Goal: Task Accomplishment & Management: Manage account settings

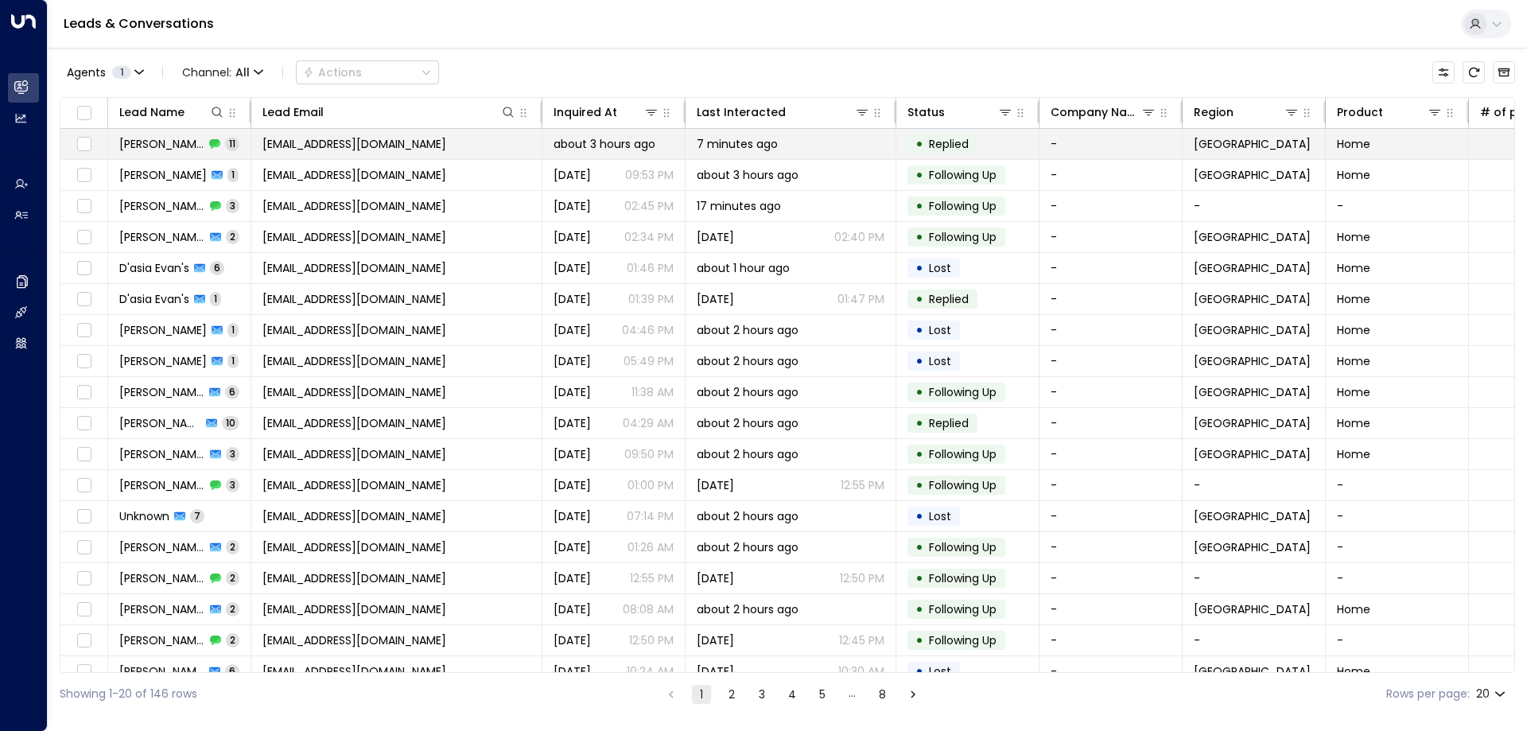
click at [368, 148] on span "[EMAIL_ADDRESS][DOMAIN_NAME]" at bounding box center [354, 144] width 184 height 16
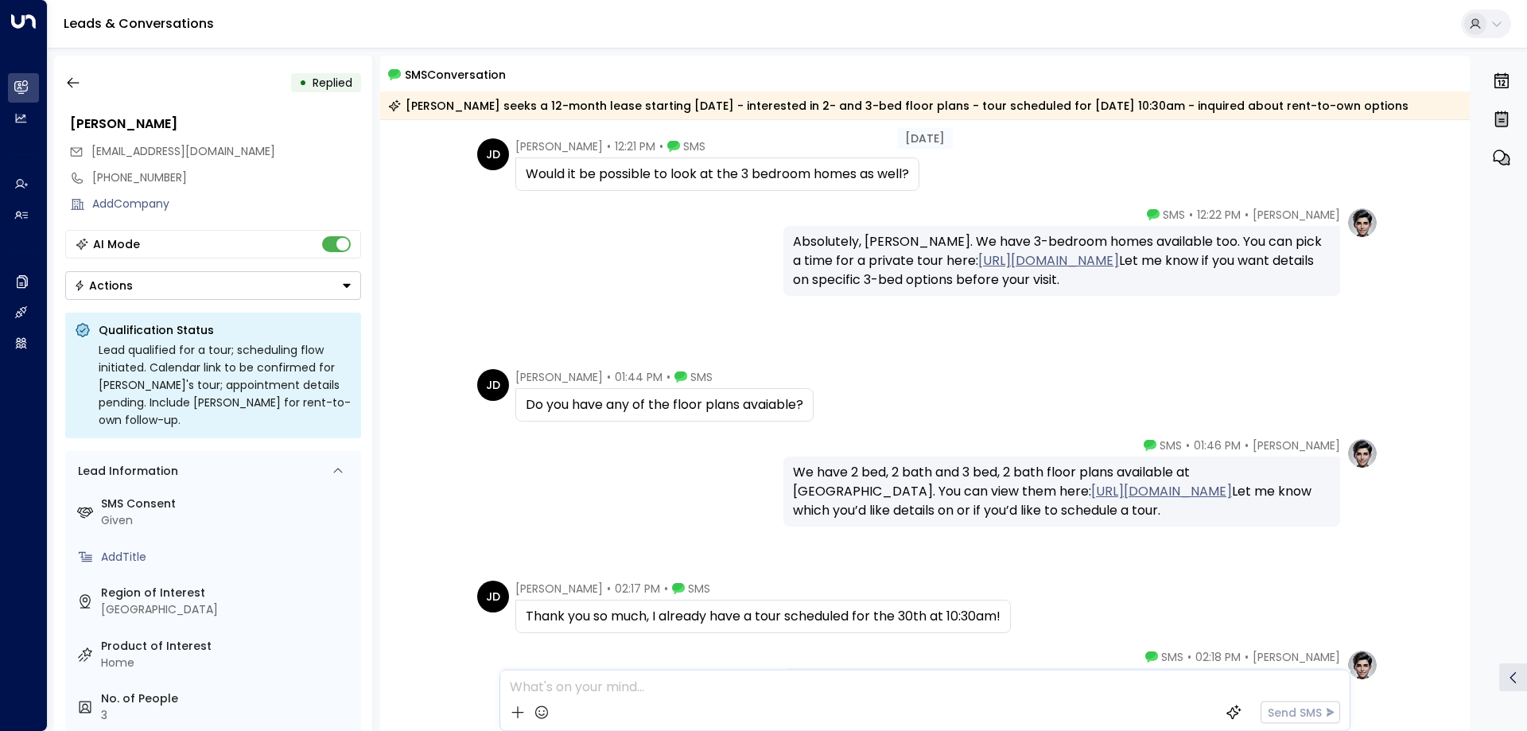
scroll to position [258, 0]
click at [1091, 503] on link "https://riversedgemichigan.com/?utm_source=unitiai&utm_medium=pilot&utm_campaig…" at bounding box center [1161, 493] width 141 height 19
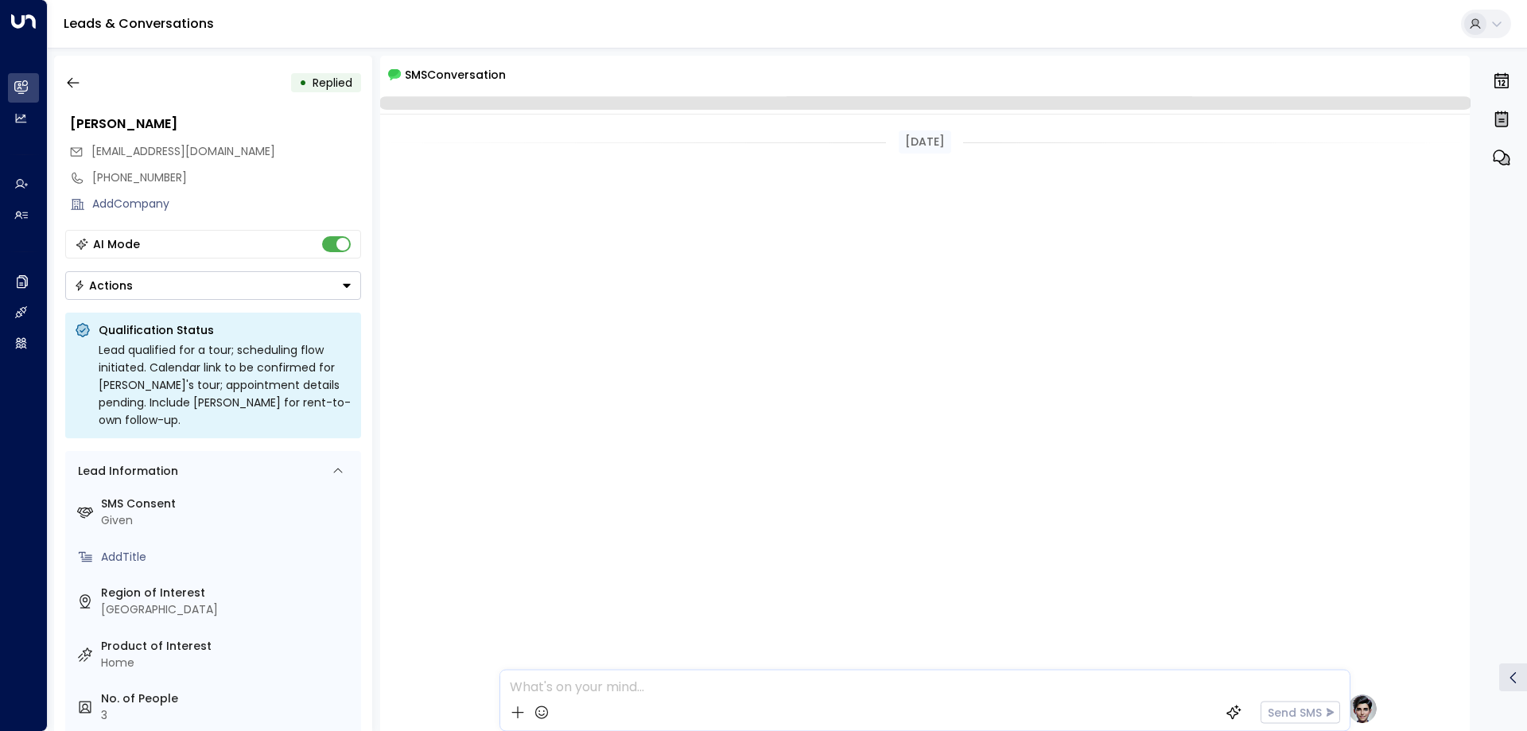
scroll to position [730, 0]
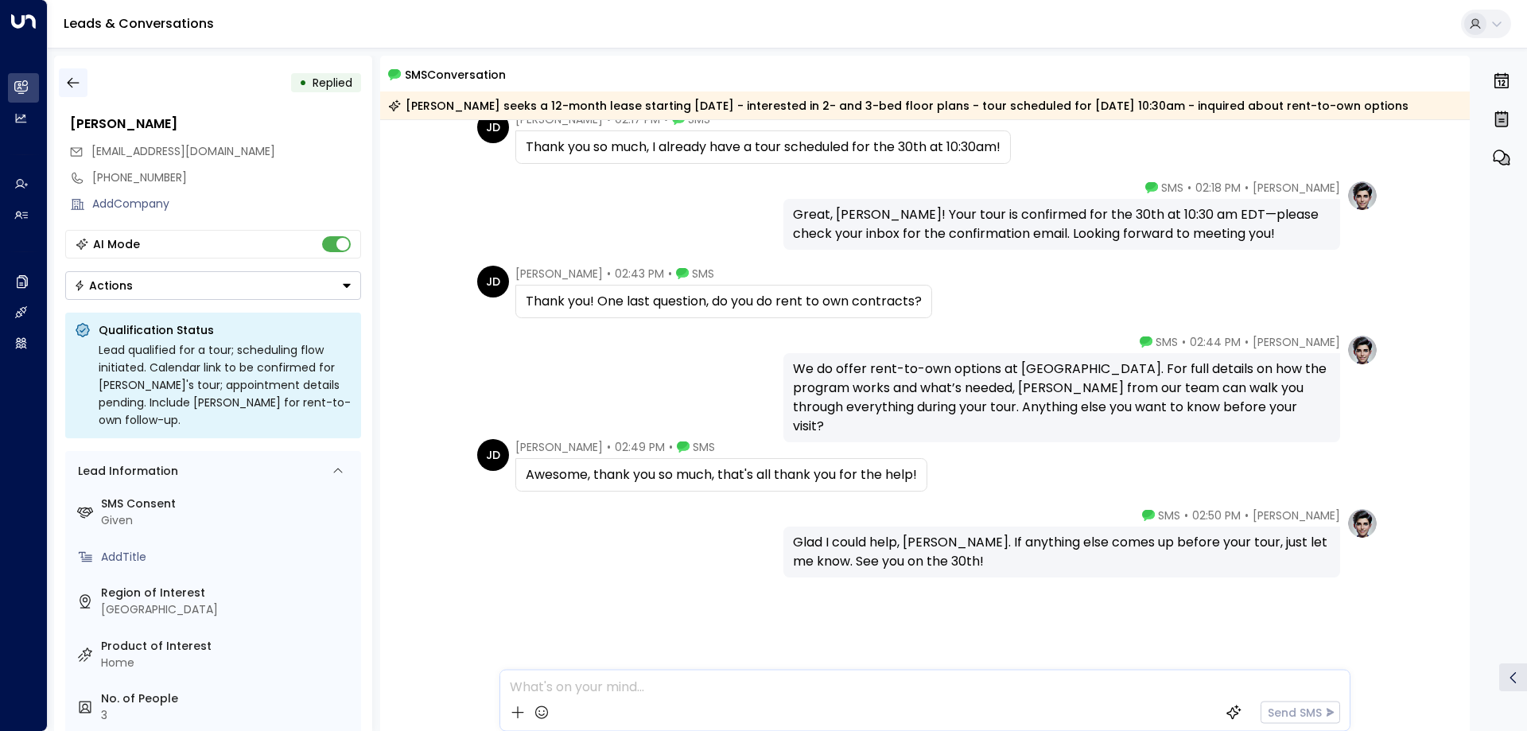
click at [75, 72] on button "button" at bounding box center [73, 82] width 29 height 29
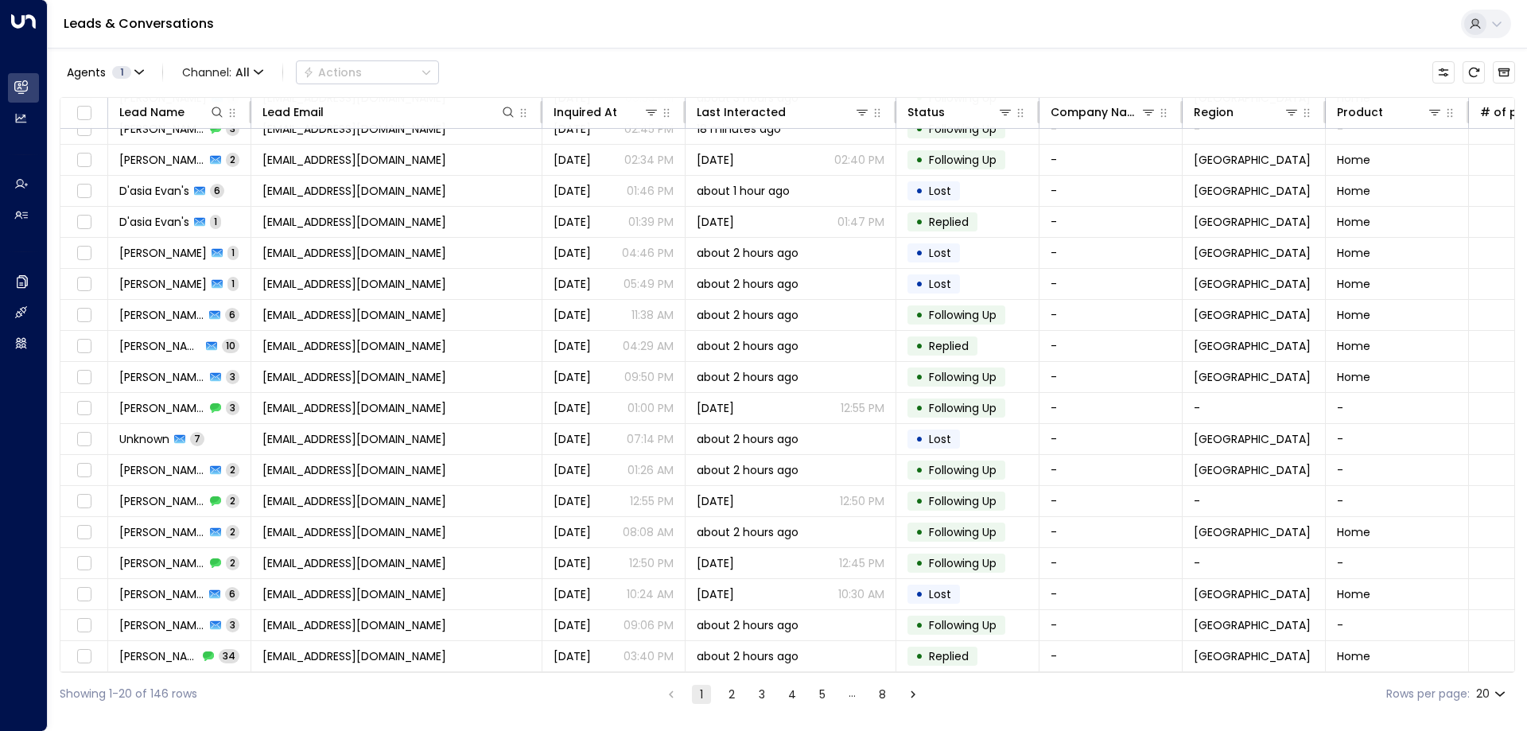
scroll to position [82, 0]
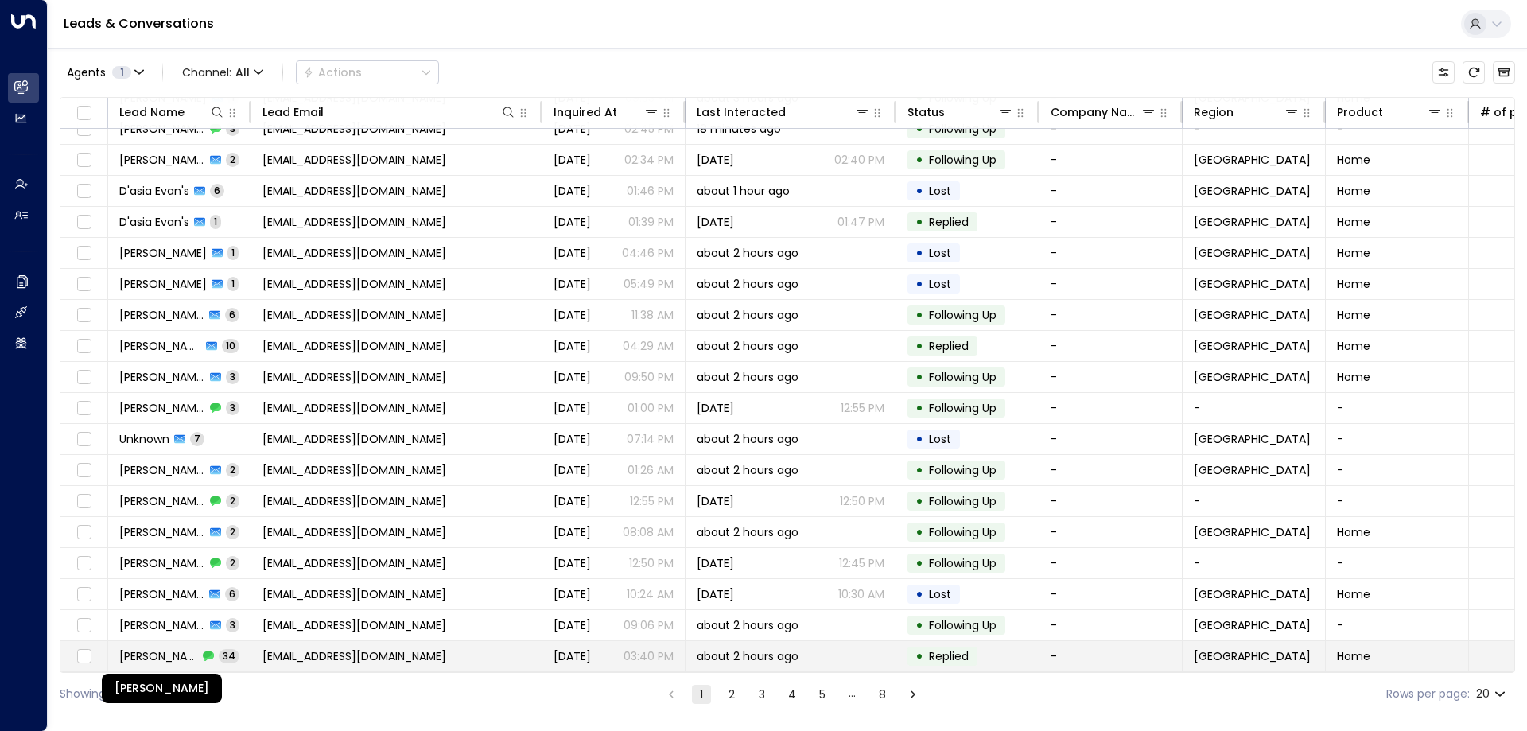
click at [165, 651] on span "[PERSON_NAME]" at bounding box center [158, 656] width 79 height 16
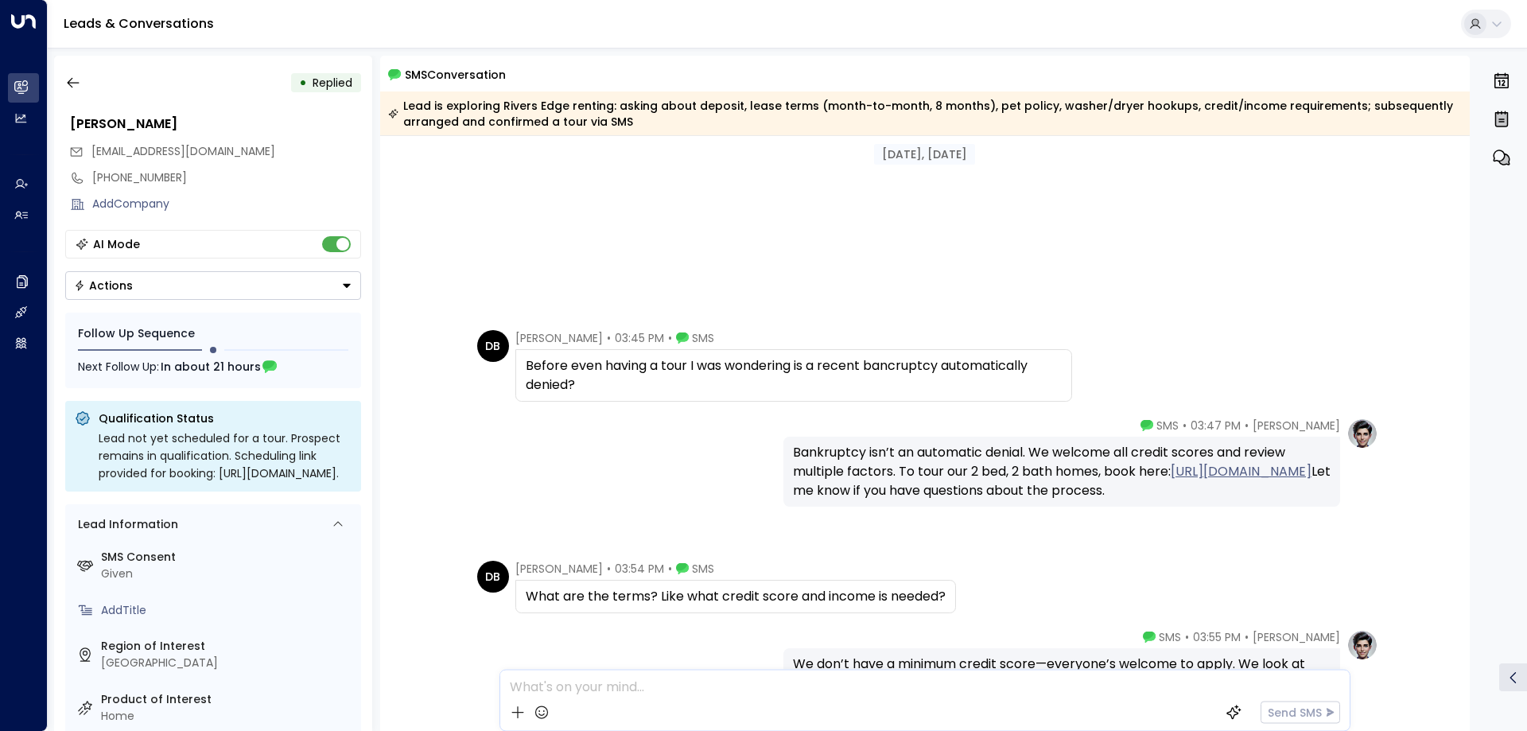
scroll to position [477, 0]
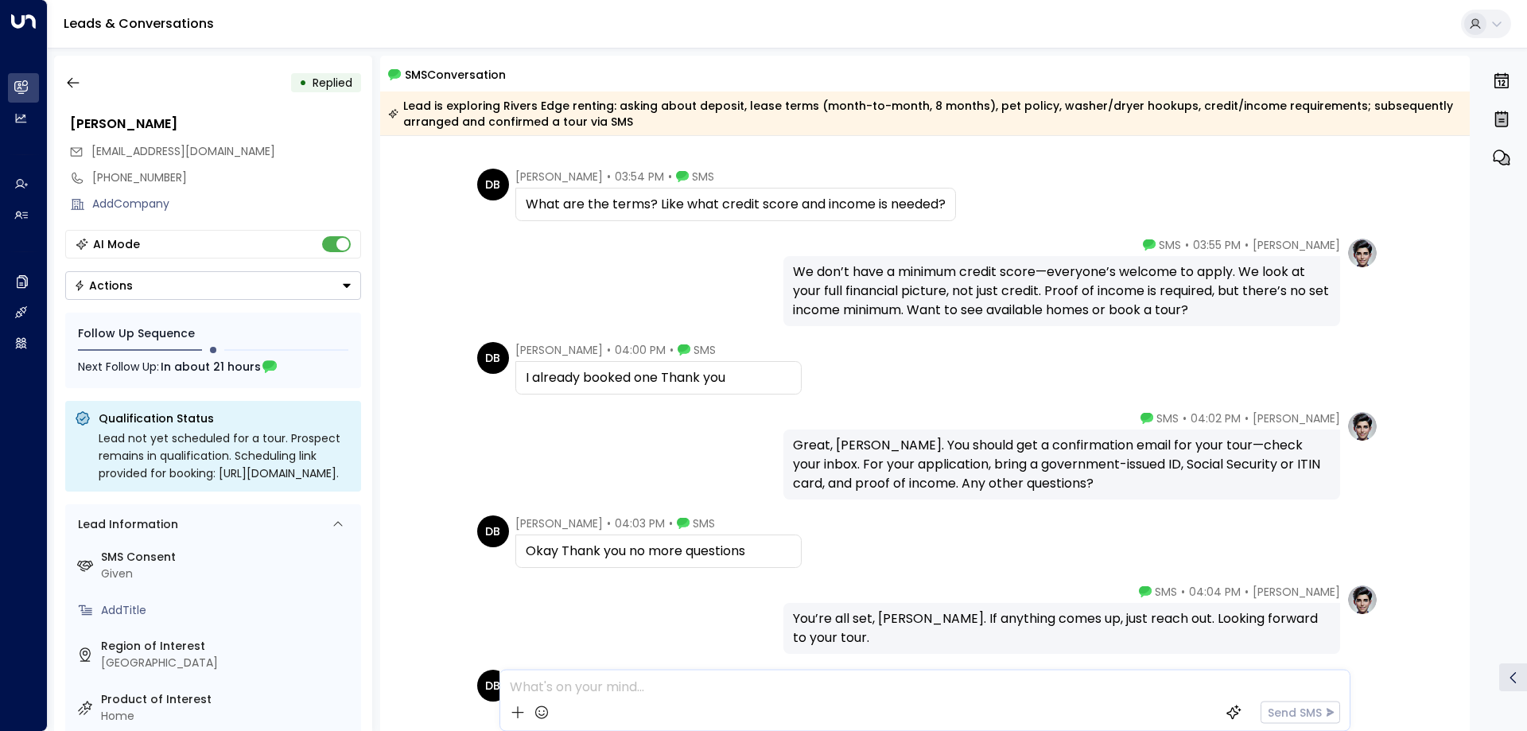
click at [574, 379] on div "I already booked one Thank you" at bounding box center [659, 377] width 266 height 19
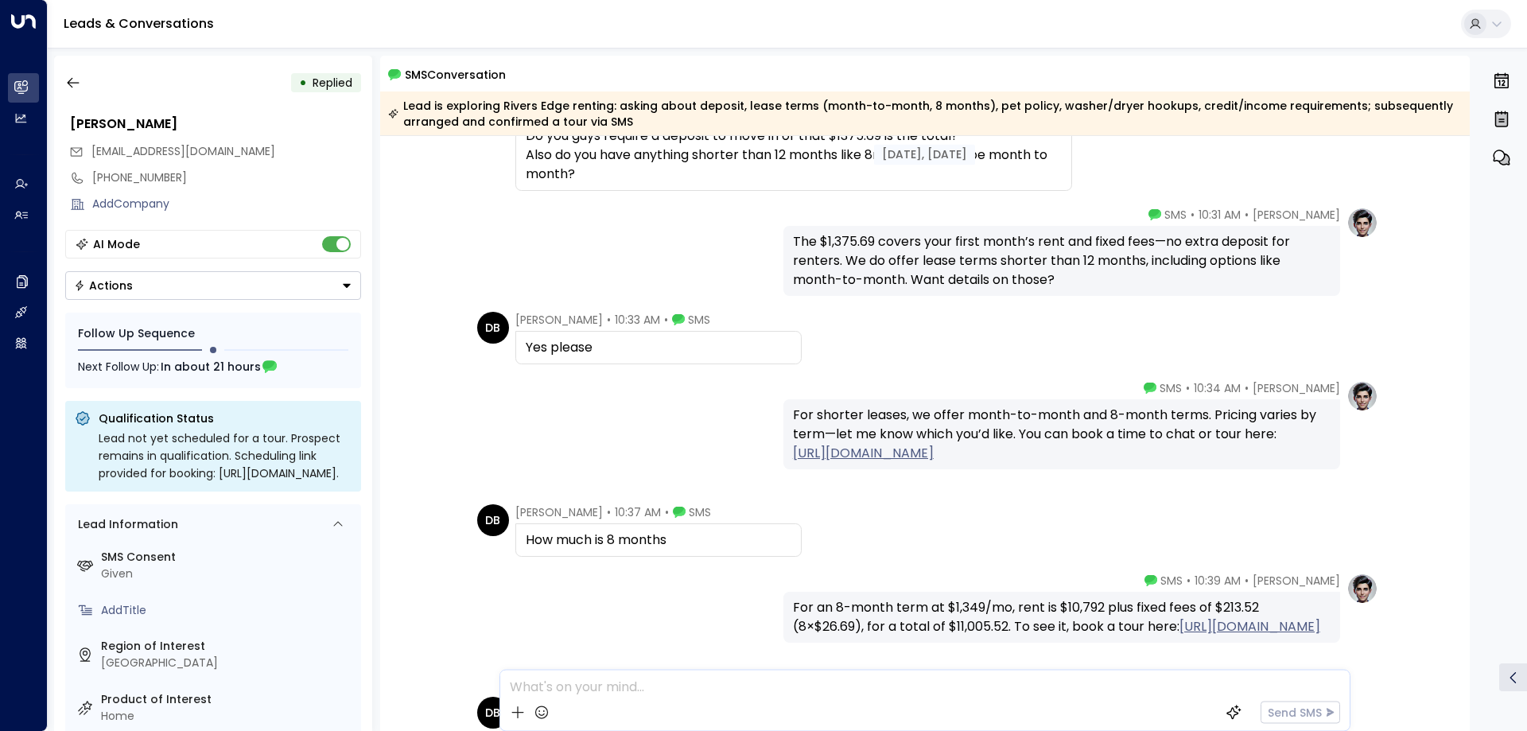
scroll to position [1511, 0]
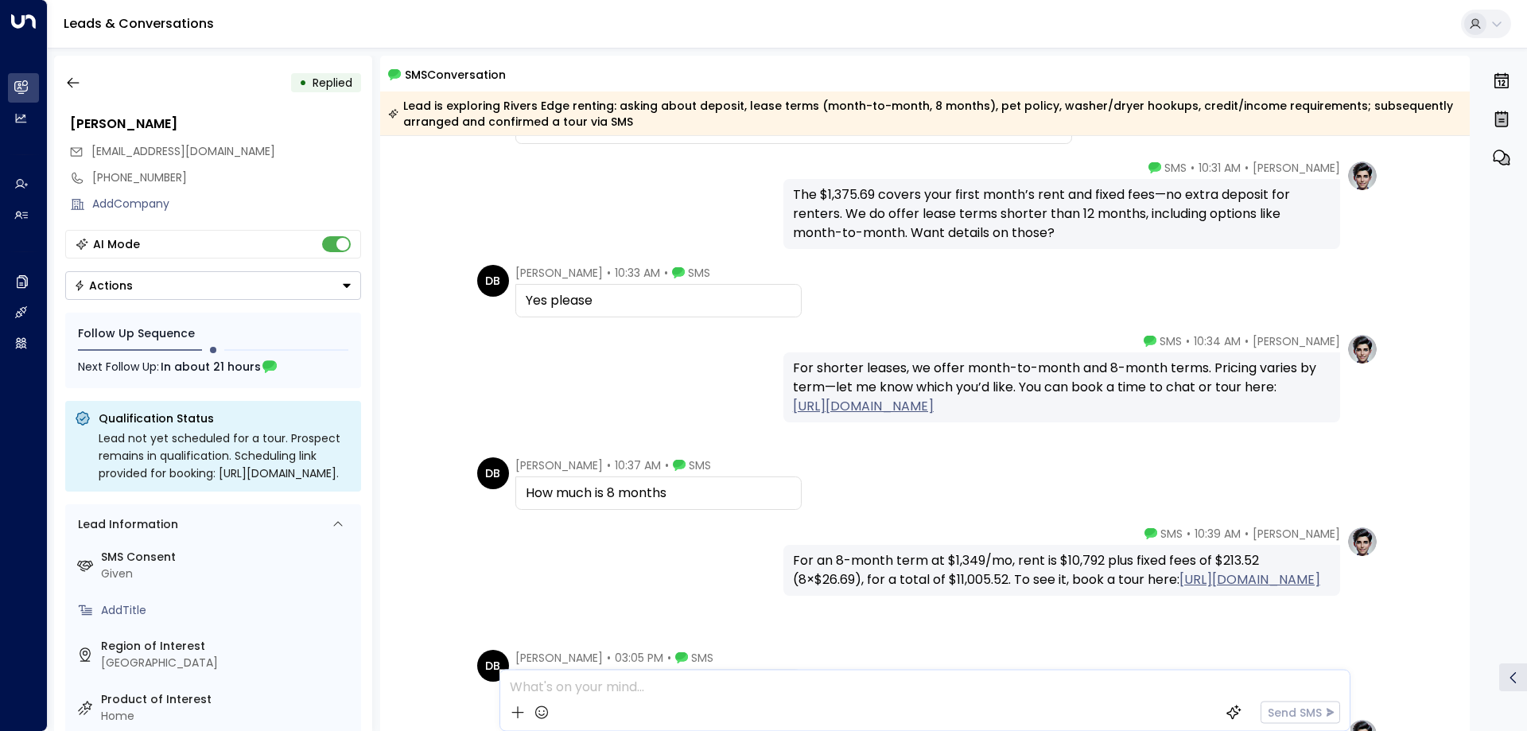
drag, startPoint x: 791, startPoint y: 362, endPoint x: 1338, endPoint y: 400, distance: 548.5
click at [1338, 400] on div "Taylor Smith • 10:34 AM • SMS For shorter leases, we offer month-to-month and 8…" at bounding box center [1080, 377] width 595 height 89
click at [1308, 395] on div "For shorter leases, we offer month-to-month and 8-month terms. Pricing varies b…" at bounding box center [1062, 387] width 538 height 57
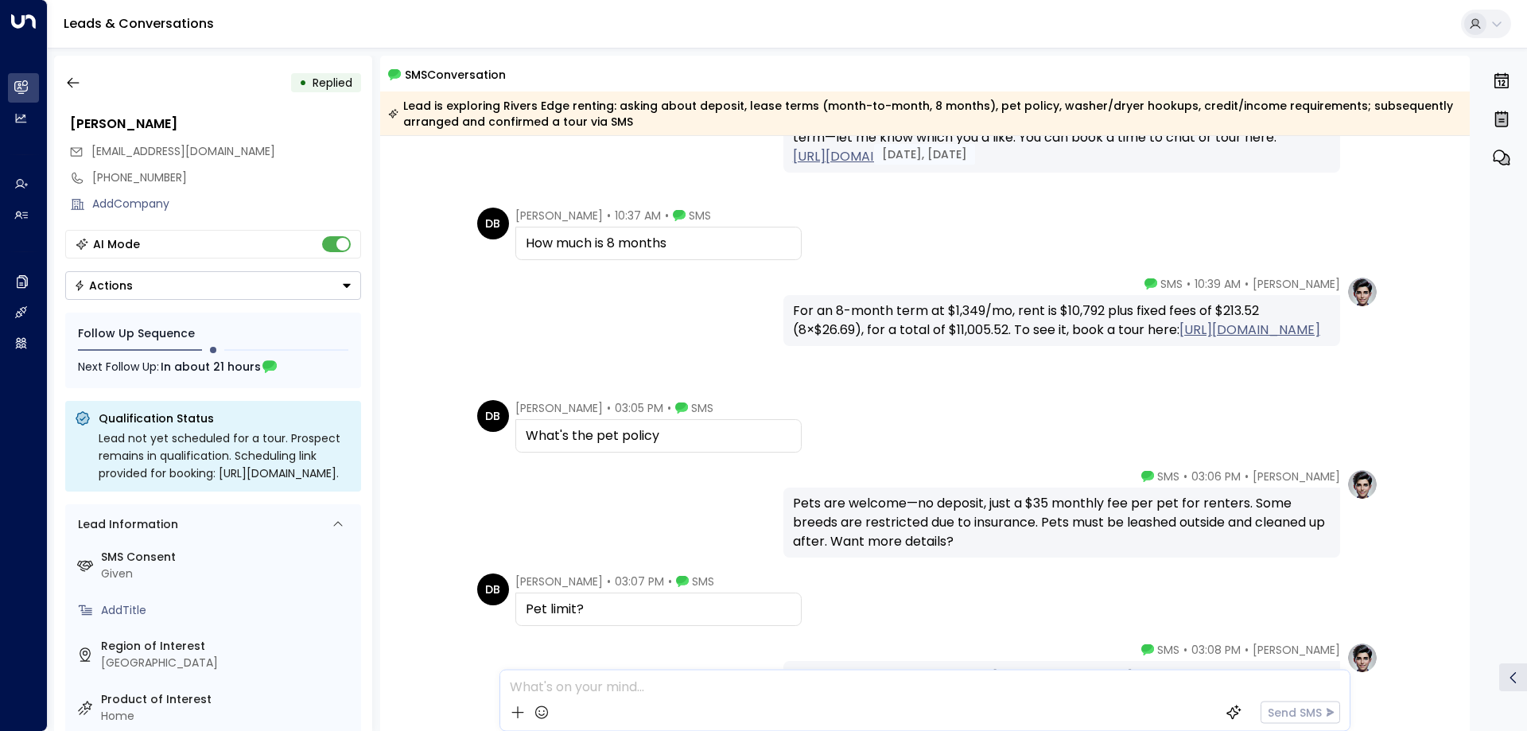
scroll to position [1809, 0]
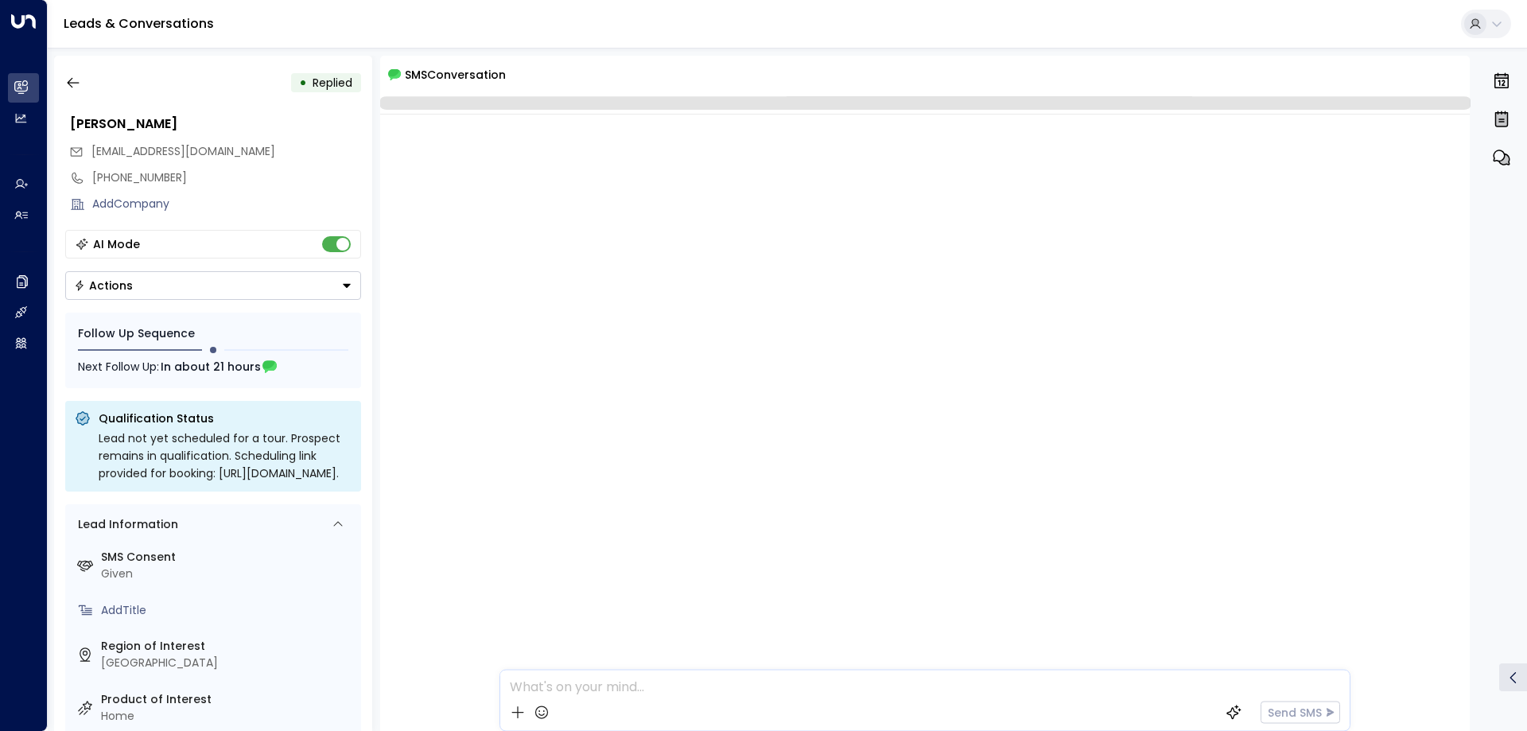
scroll to position [11230, 0]
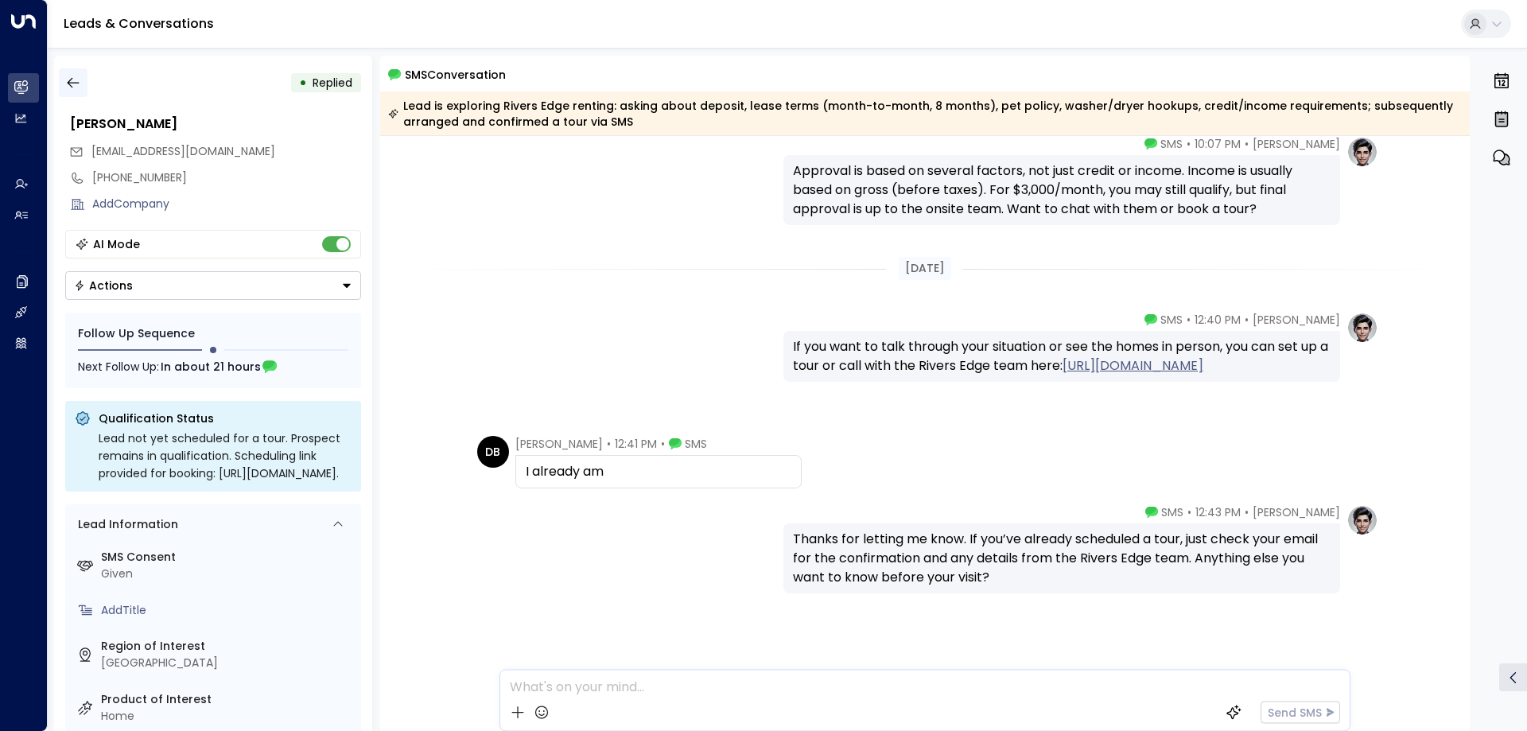
click at [80, 89] on icon "button" at bounding box center [73, 83] width 16 height 16
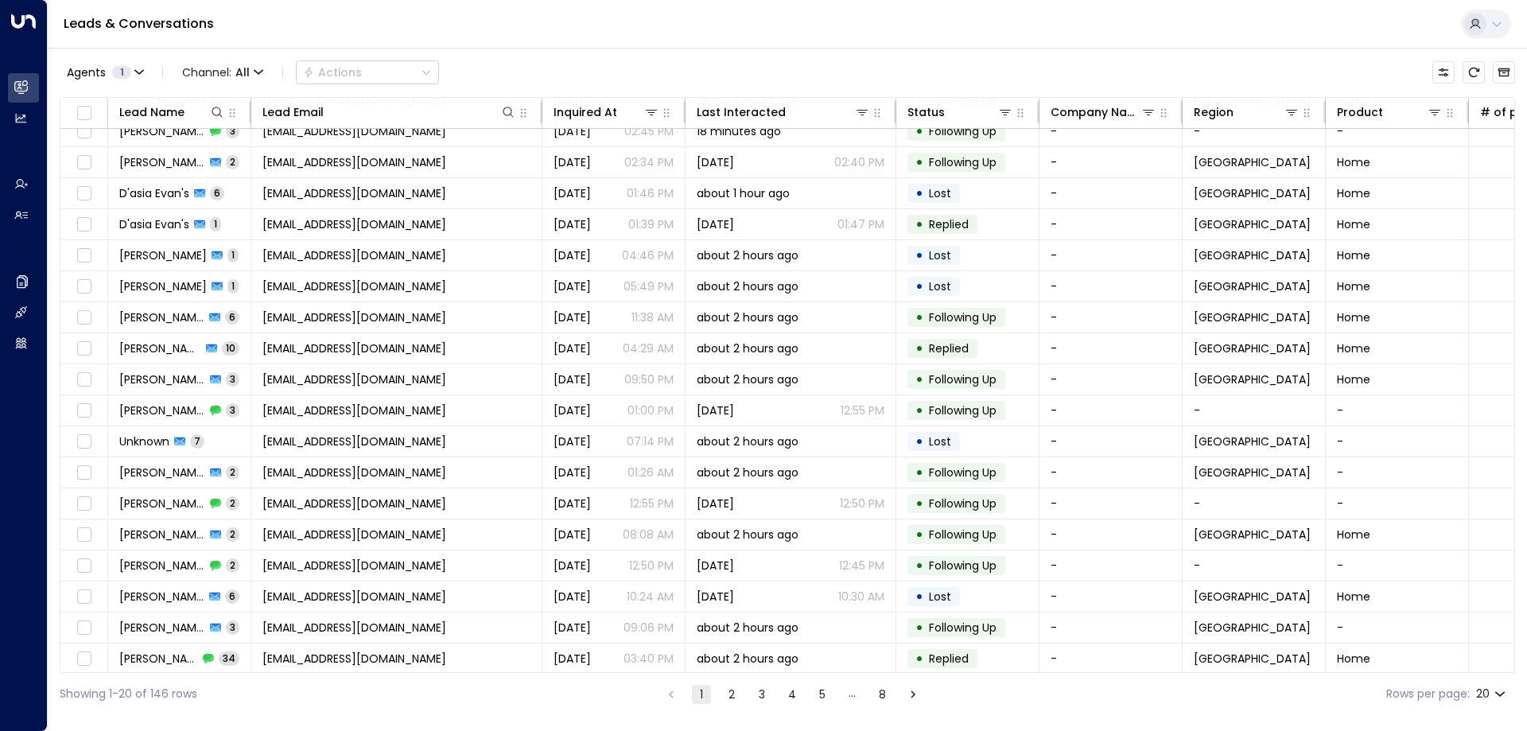
scroll to position [82, 0]
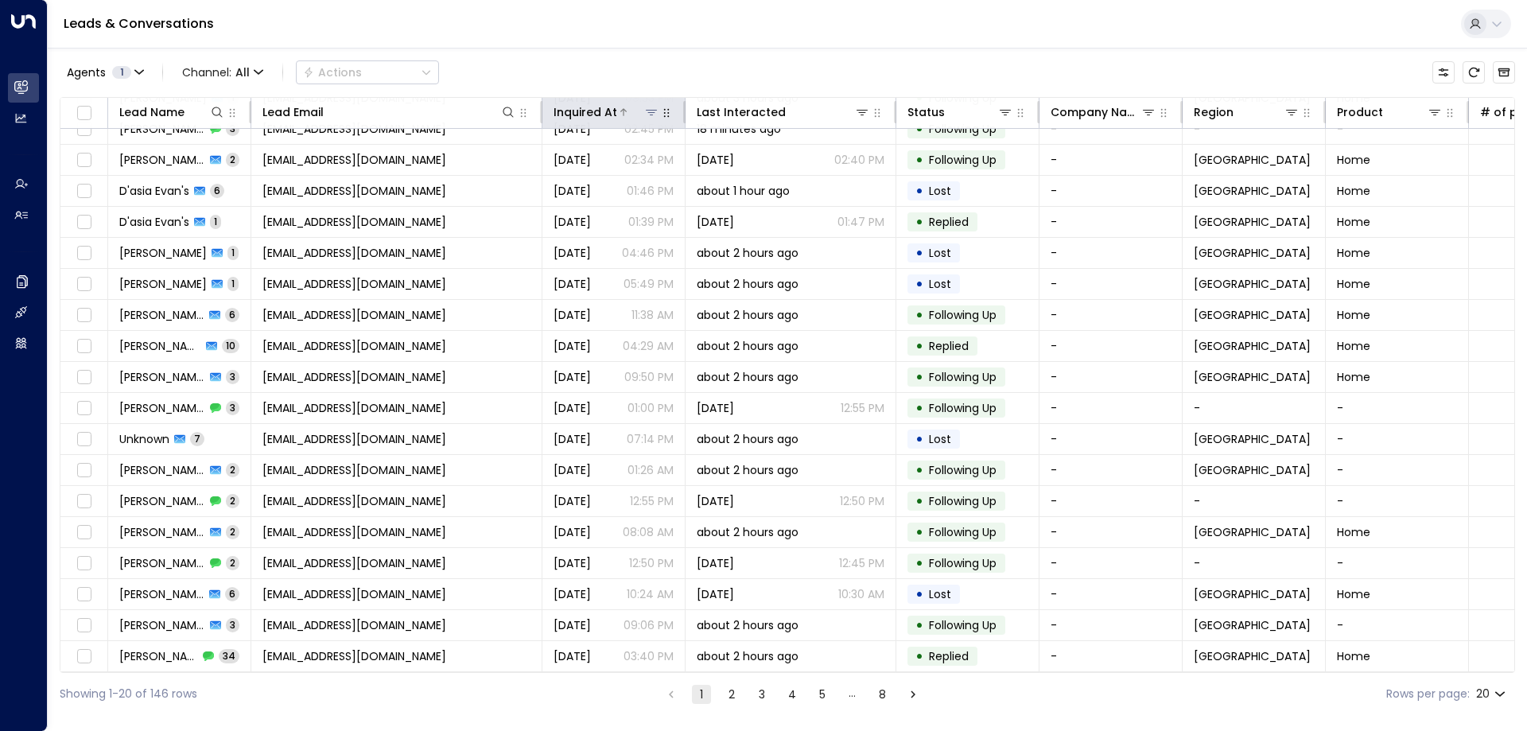
click at [625, 106] on div at bounding box center [638, 112] width 42 height 16
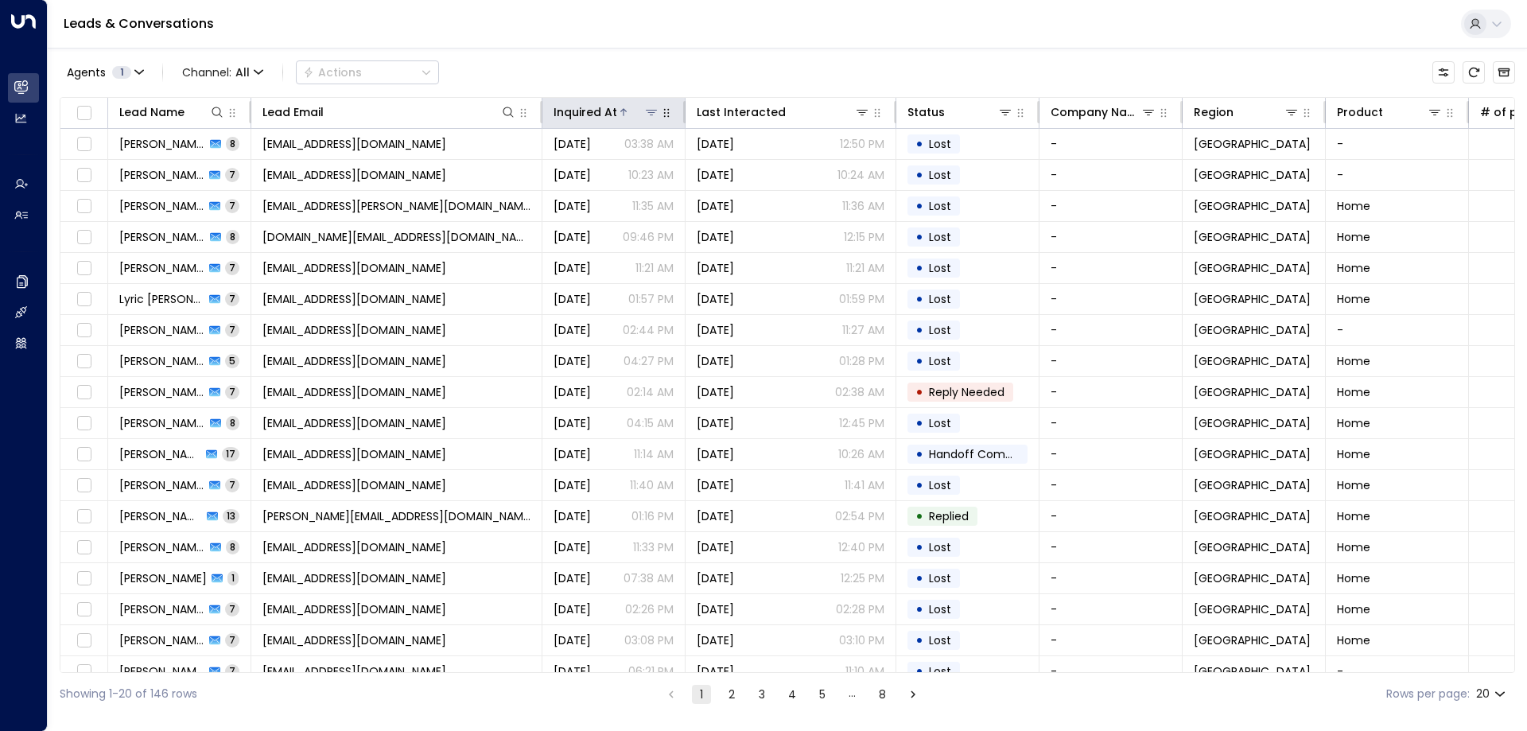
click at [617, 111] on div at bounding box center [638, 112] width 42 height 16
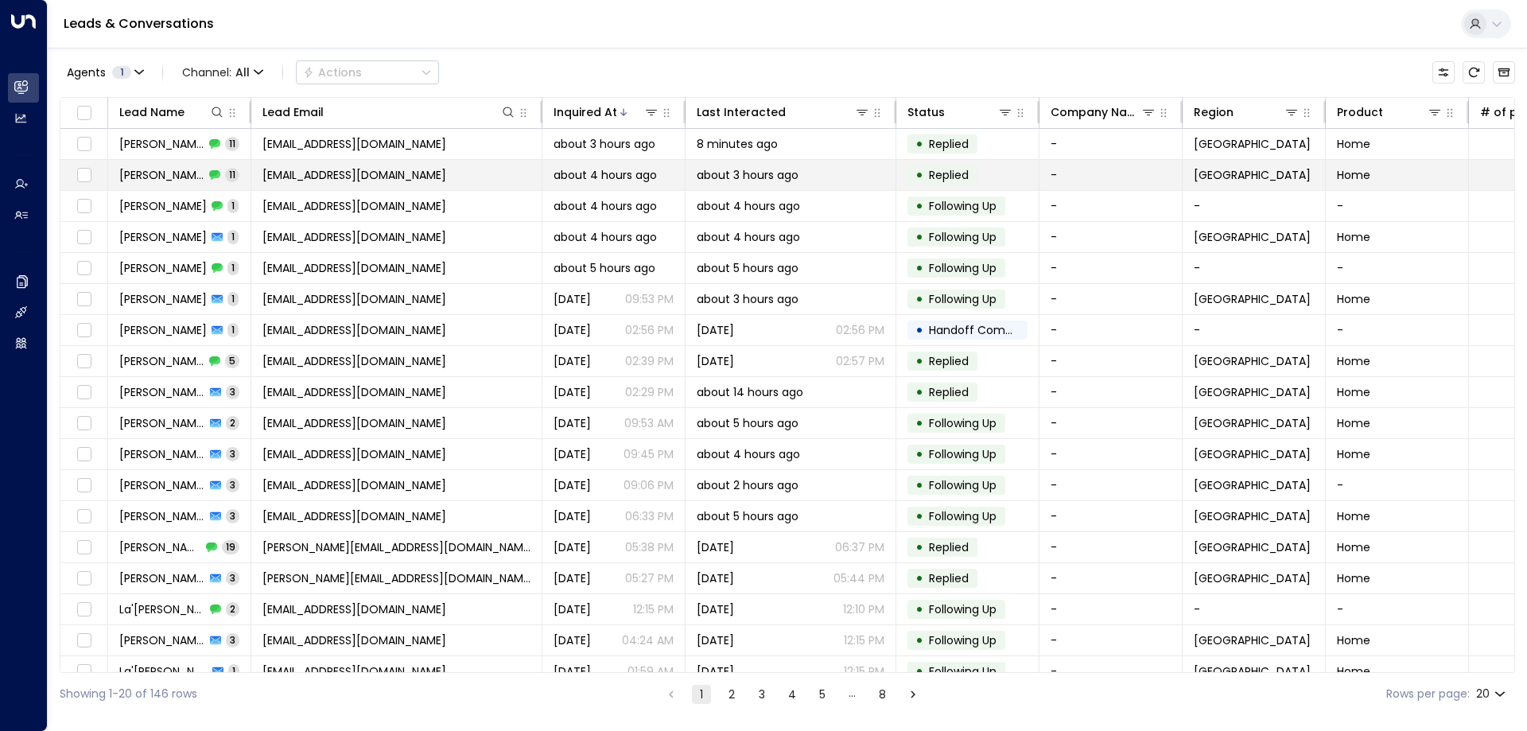
click at [373, 182] on span "mzfloessence@gmail.com" at bounding box center [354, 175] width 184 height 16
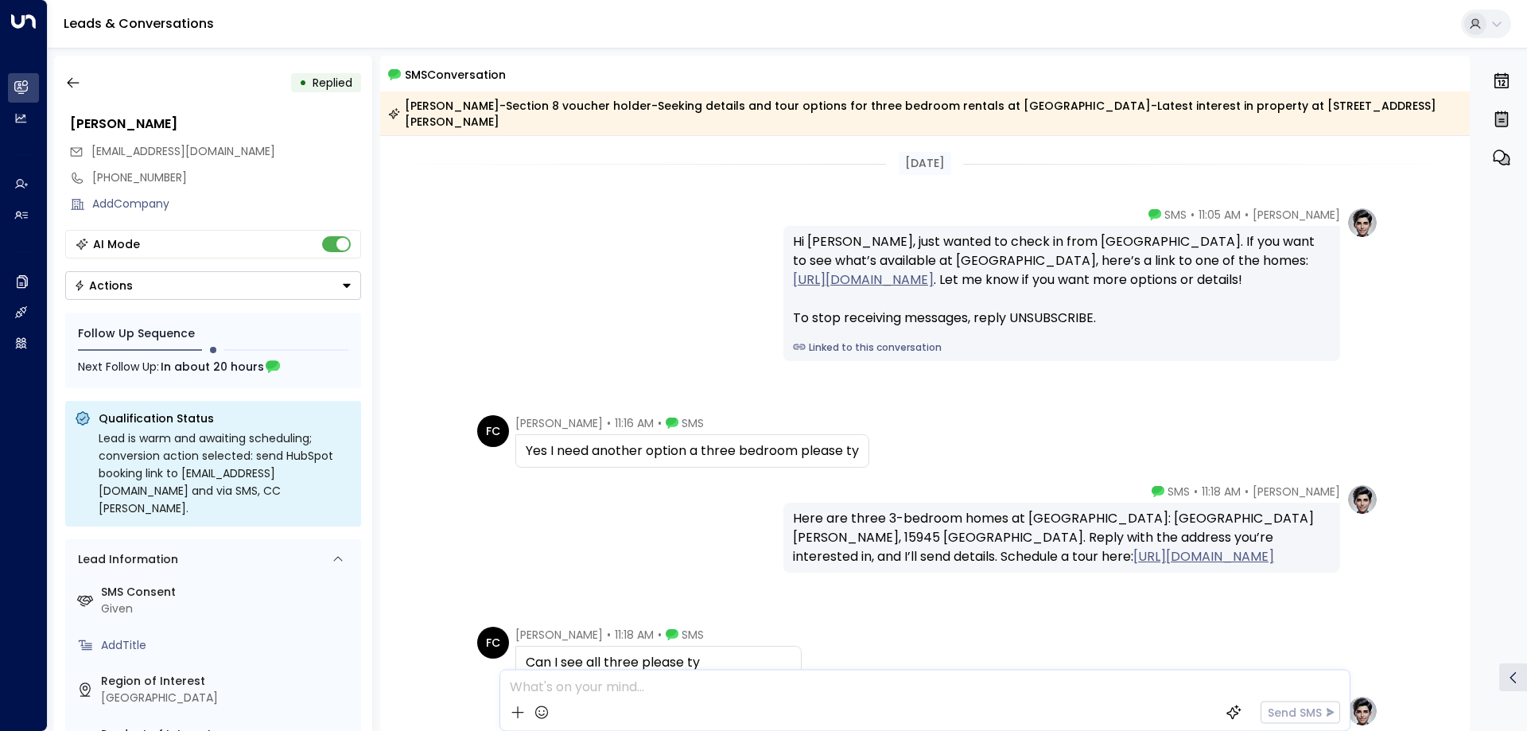
click at [715, 252] on div "Taylor Smith • 11:05 AM • SMS Hi Flora, just wanted to check in from Havenpark.…" at bounding box center [925, 284] width 907 height 154
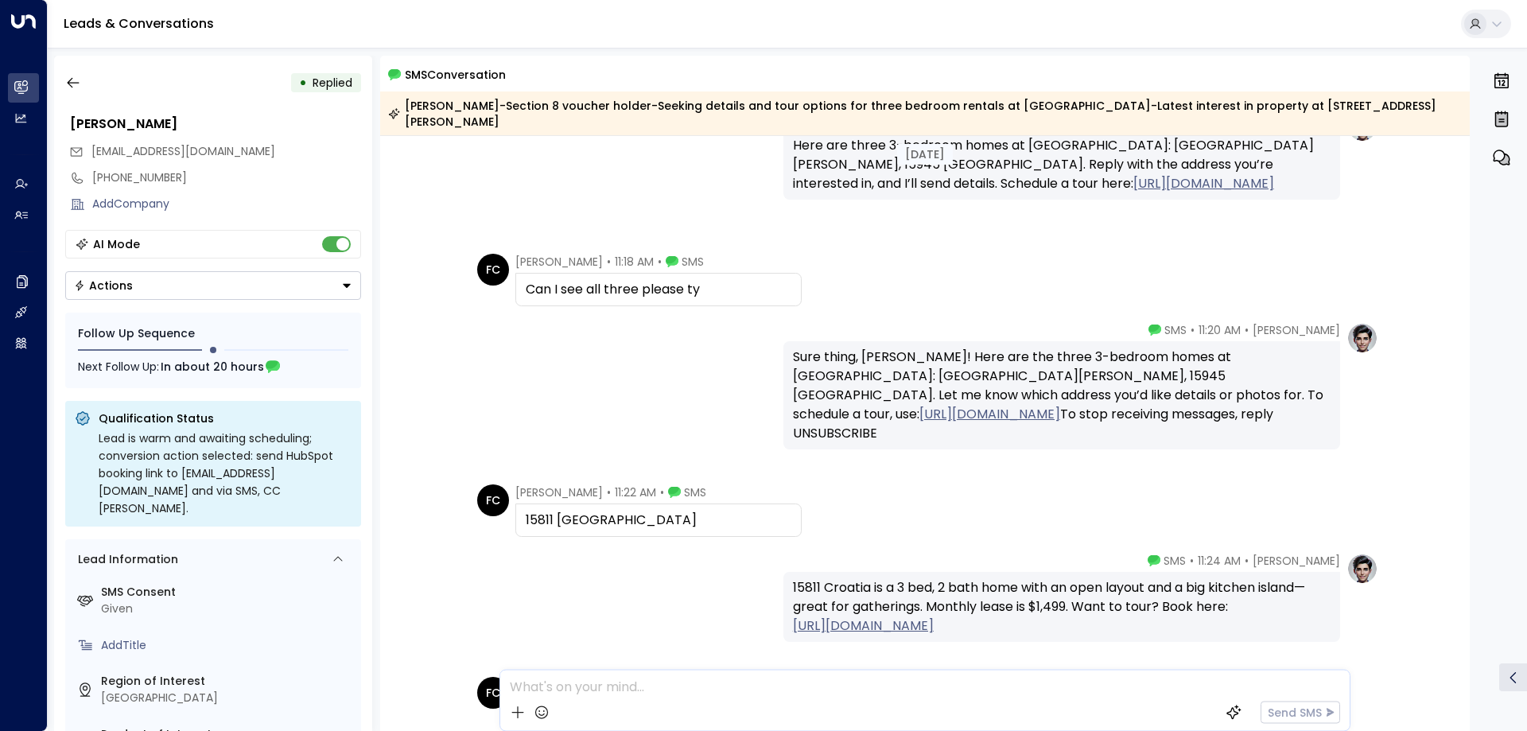
scroll to position [214, 0]
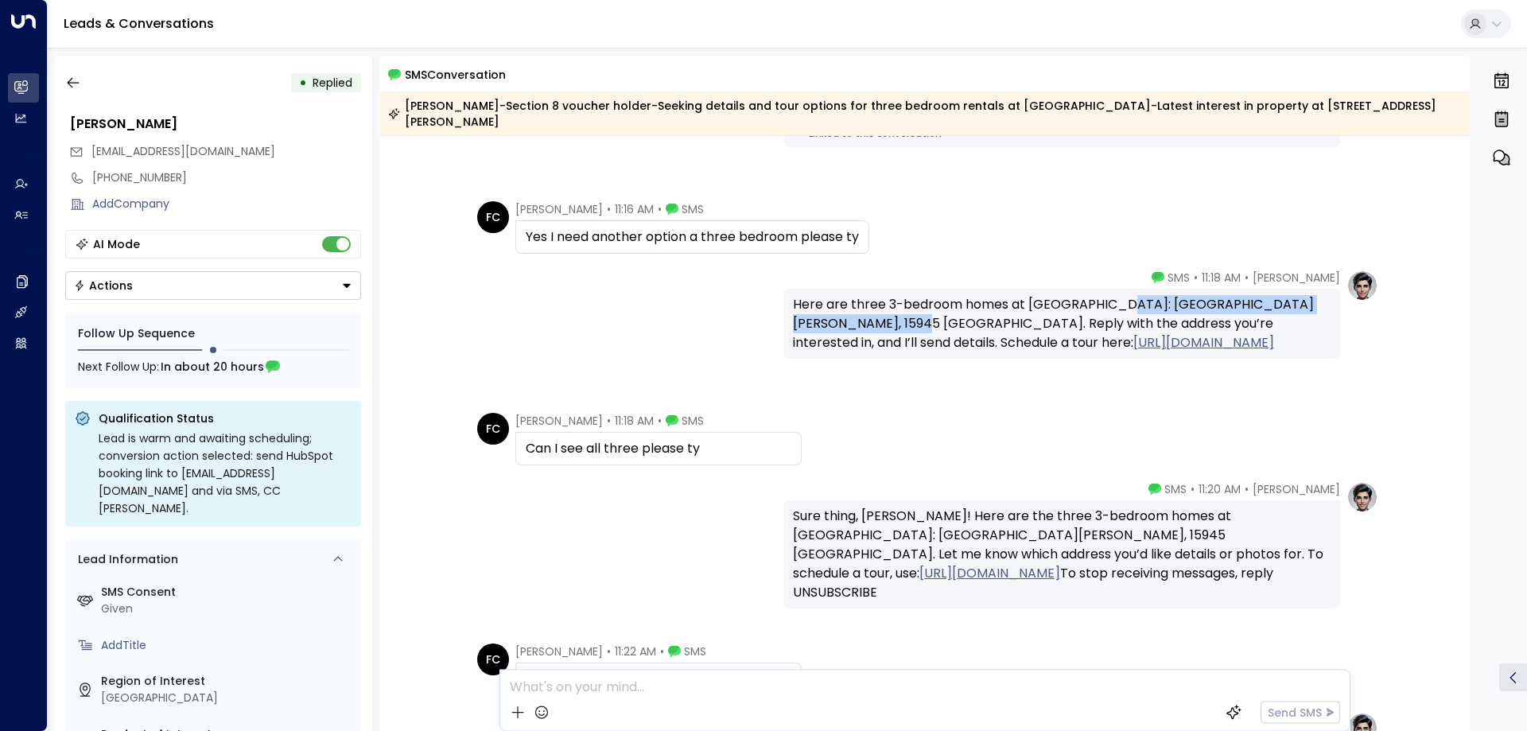
drag, startPoint x: 1115, startPoint y: 288, endPoint x: 830, endPoint y: 313, distance: 286.6
click at [830, 313] on div "Here are three 3-bedroom homes at Rivers Edge: 38058 Pardo, 15811 Croatia, 1594…" at bounding box center [1062, 323] width 538 height 57
click at [939, 295] on div "Here are three 3-bedroom homes at Rivers Edge: 38058 Pardo, 15811 Croatia, 1594…" at bounding box center [1062, 323] width 538 height 57
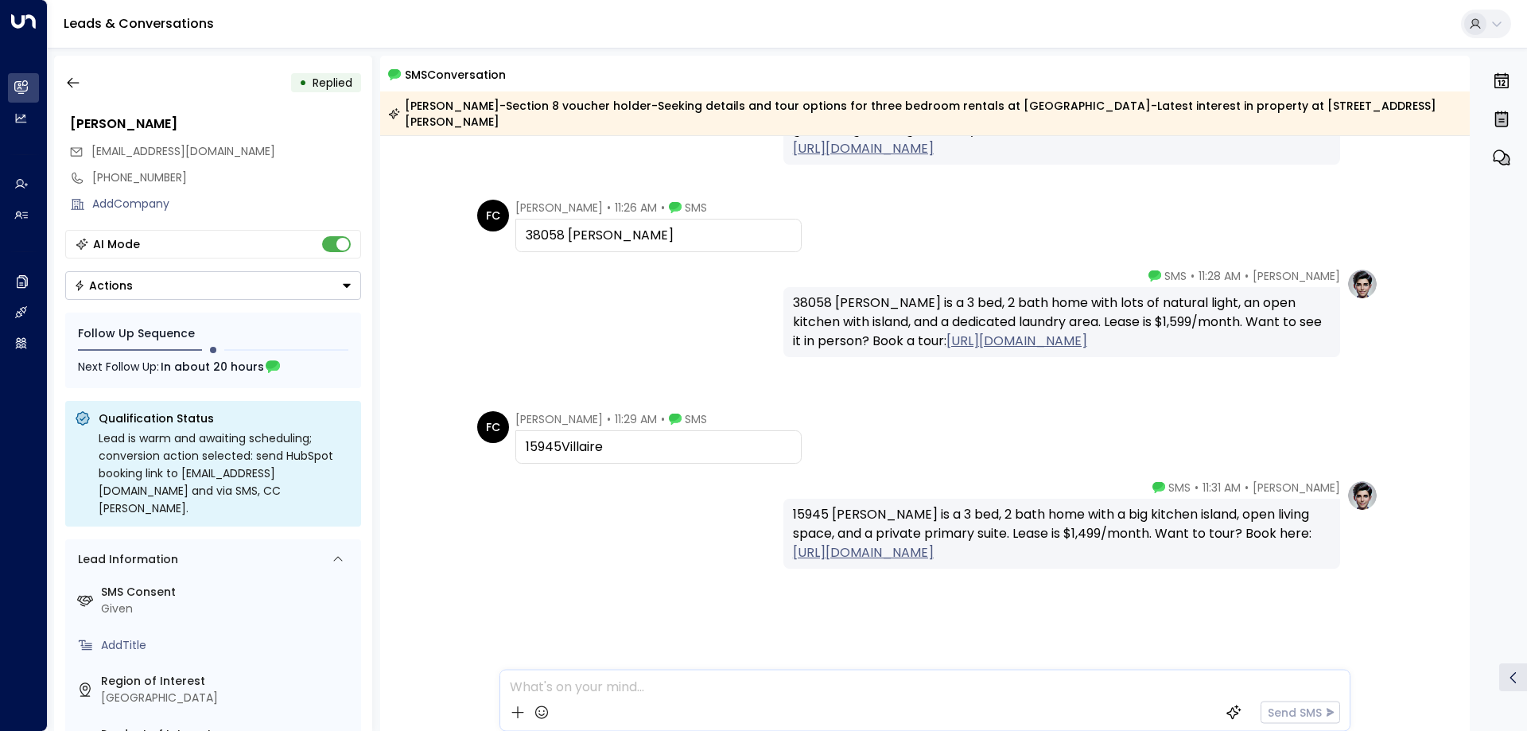
scroll to position [691, 0]
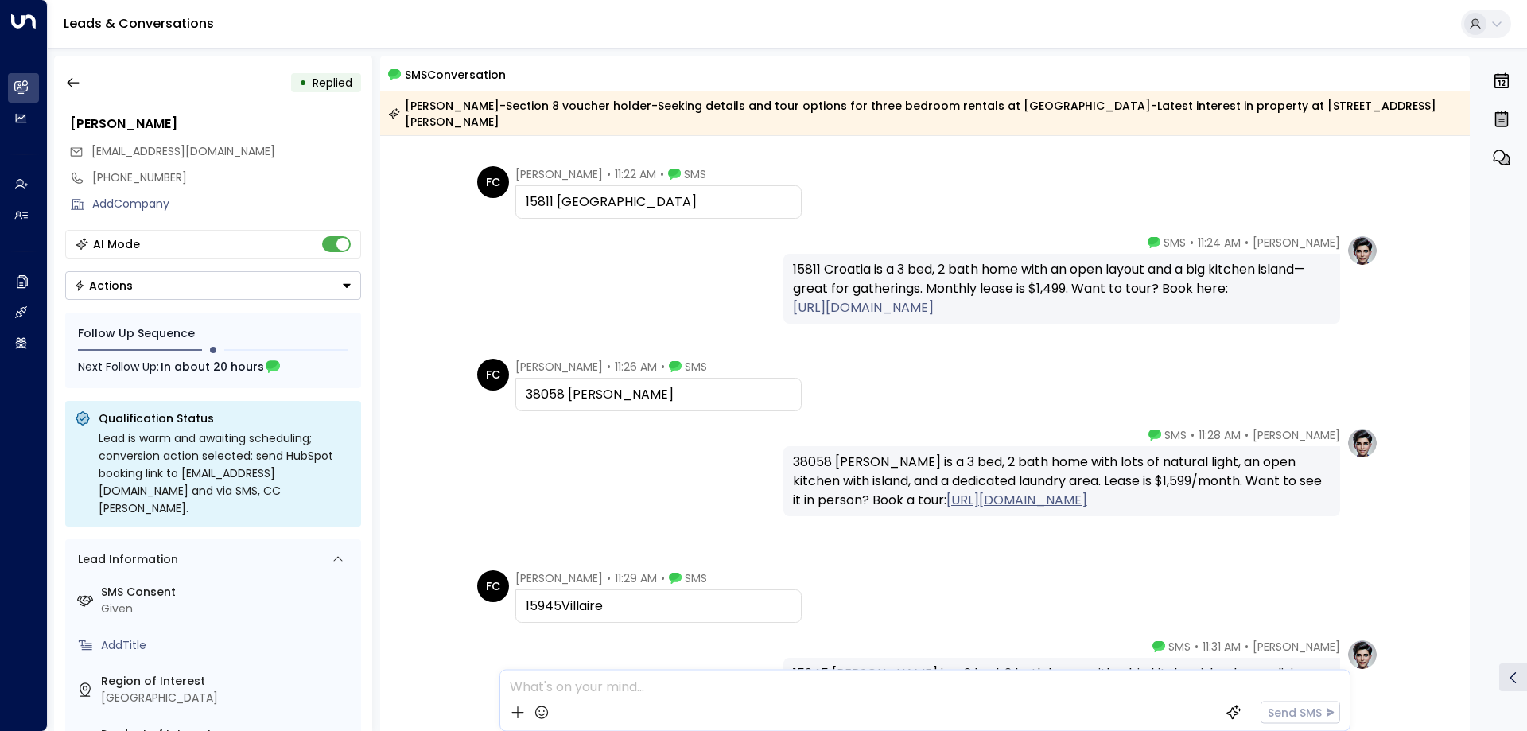
click at [558, 385] on div "38058 Pardo" at bounding box center [659, 394] width 266 height 19
click at [752, 401] on div "Today FC Flora Cox • 11:18 AM • SMS Can I see all three please ty Taylor Smith …" at bounding box center [925, 175] width 1090 height 1461
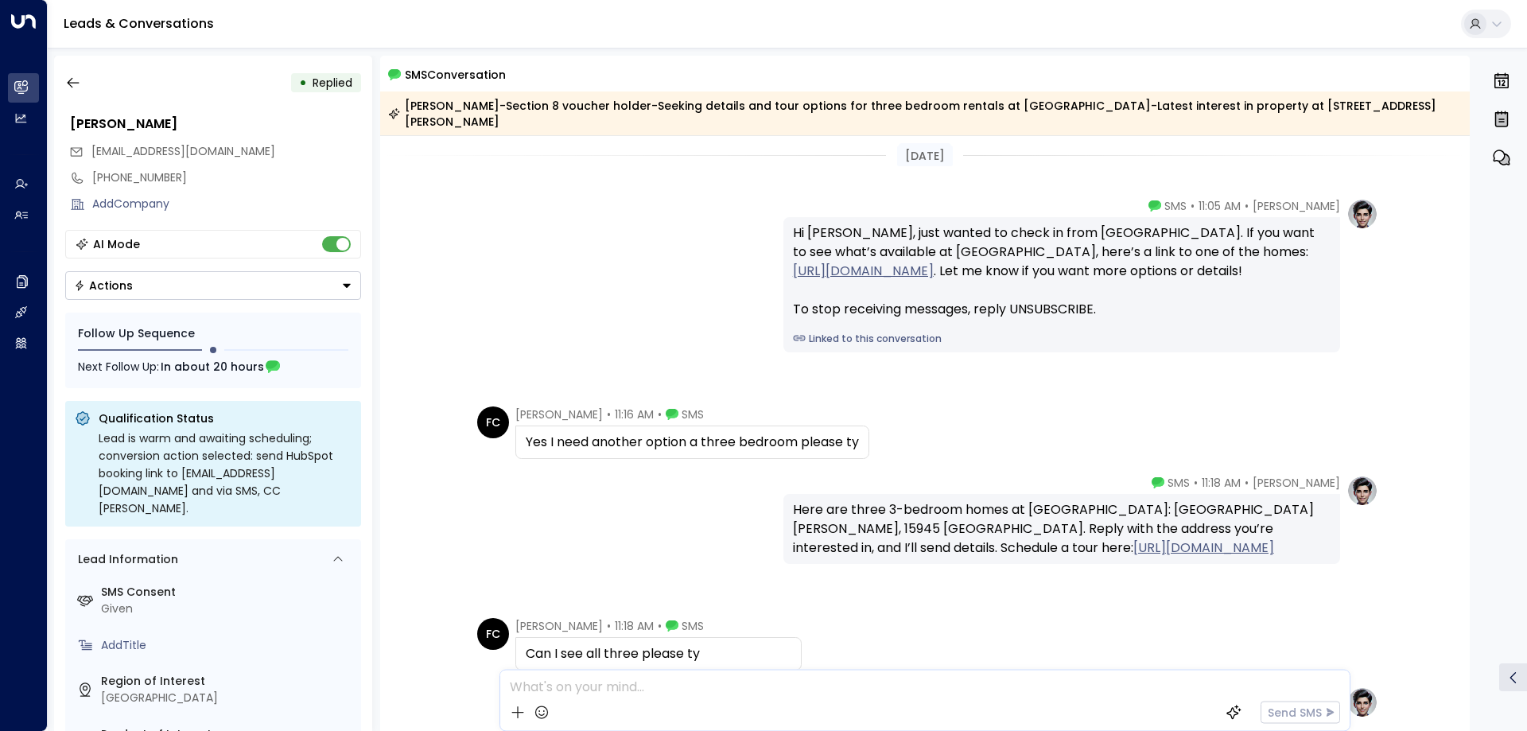
scroll to position [0, 0]
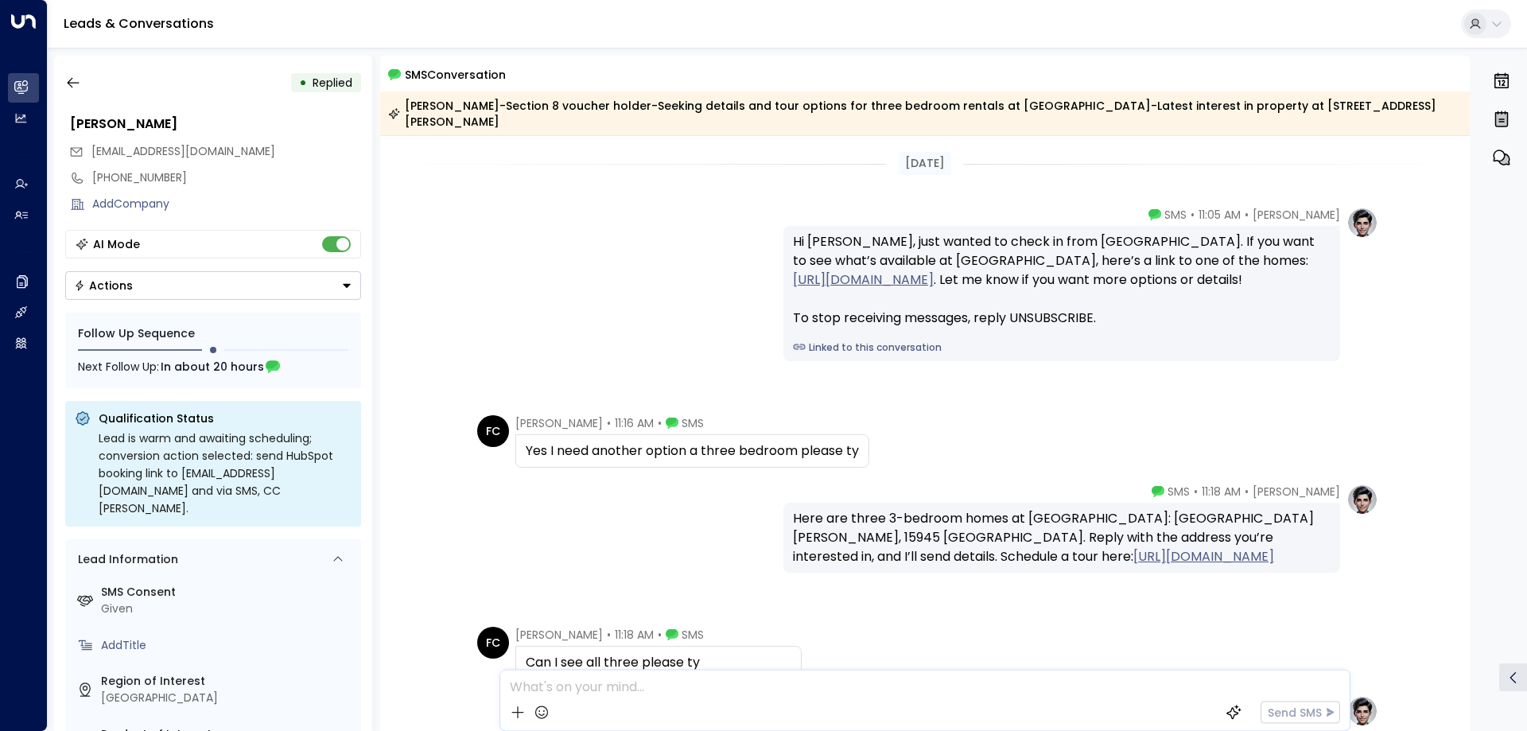
click at [621, 262] on div "Taylor Smith • 11:05 AM • SMS Hi Flora, just wanted to check in from Havenpark.…" at bounding box center [925, 284] width 907 height 154
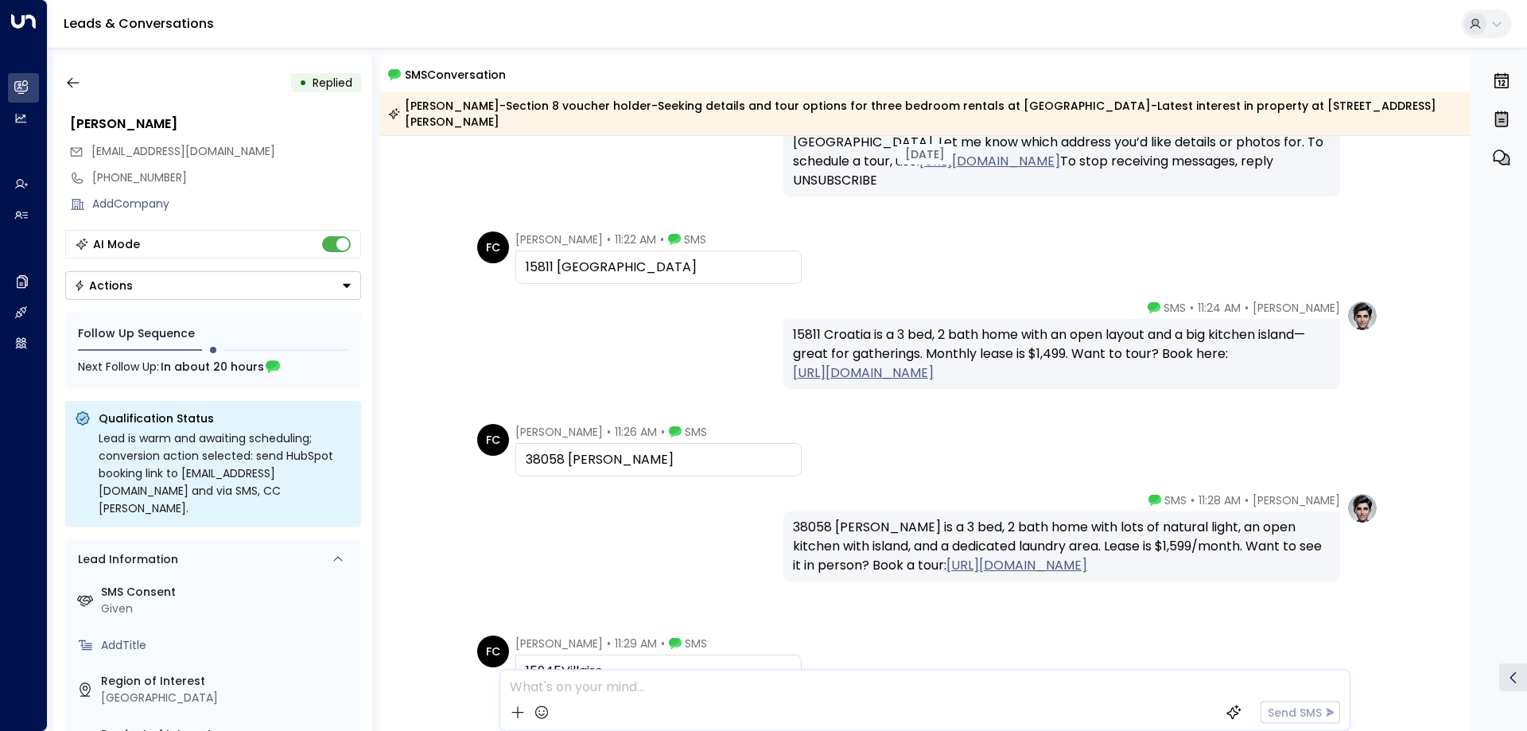
scroll to position [453, 0]
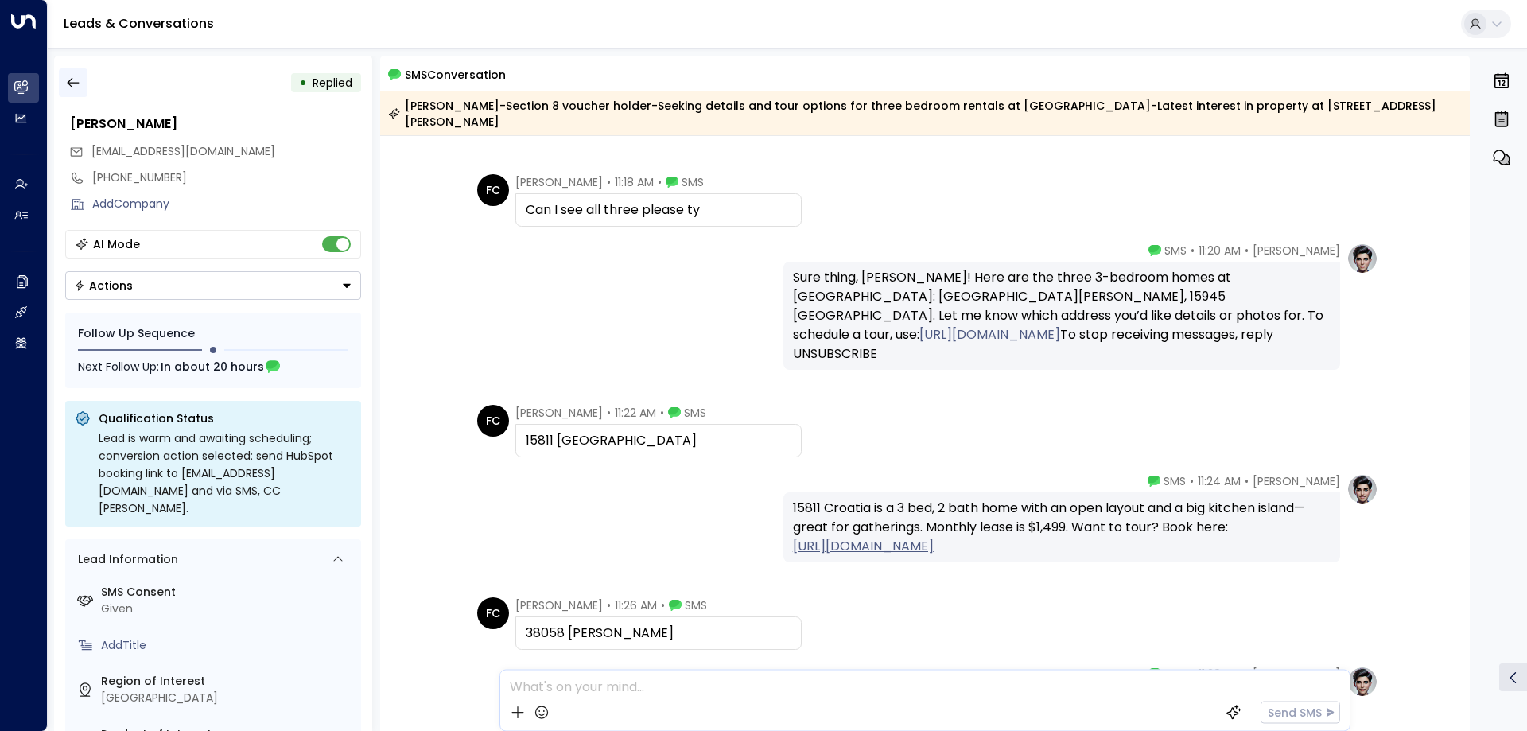
click at [77, 84] on icon "button" at bounding box center [73, 83] width 16 height 16
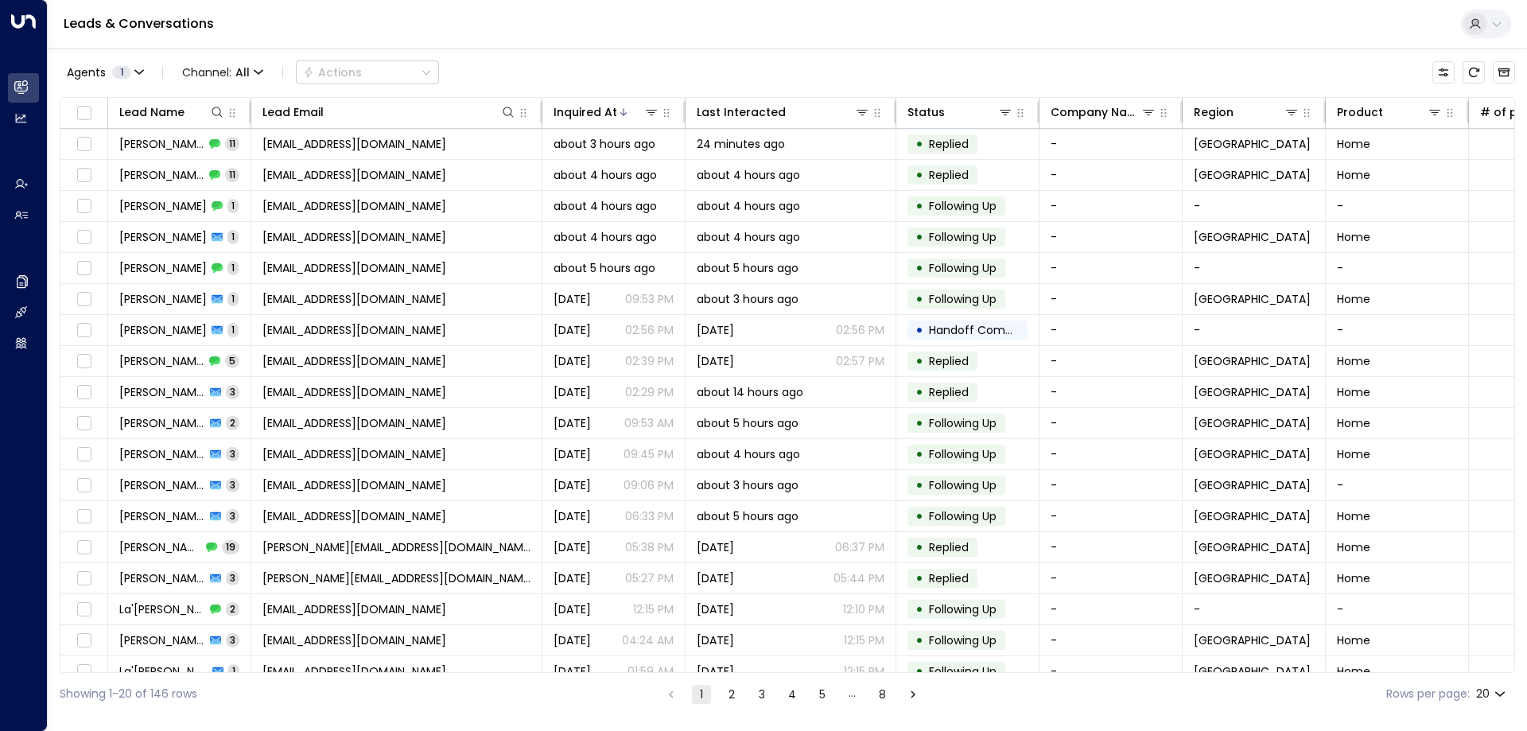
click at [729, 691] on button "2" at bounding box center [731, 694] width 19 height 19
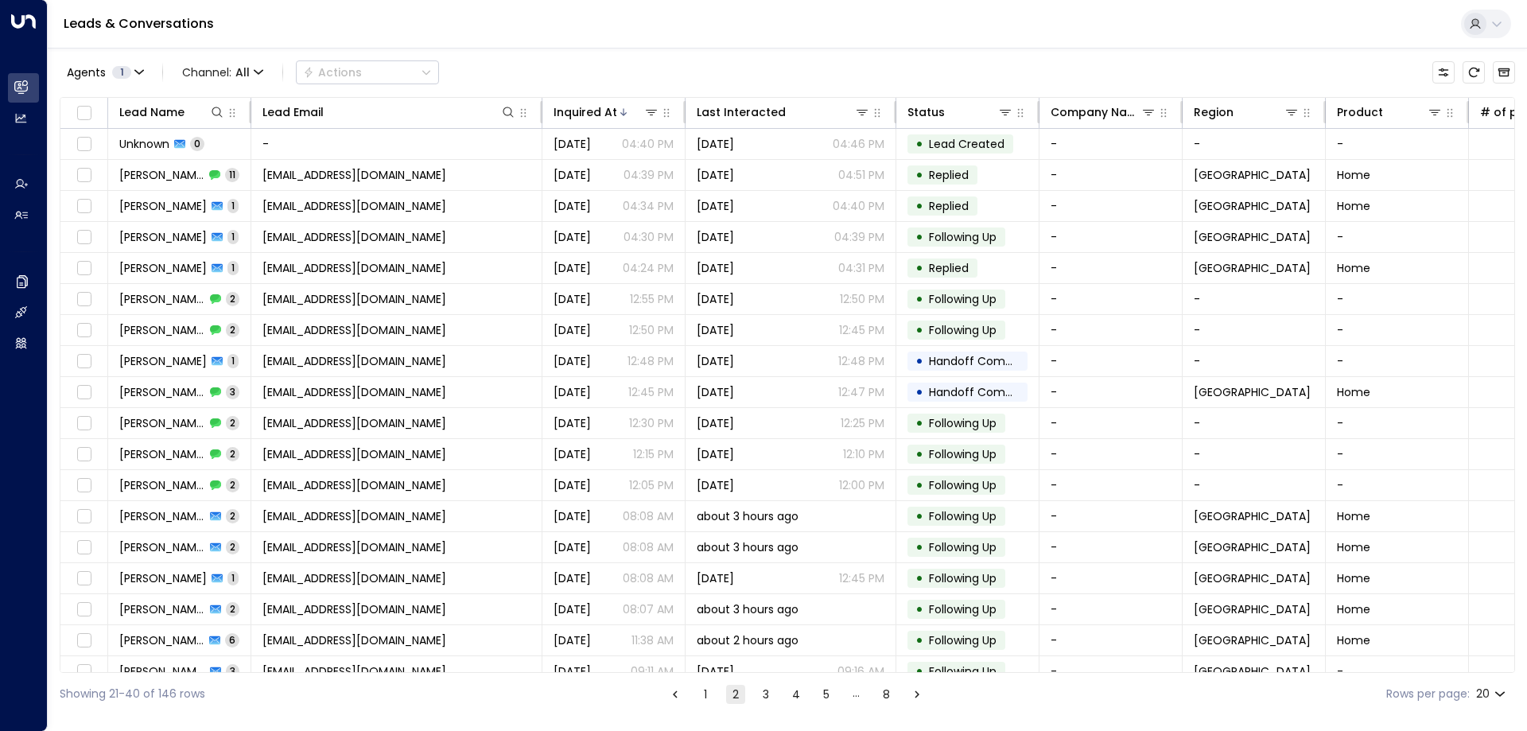
click at [758, 695] on button "3" at bounding box center [765, 694] width 19 height 19
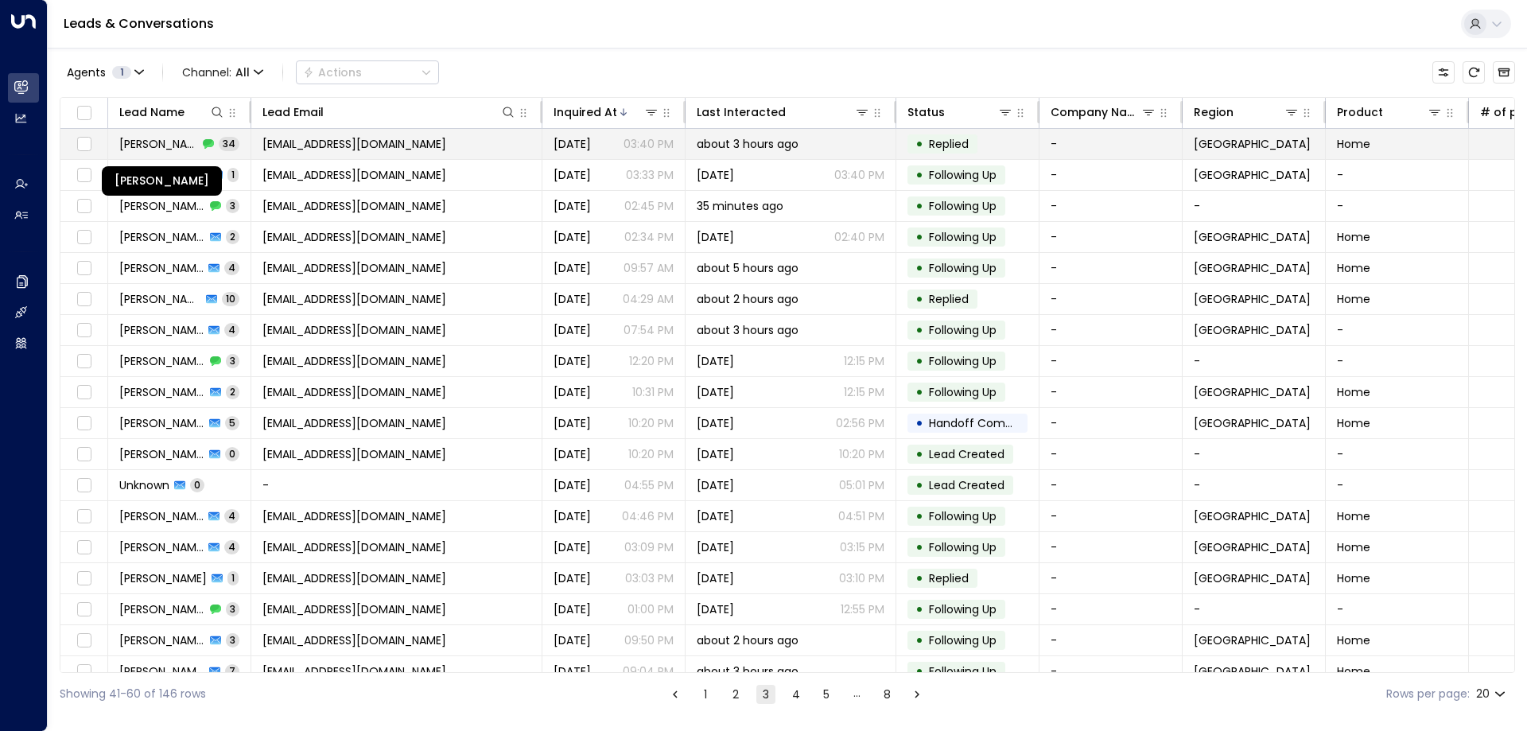
click at [175, 146] on span "[PERSON_NAME]" at bounding box center [158, 144] width 79 height 16
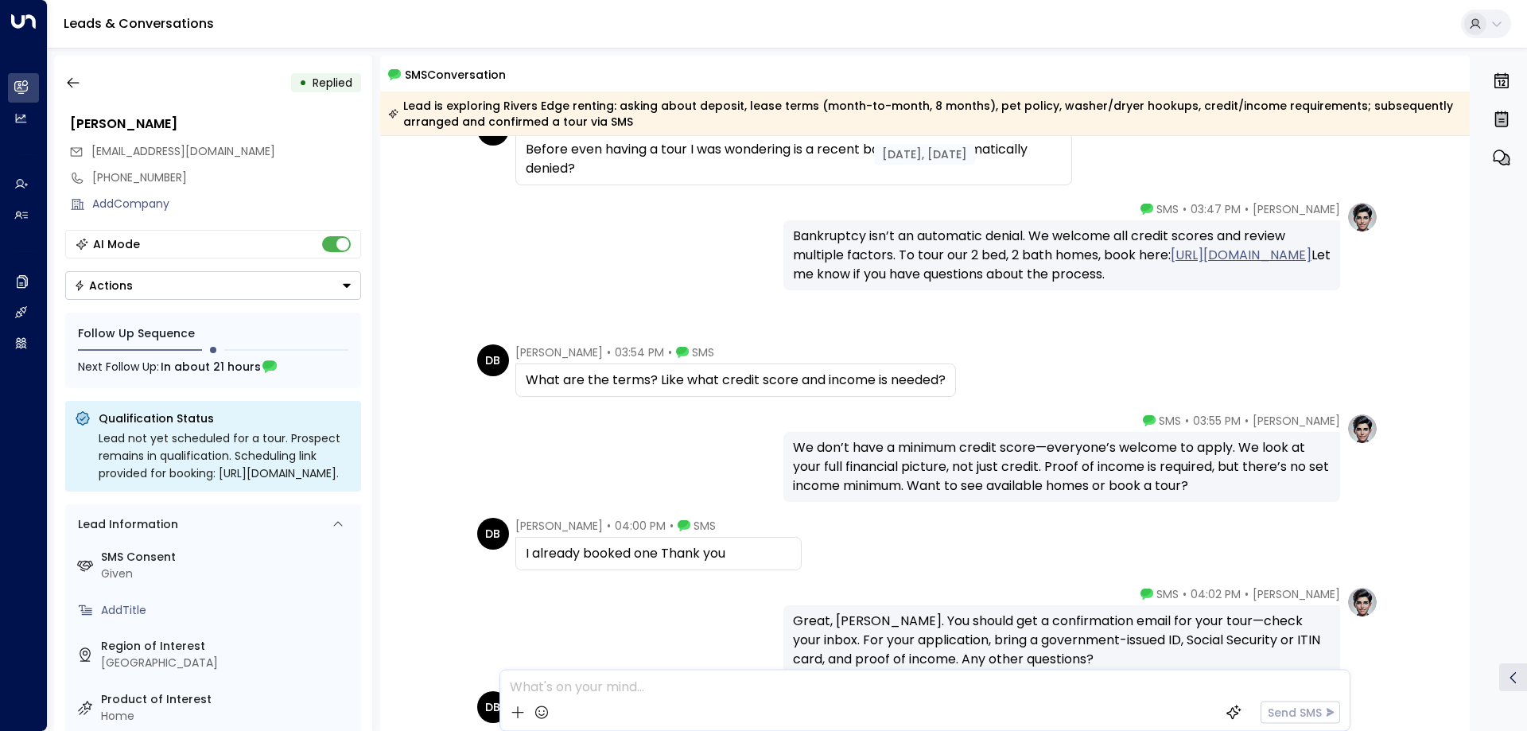
scroll to position [367, 0]
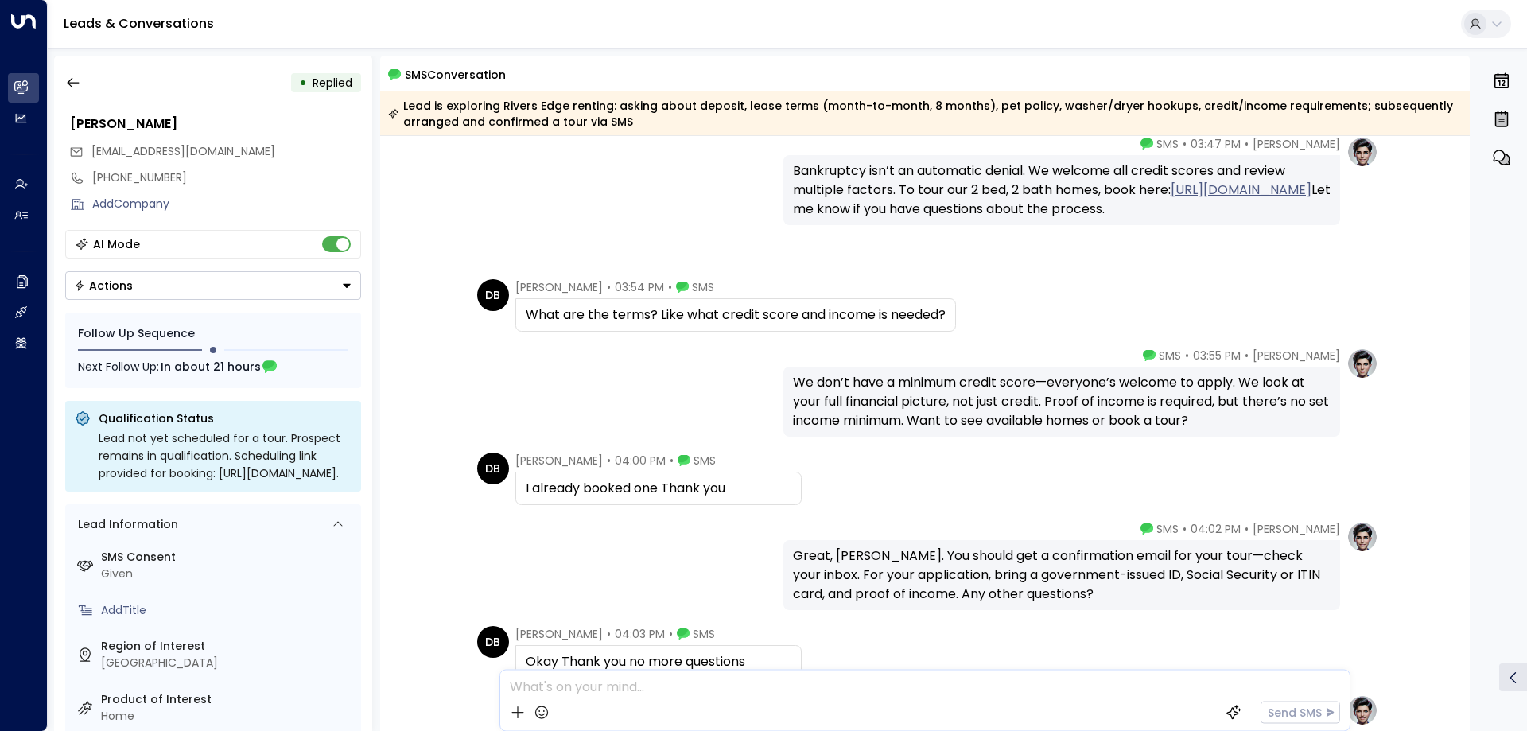
click at [637, 482] on div "I already booked one Thank you" at bounding box center [659, 488] width 266 height 19
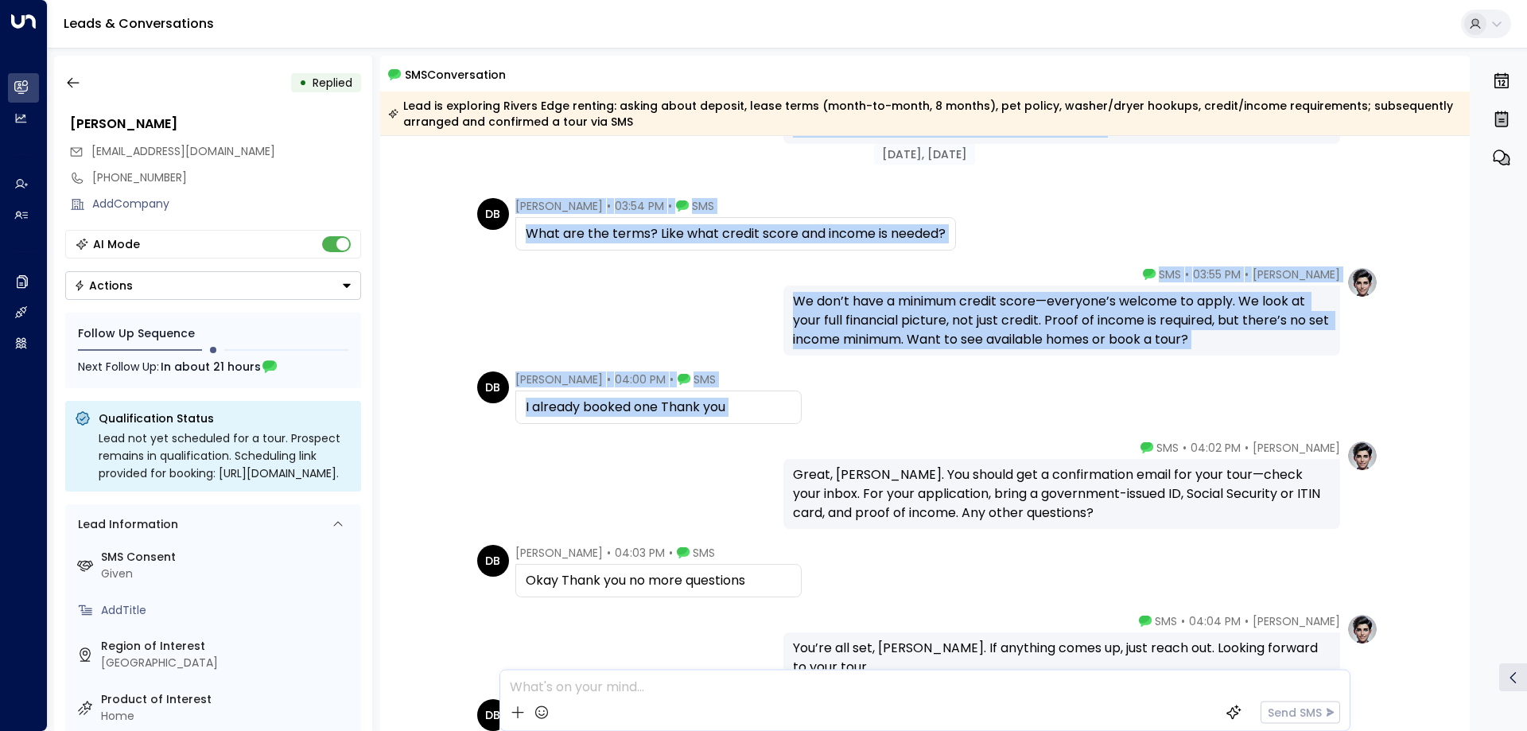
scroll to position [446, 0]
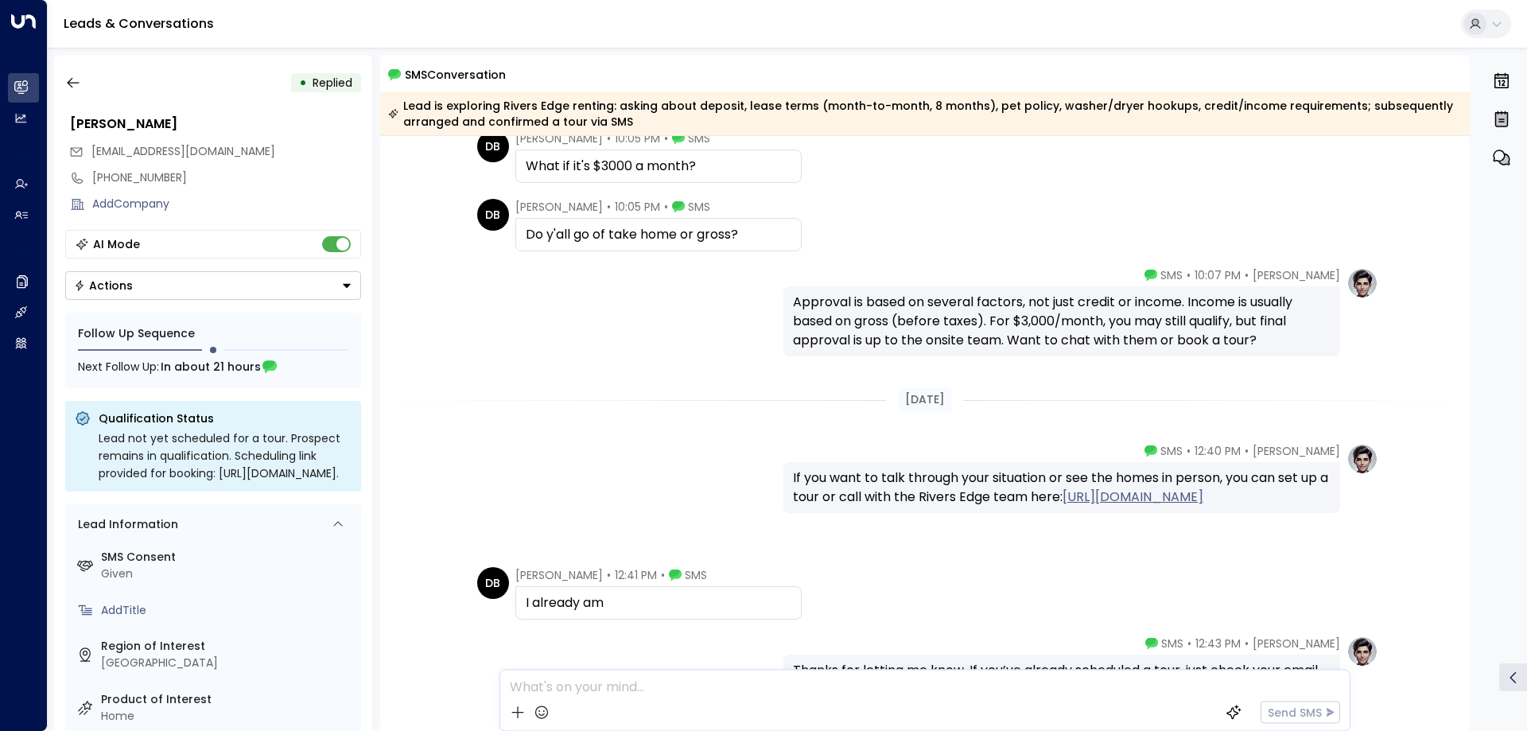
scroll to position [3002, 0]
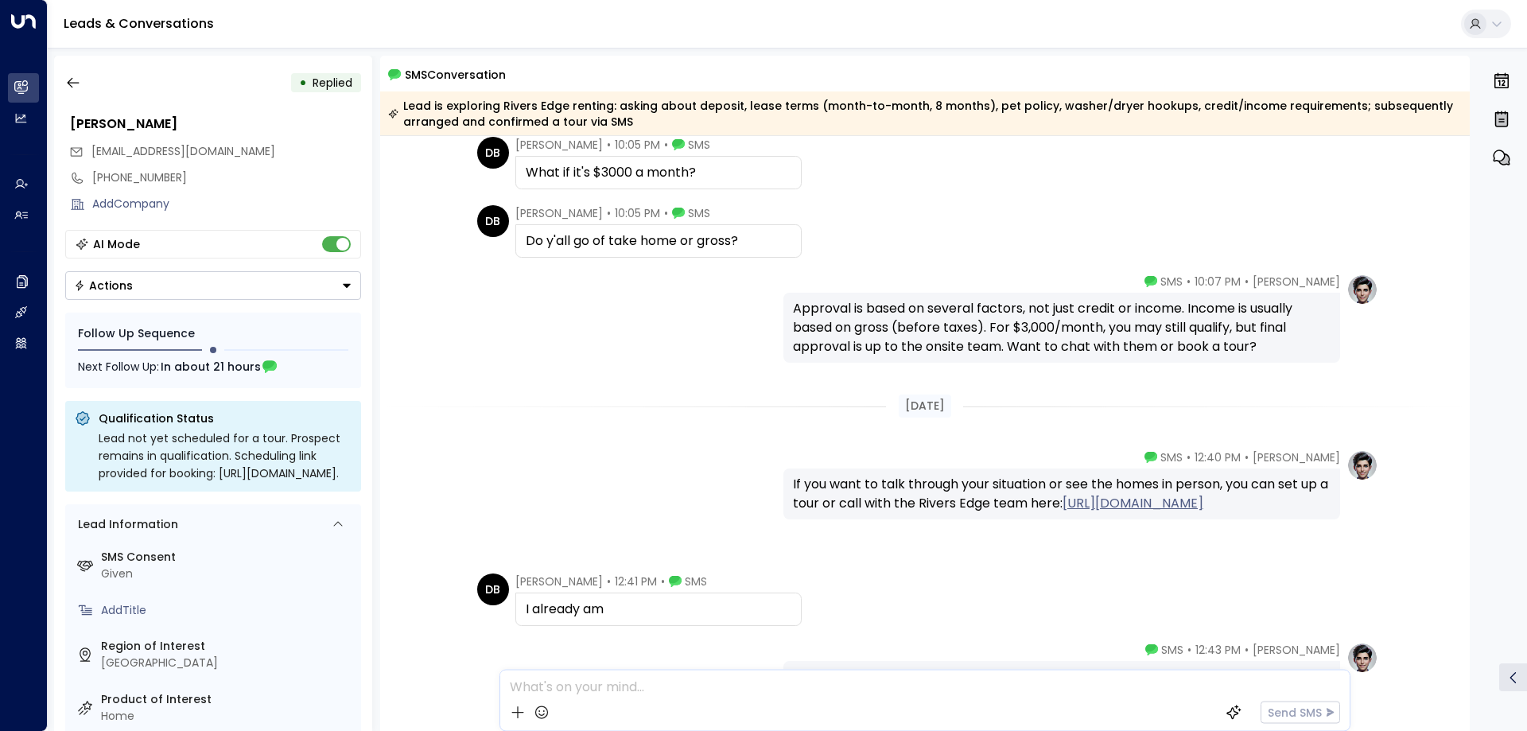
drag, startPoint x: 609, startPoint y: 608, endPoint x: 507, endPoint y: 609, distance: 101.8
click at [507, 609] on div "DB Desaray Bianga • 12:41 PM • SMS I already am" at bounding box center [639, 599] width 324 height 52
click at [558, 612] on div "I already am" at bounding box center [659, 609] width 266 height 19
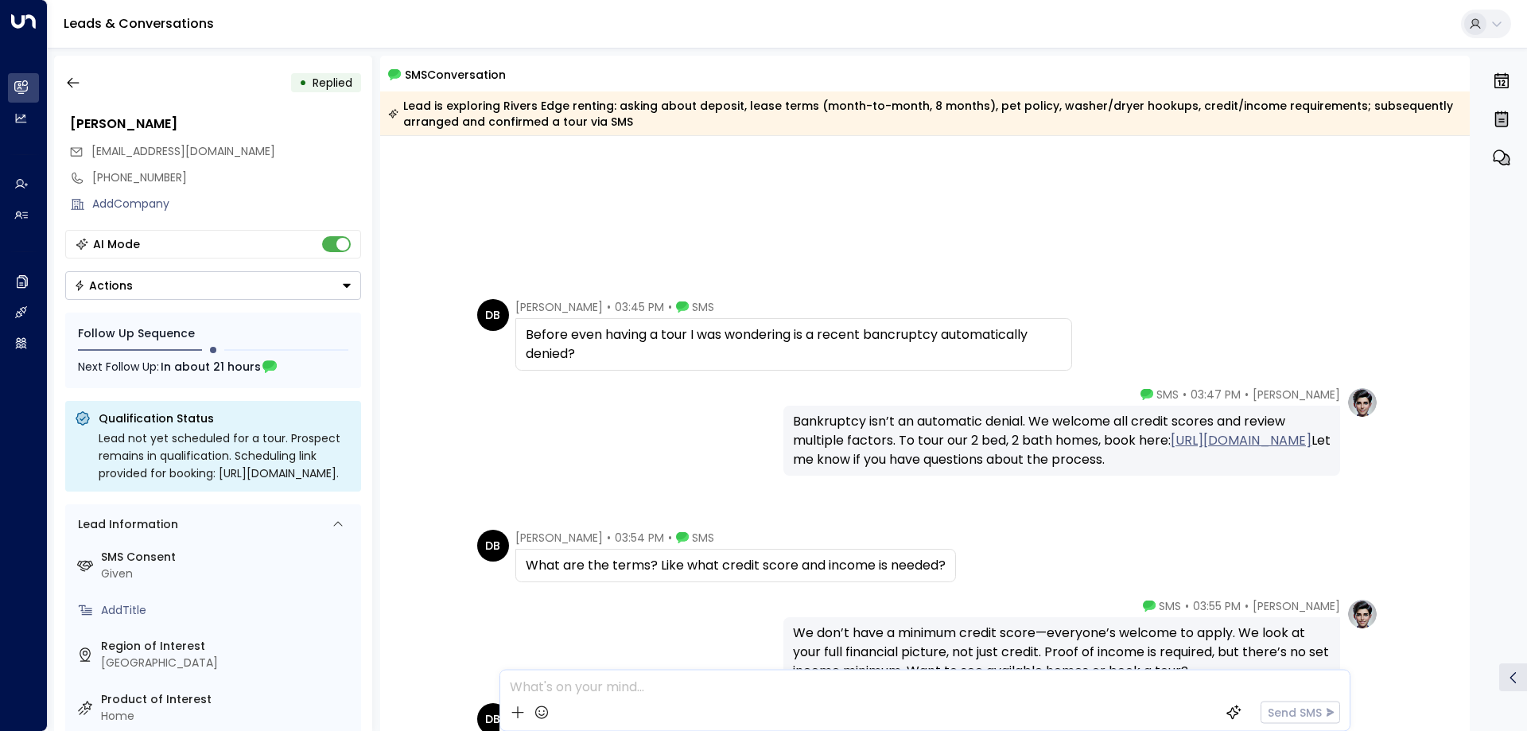
scroll to position [477, 0]
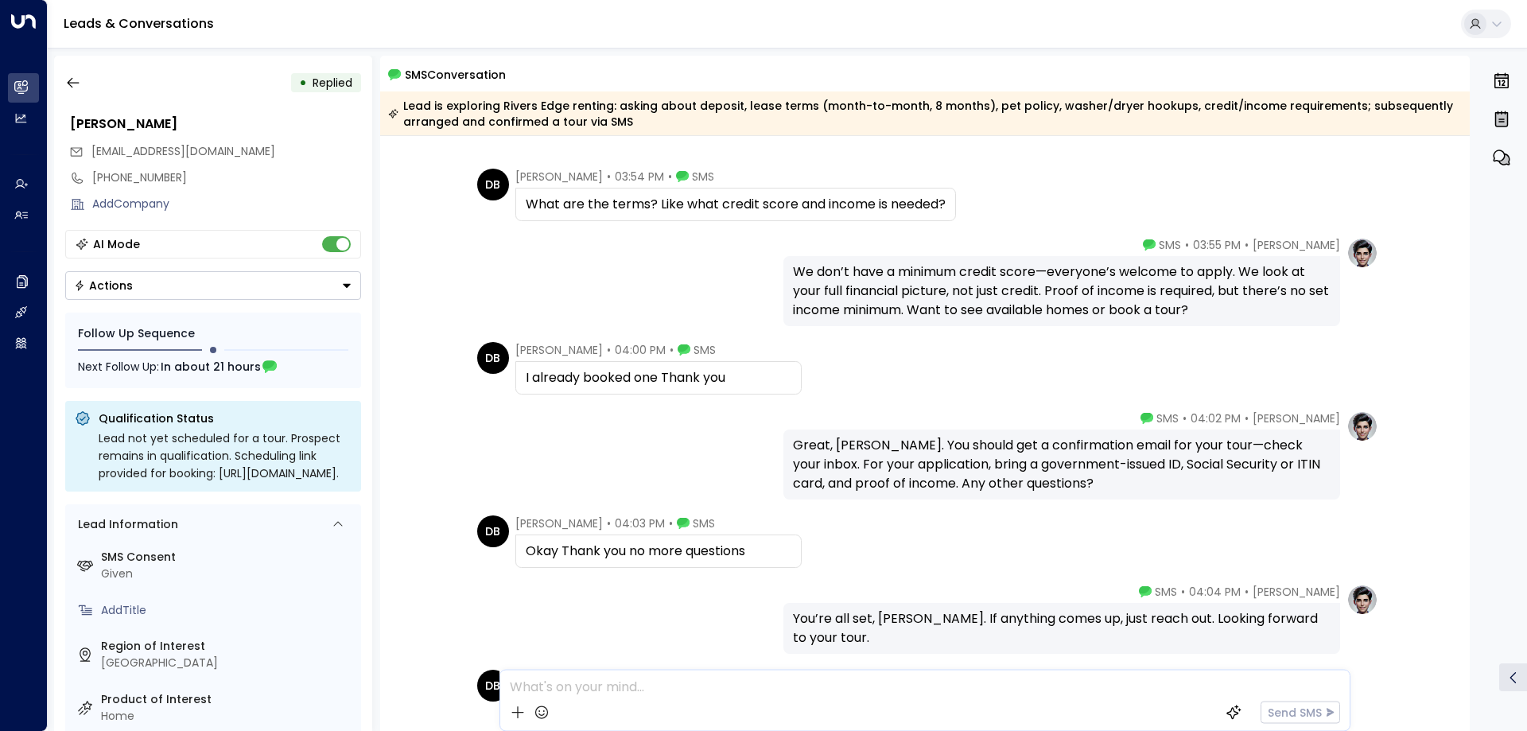
click at [632, 379] on div "I already booked one Thank you" at bounding box center [659, 377] width 266 height 19
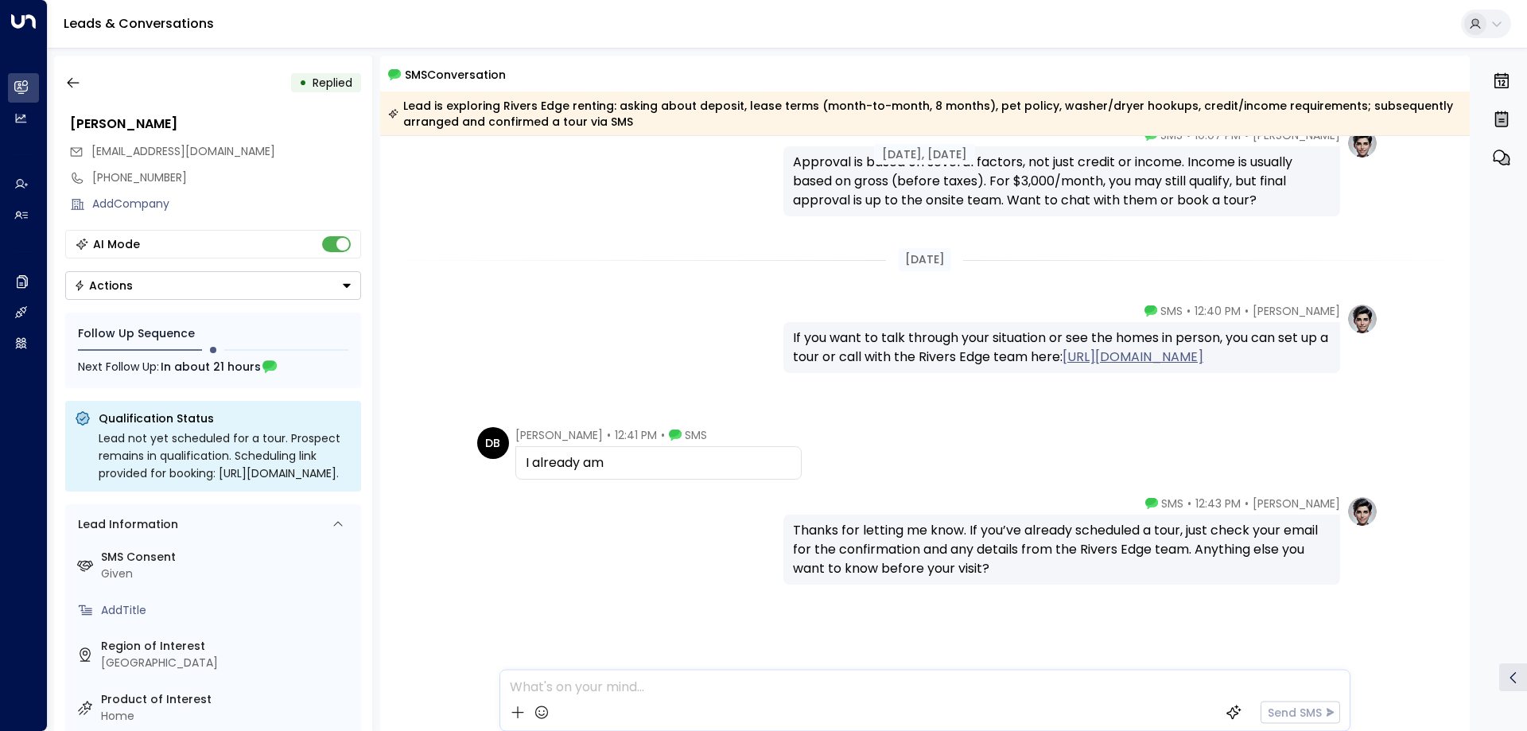
scroll to position [3161, 0]
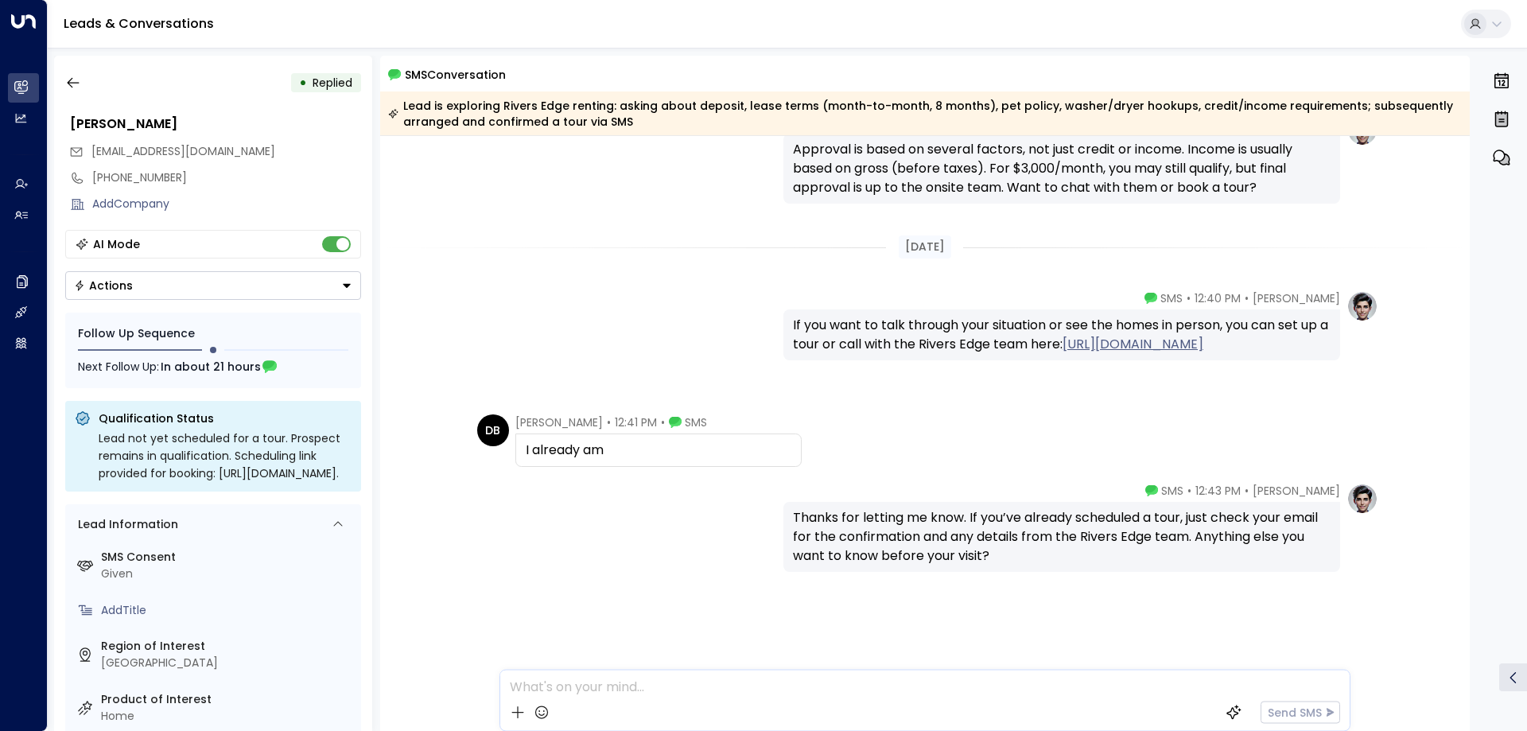
drag, startPoint x: 787, startPoint y: 328, endPoint x: 1309, endPoint y: 443, distance: 534.3
click at [1296, 461] on div "DB Desaray Bianga • 12:41 PM • SMS I already am" at bounding box center [927, 440] width 901 height 52
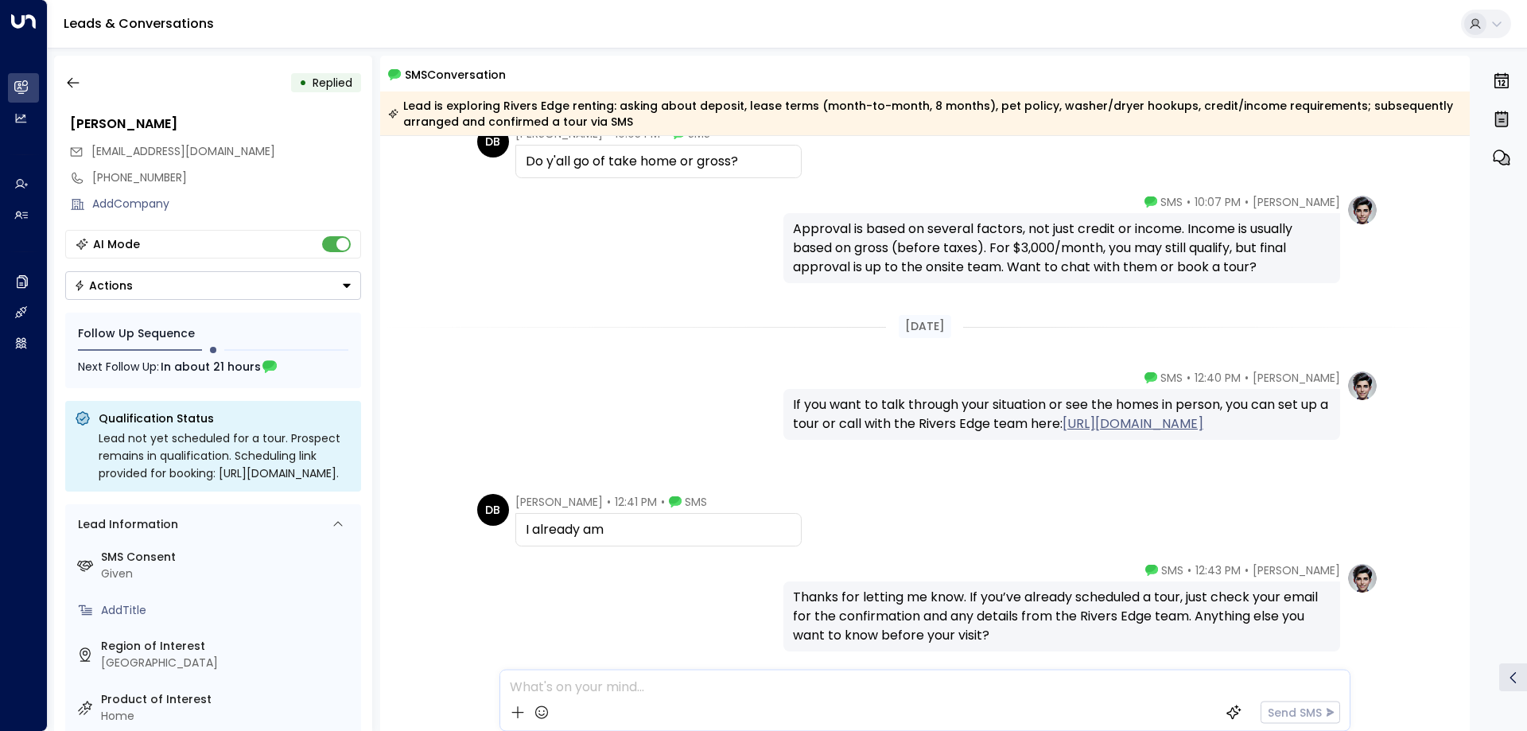
scroll to position [2843, 0]
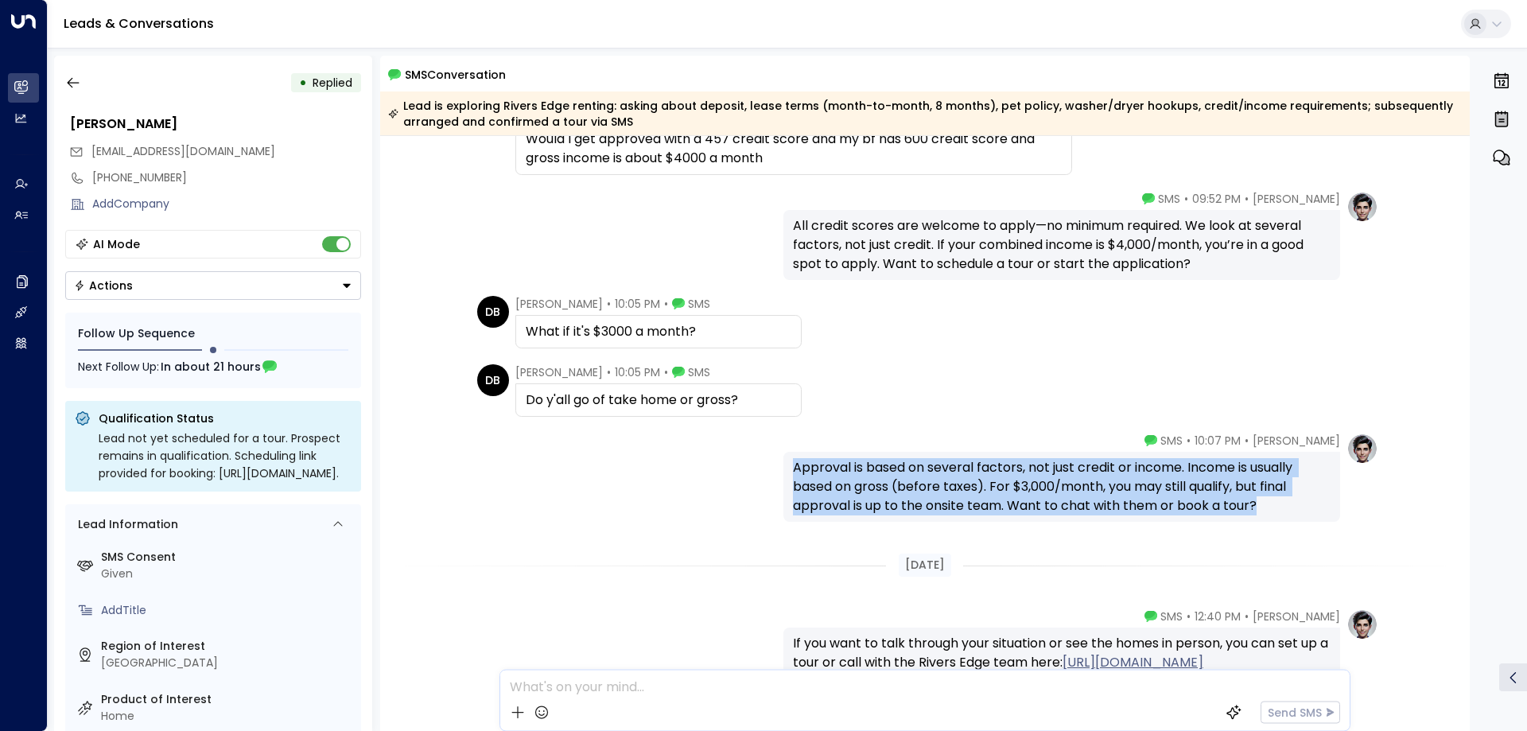
drag, startPoint x: 1255, startPoint y: 509, endPoint x: 736, endPoint y: 455, distance: 522.2
click at [736, 455] on div "Taylor Smith • 10:07 PM • SMS Approval is based on several factors, not just cr…" at bounding box center [925, 477] width 907 height 89
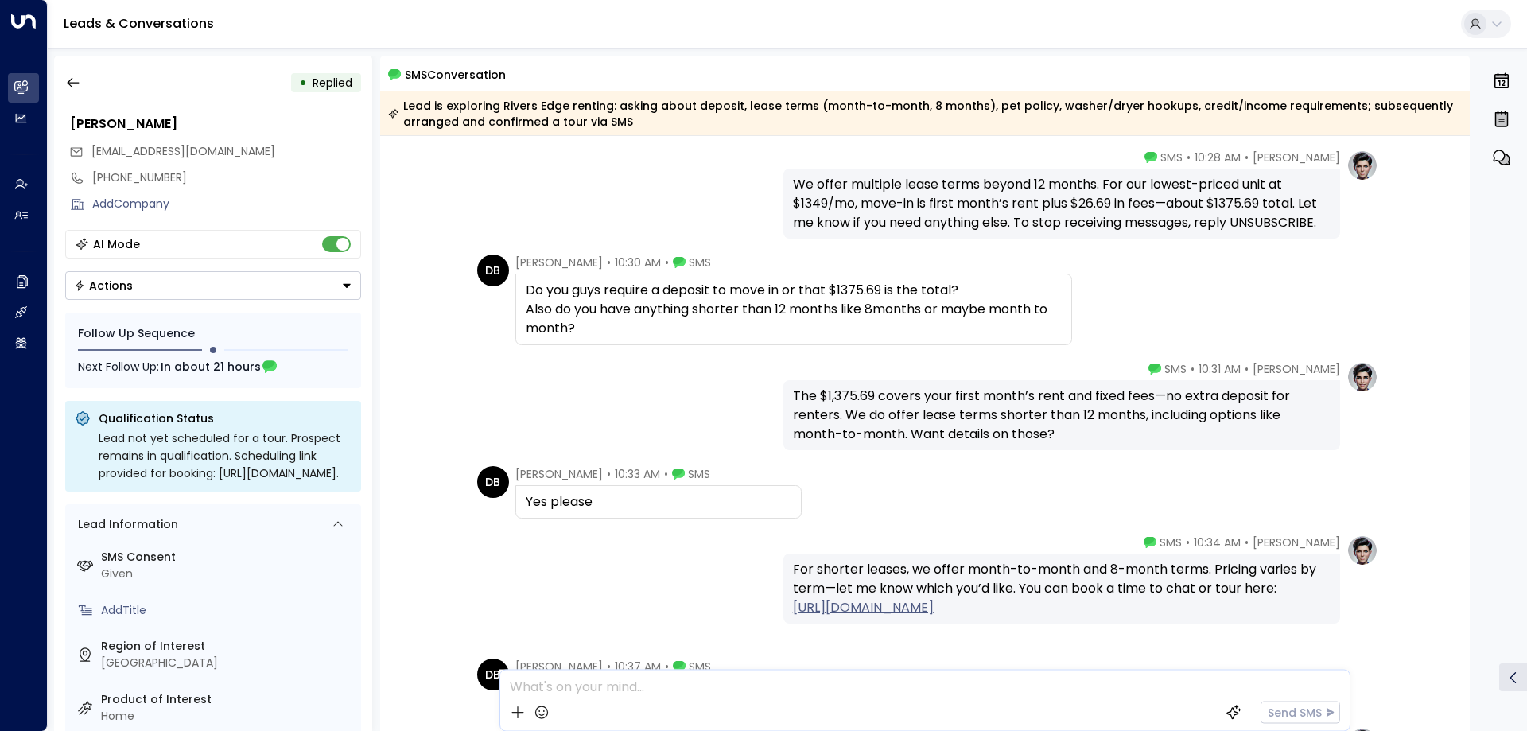
scroll to position [0, 0]
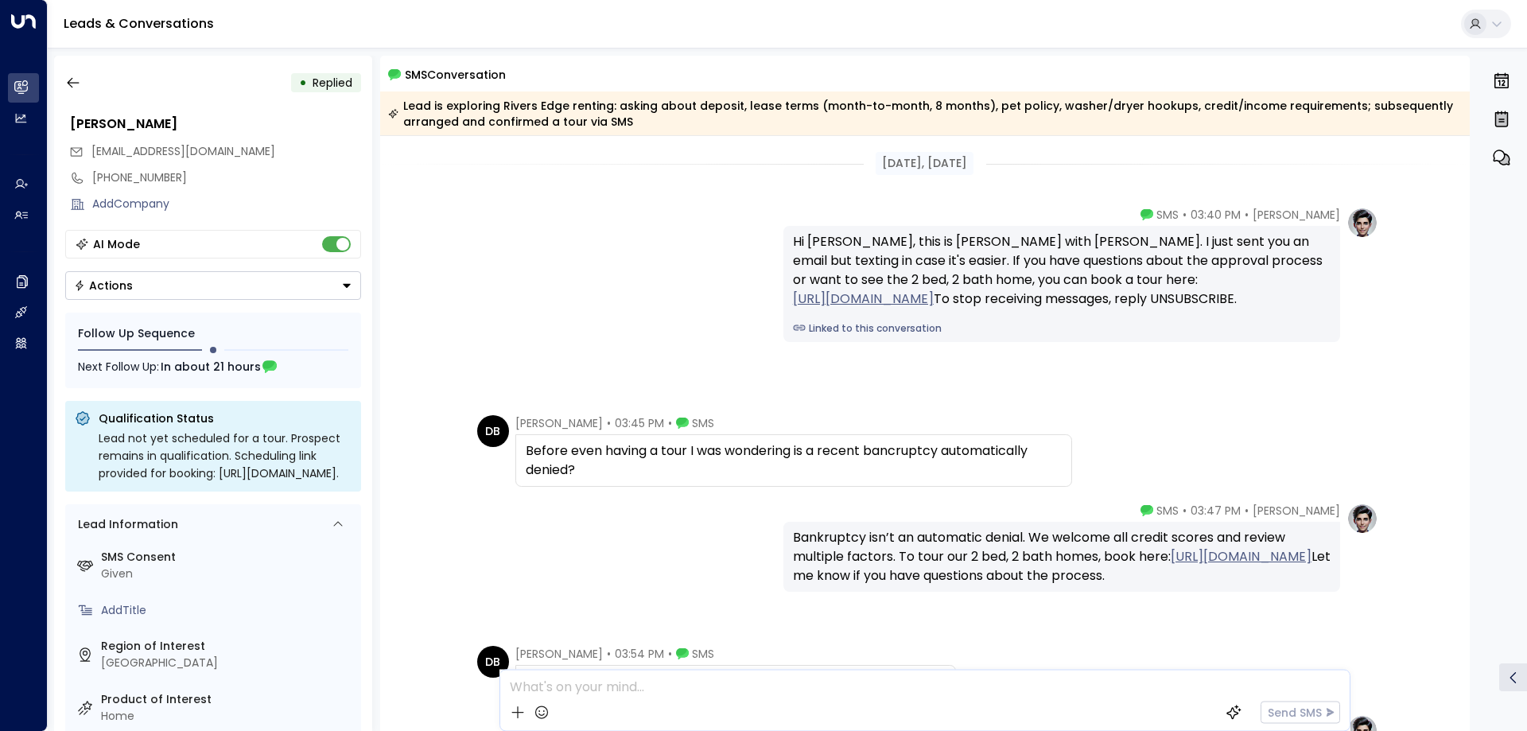
click at [83, 99] on div "• Replied Desaray Bianga desaraybianga2@yahoo.com +15862229070 Add Company AI M…" at bounding box center [213, 393] width 318 height 675
click at [82, 86] on button "button" at bounding box center [73, 82] width 29 height 29
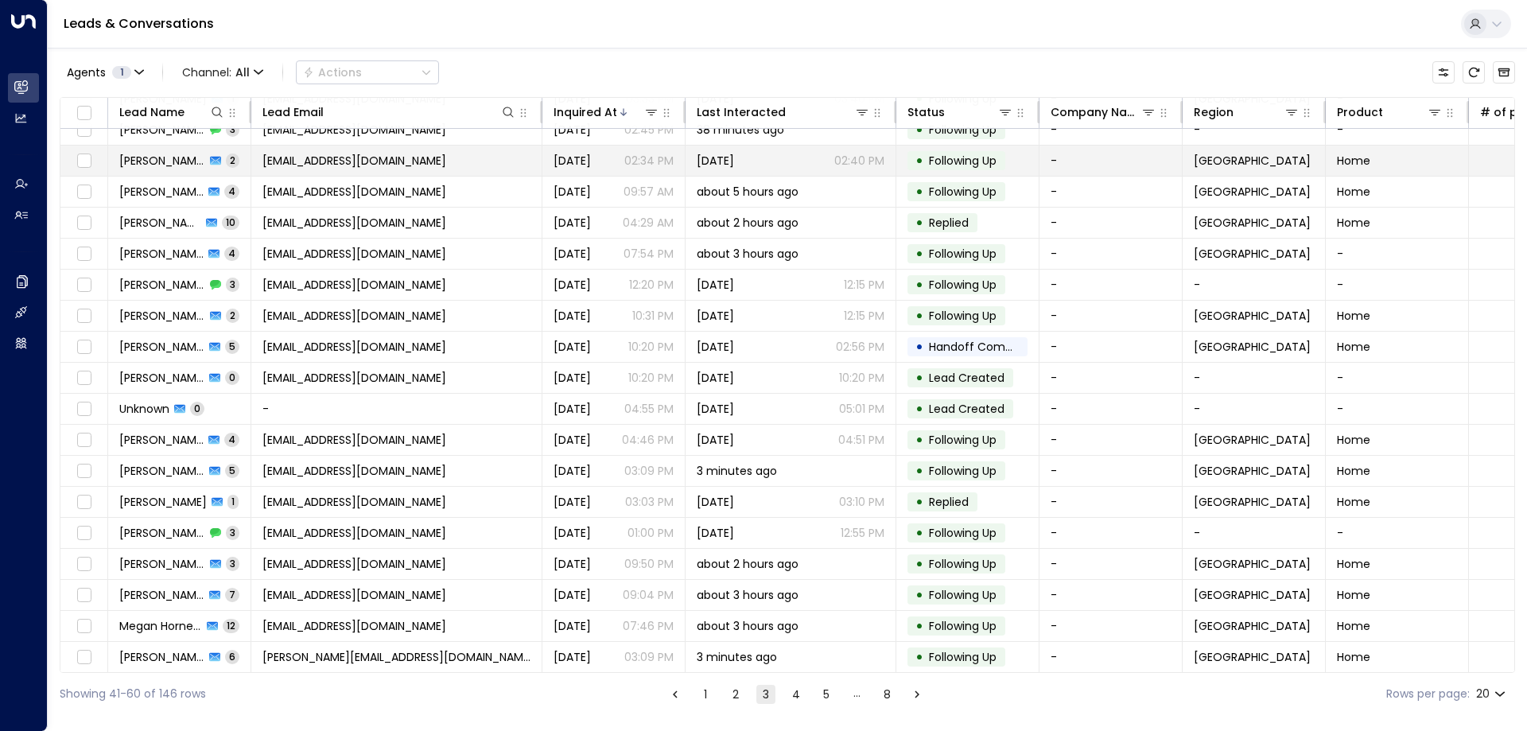
scroll to position [82, 0]
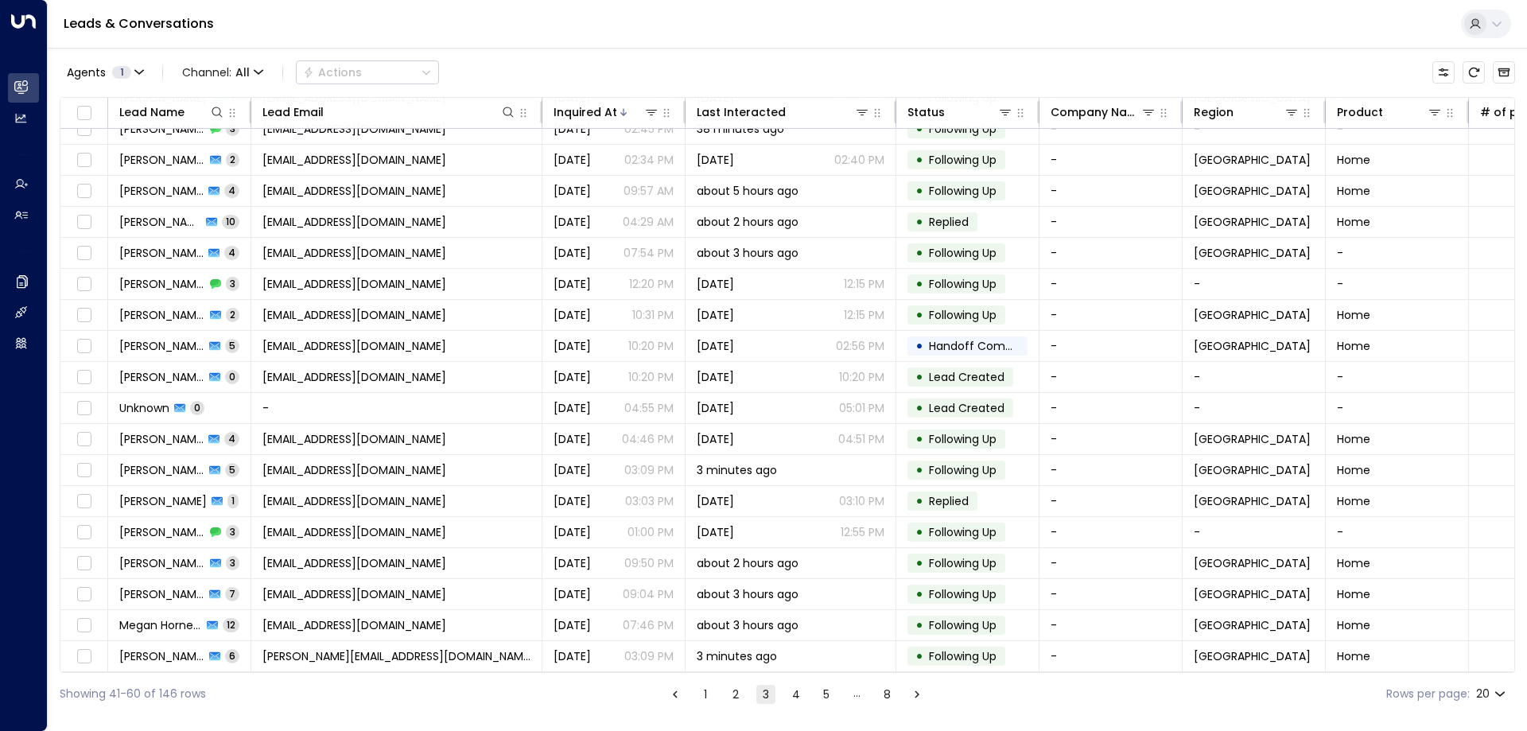
drag, startPoint x: 737, startPoint y: 692, endPoint x: 729, endPoint y: 694, distance: 8.3
click at [737, 692] on button "2" at bounding box center [735, 694] width 19 height 19
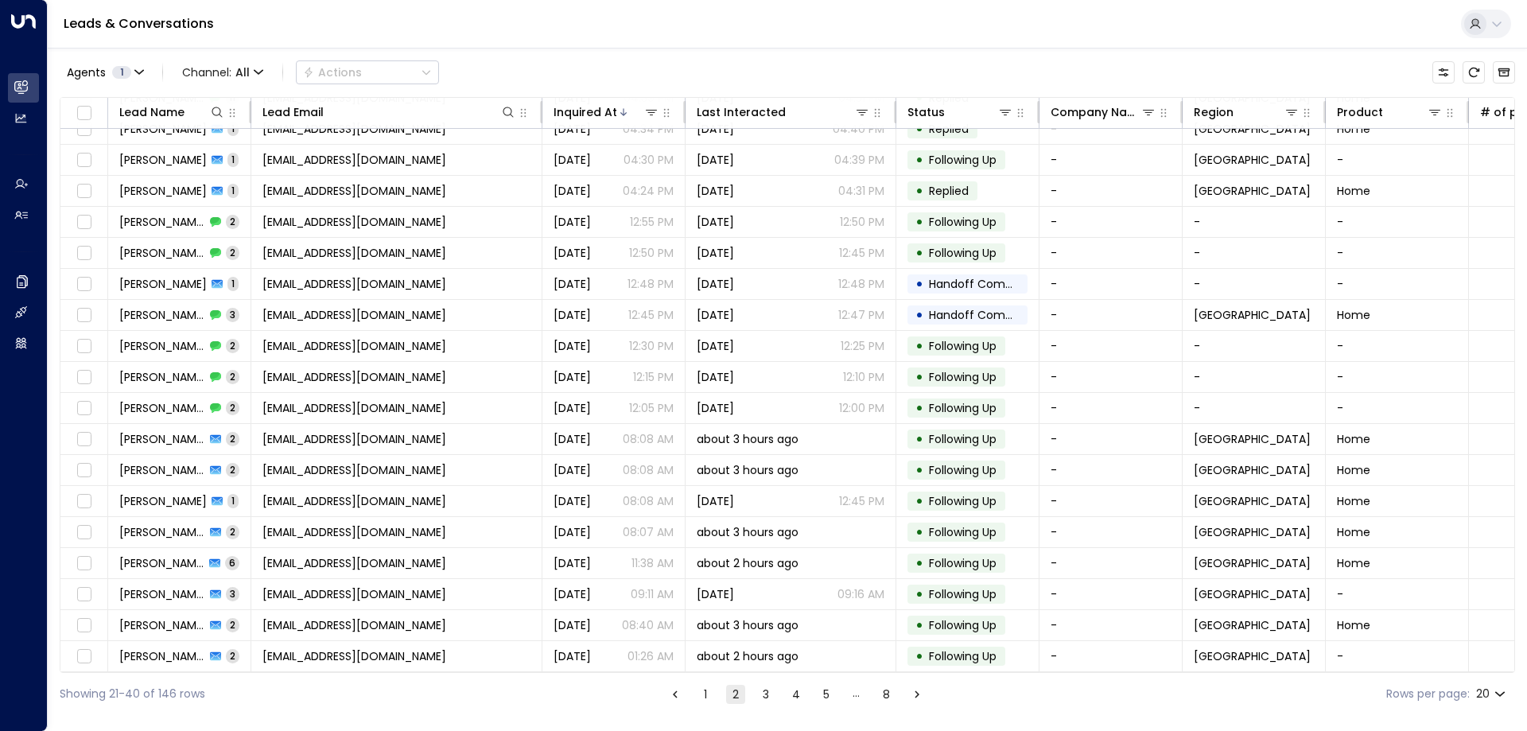
click at [708, 698] on button "1" at bounding box center [705, 694] width 19 height 19
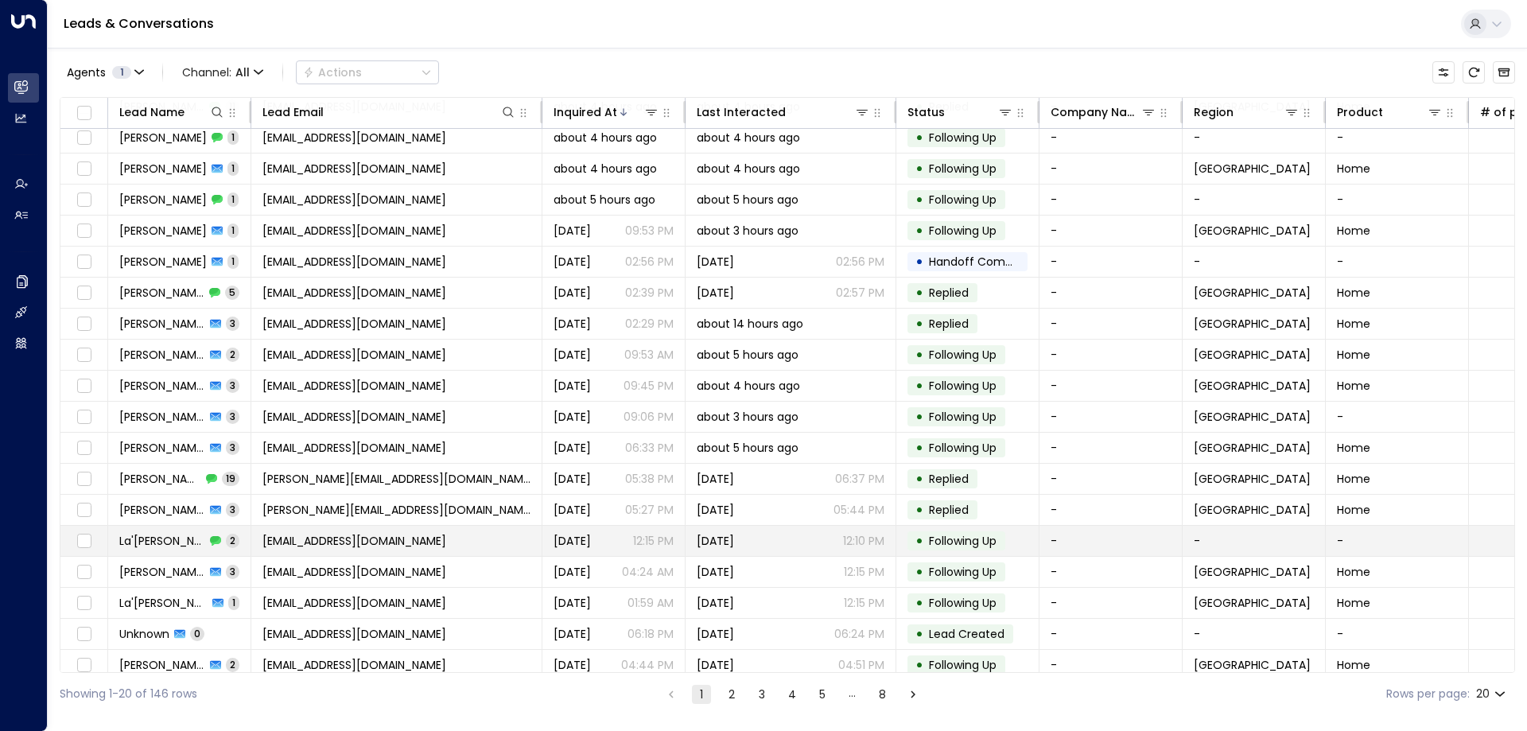
scroll to position [82, 0]
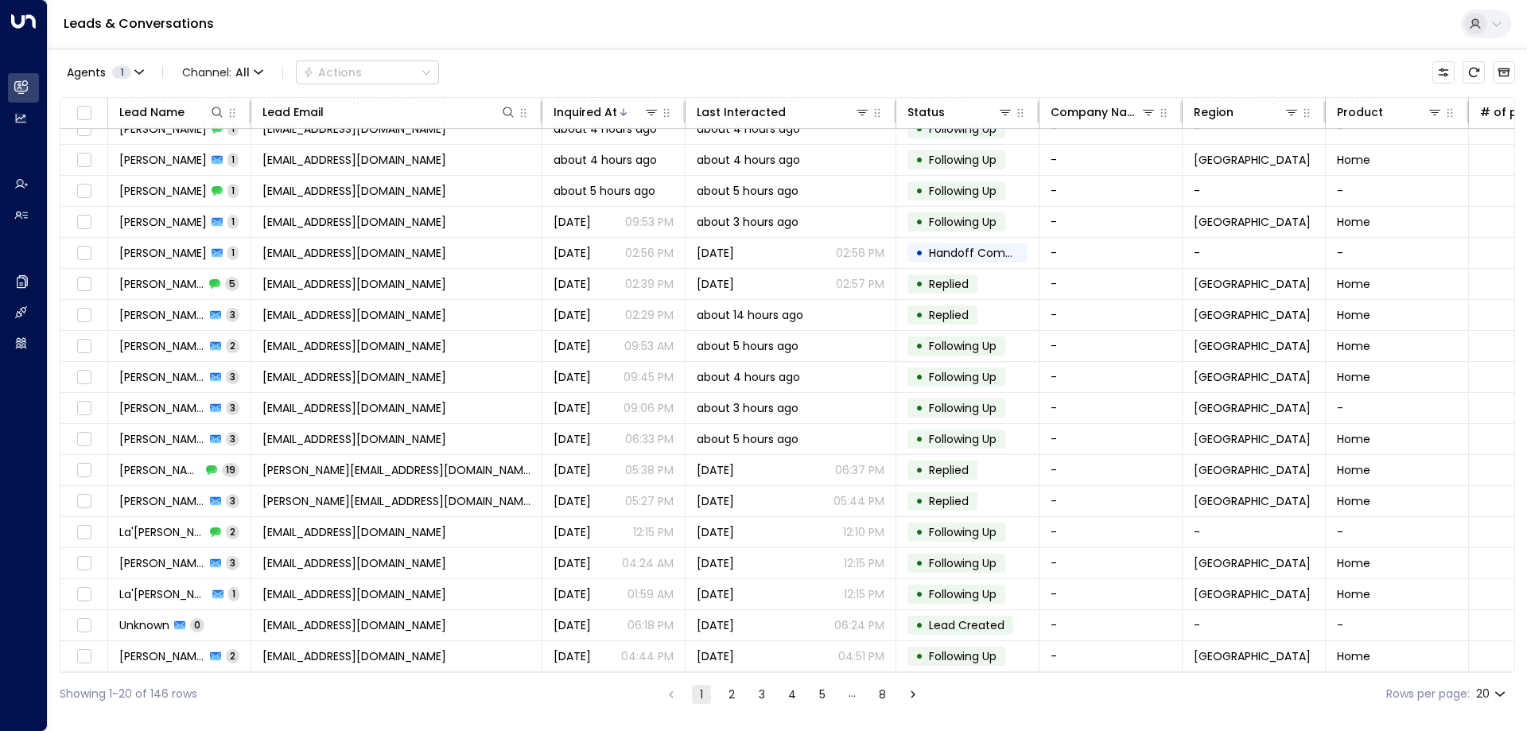
drag, startPoint x: 722, startPoint y: 690, endPoint x: 756, endPoint y: 693, distance: 34.3
click at [723, 690] on button "2" at bounding box center [731, 694] width 19 height 19
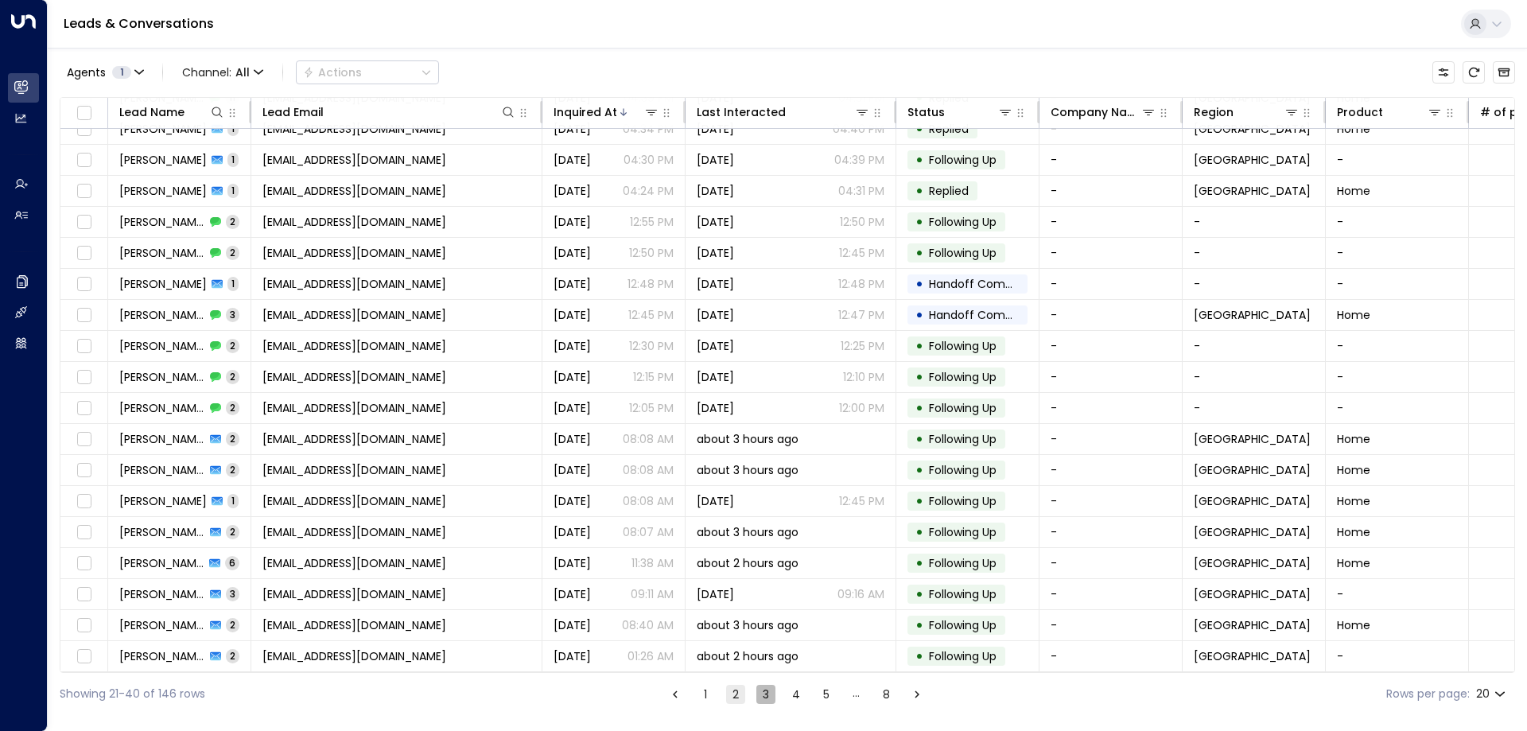
click at [763, 697] on button "3" at bounding box center [765, 694] width 19 height 19
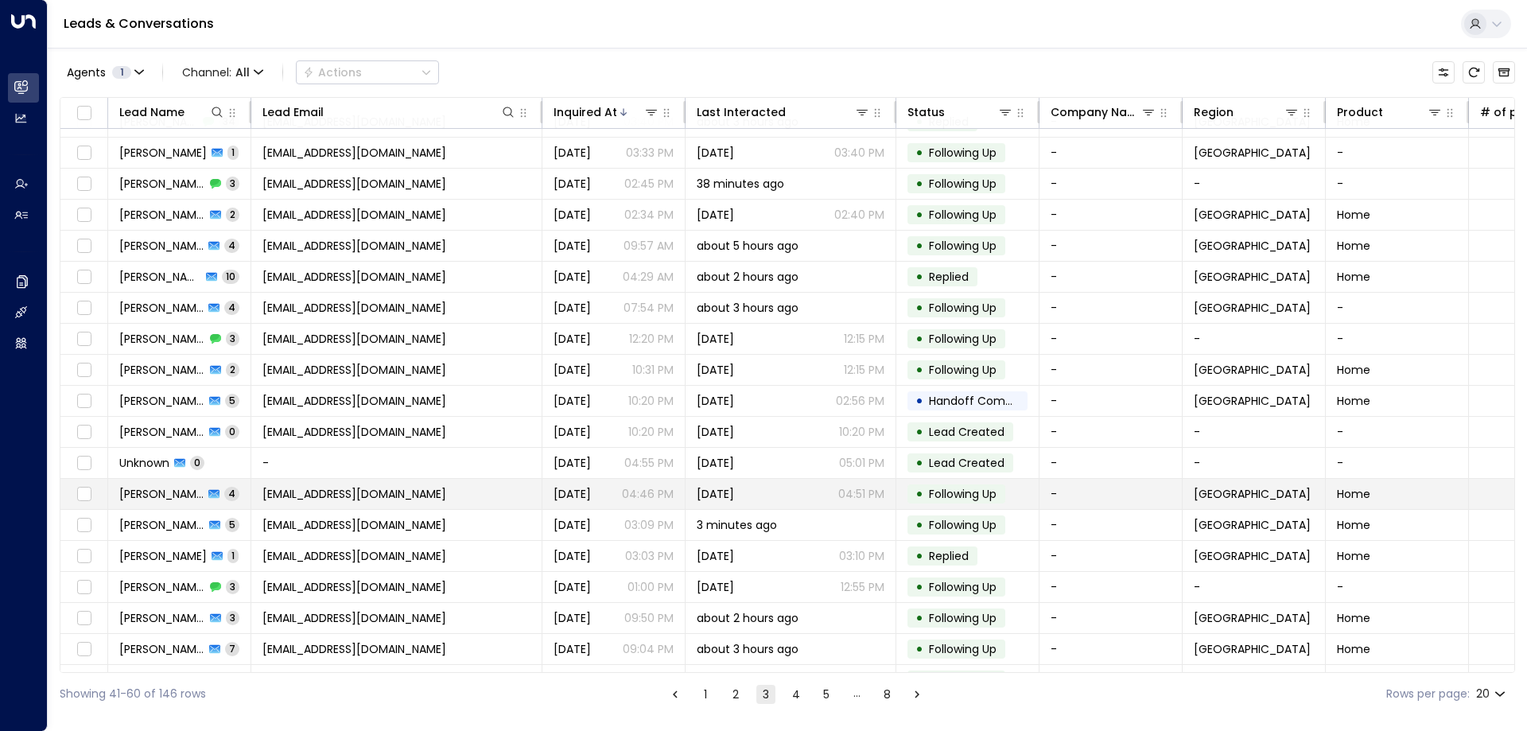
scroll to position [82, 0]
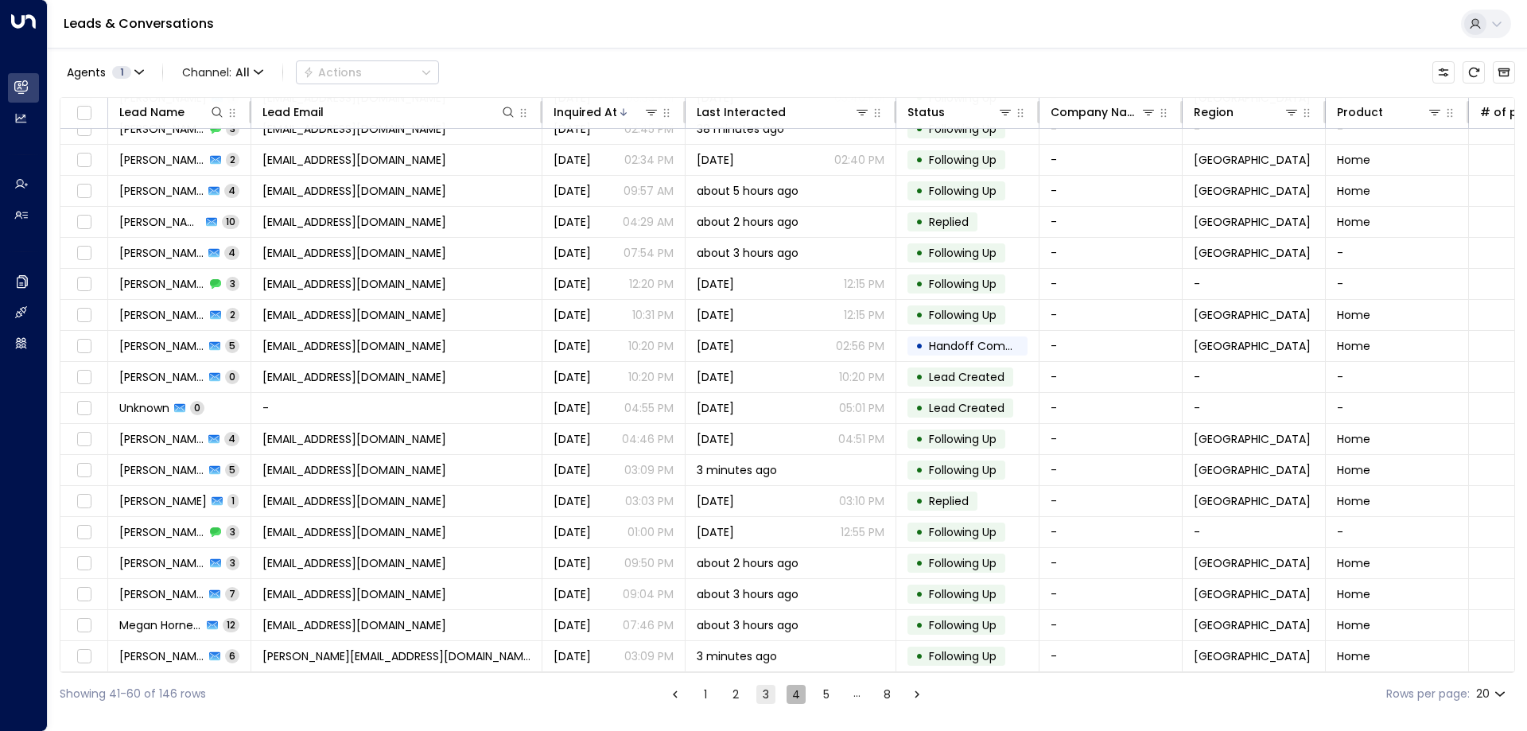
click at [799, 701] on button "4" at bounding box center [796, 694] width 19 height 19
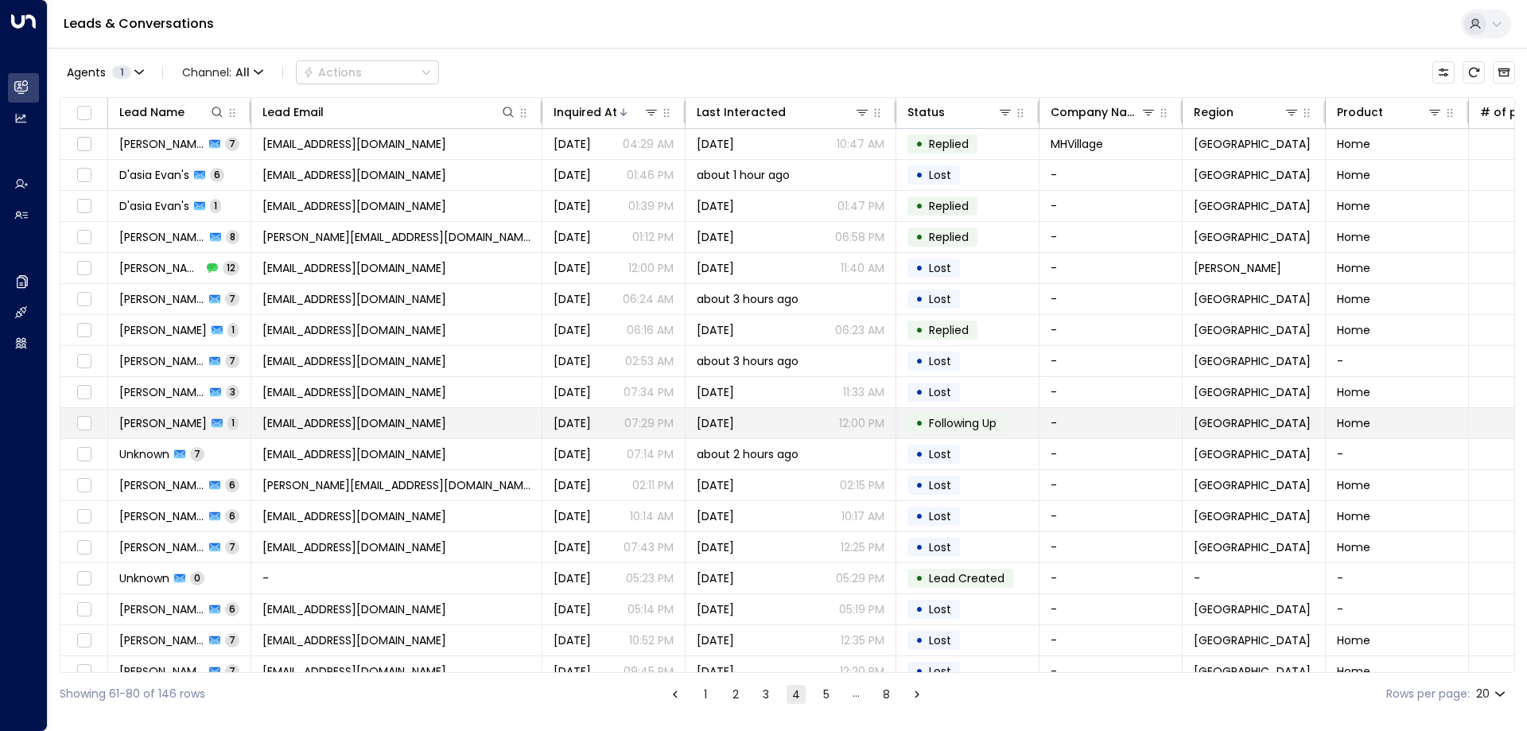
scroll to position [82, 0]
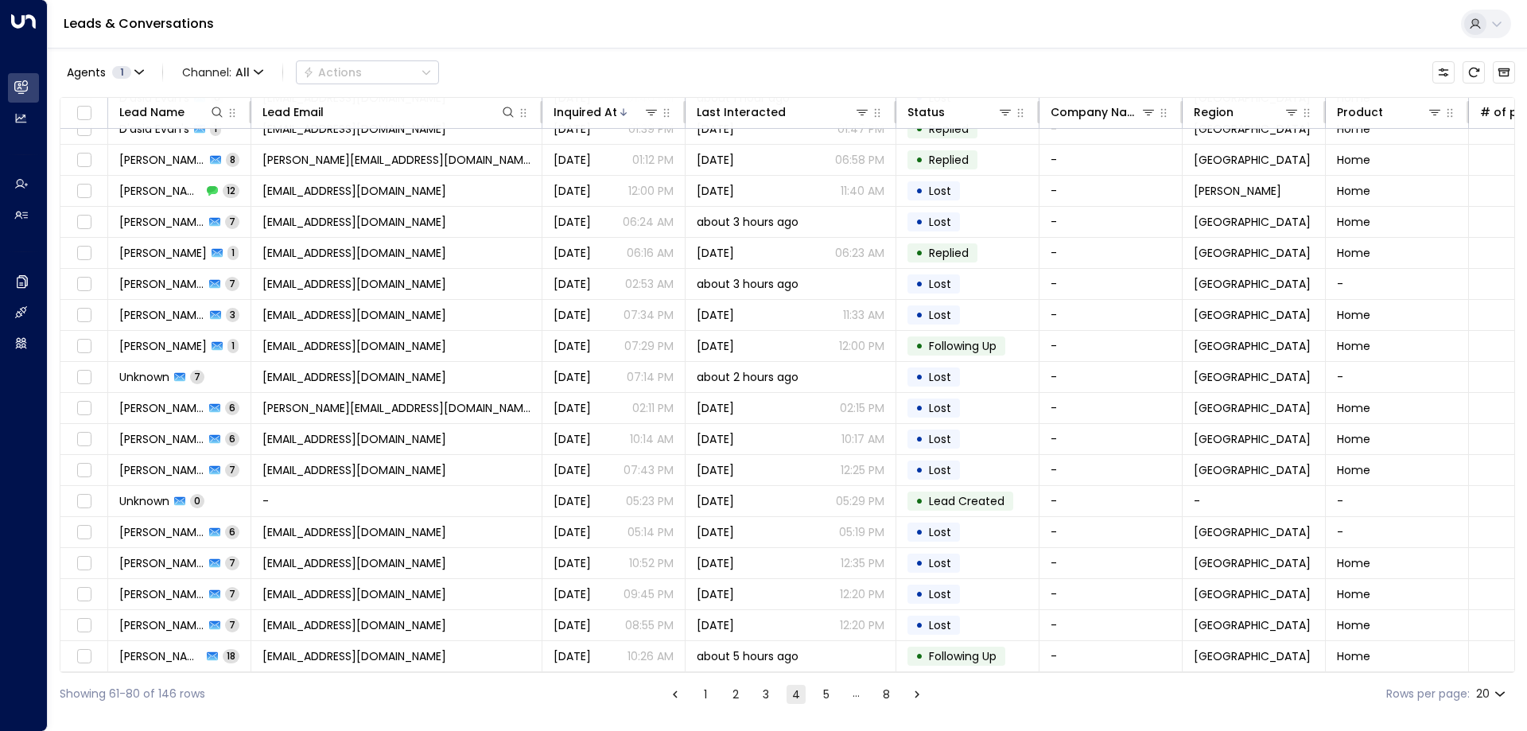
click at [822, 690] on button "5" at bounding box center [826, 694] width 19 height 19
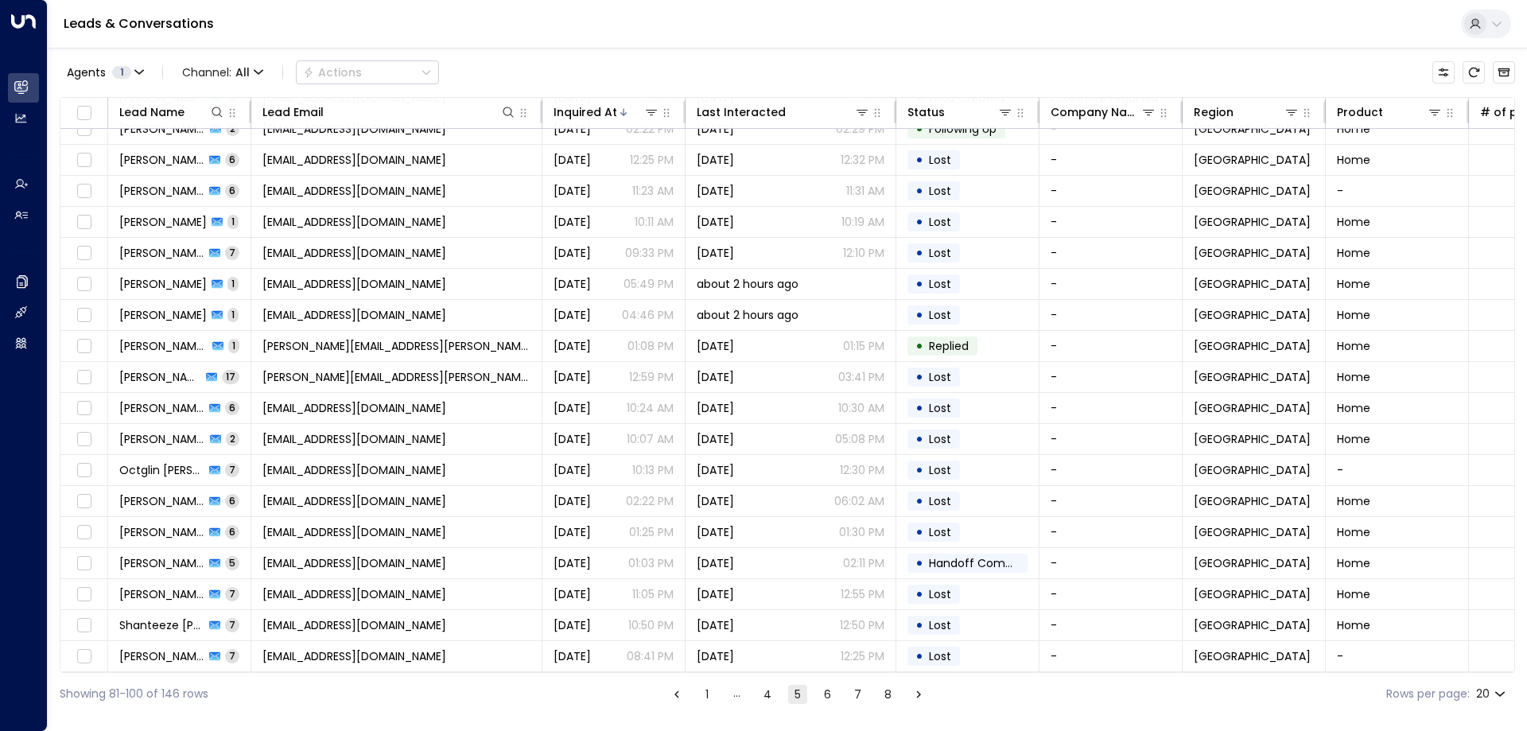
scroll to position [82, 0]
click at [705, 696] on button "1" at bounding box center [707, 694] width 19 height 19
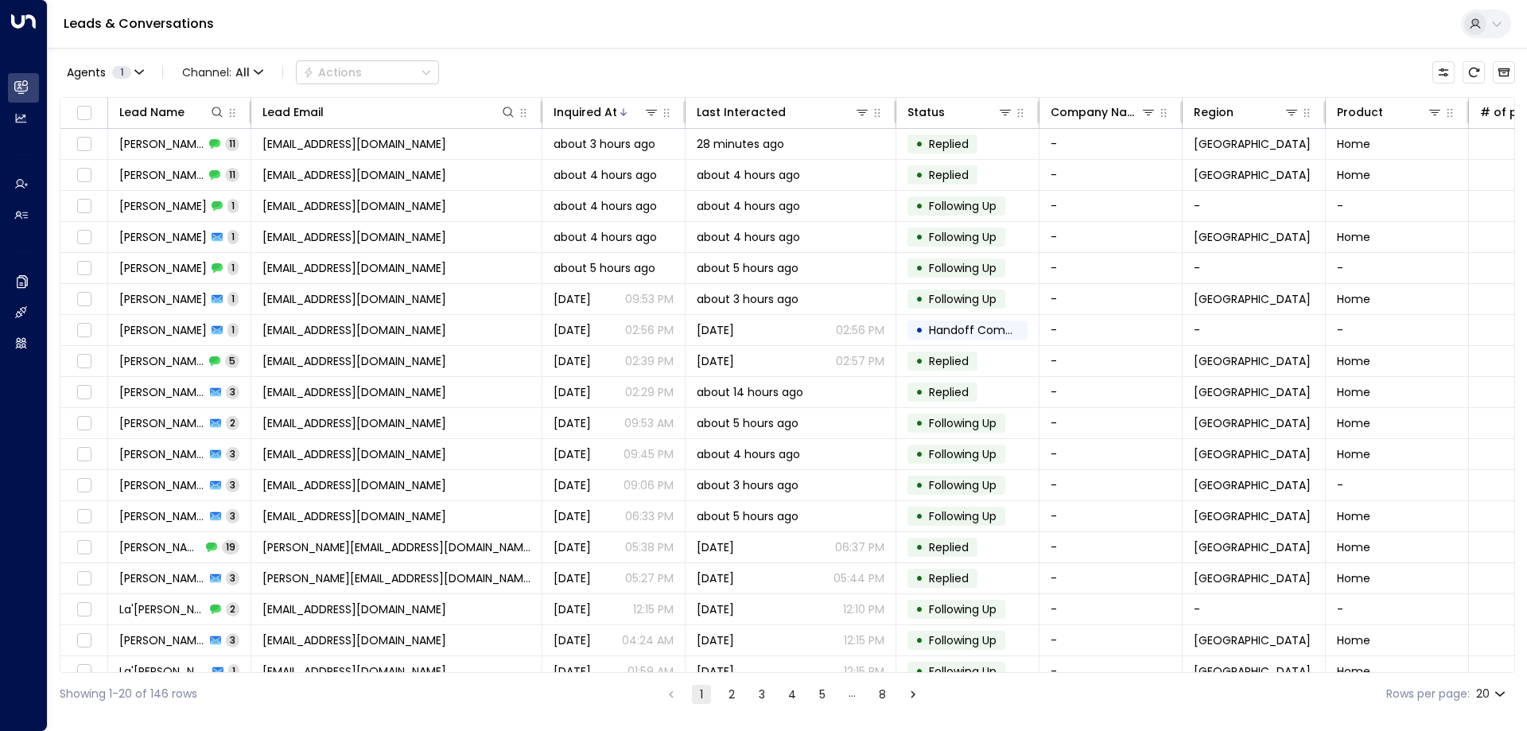
click at [736, 689] on button "2" at bounding box center [731, 694] width 19 height 19
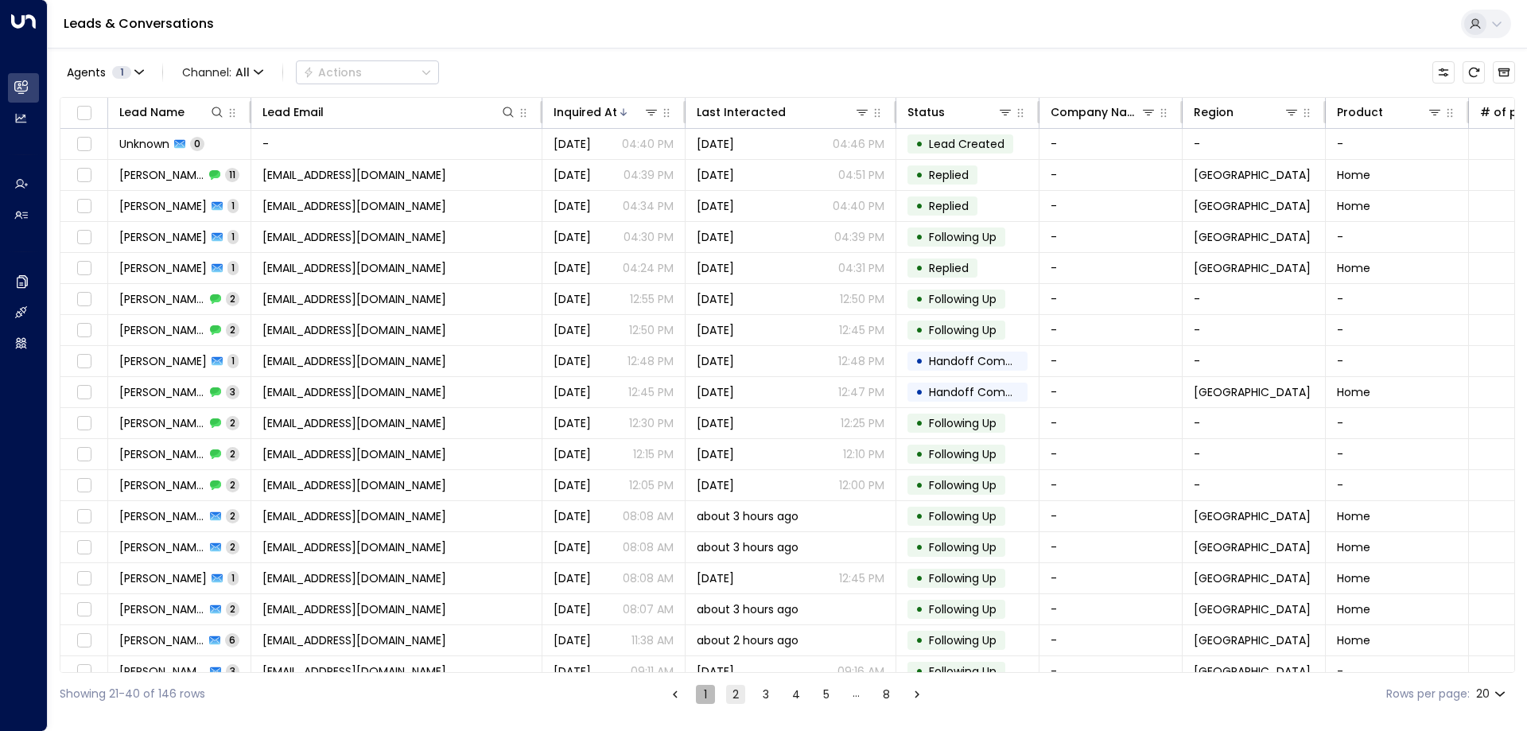
click at [709, 697] on button "1" at bounding box center [705, 694] width 19 height 19
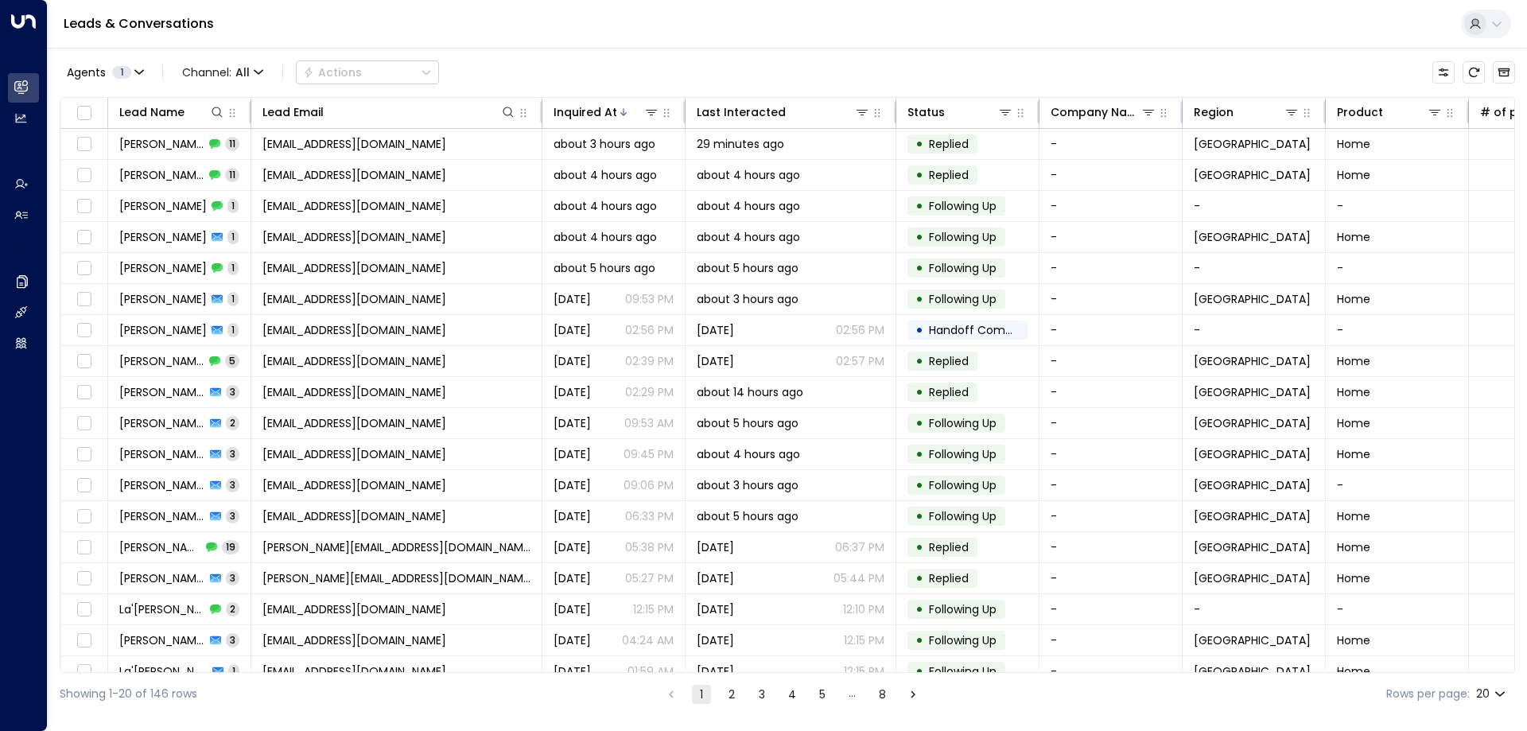
click at [255, 30] on div "Leads & Conversations" at bounding box center [787, 24] width 1479 height 49
click at [479, 49] on div "Agents 1 Channel: All Actions Lead Name Lead Email Inquired At Last Interacted …" at bounding box center [787, 381] width 1455 height 667
click at [236, 41] on div "Leads & Conversations" at bounding box center [787, 24] width 1479 height 49
click at [99, 20] on link "Leads & Conversations" at bounding box center [139, 23] width 150 height 18
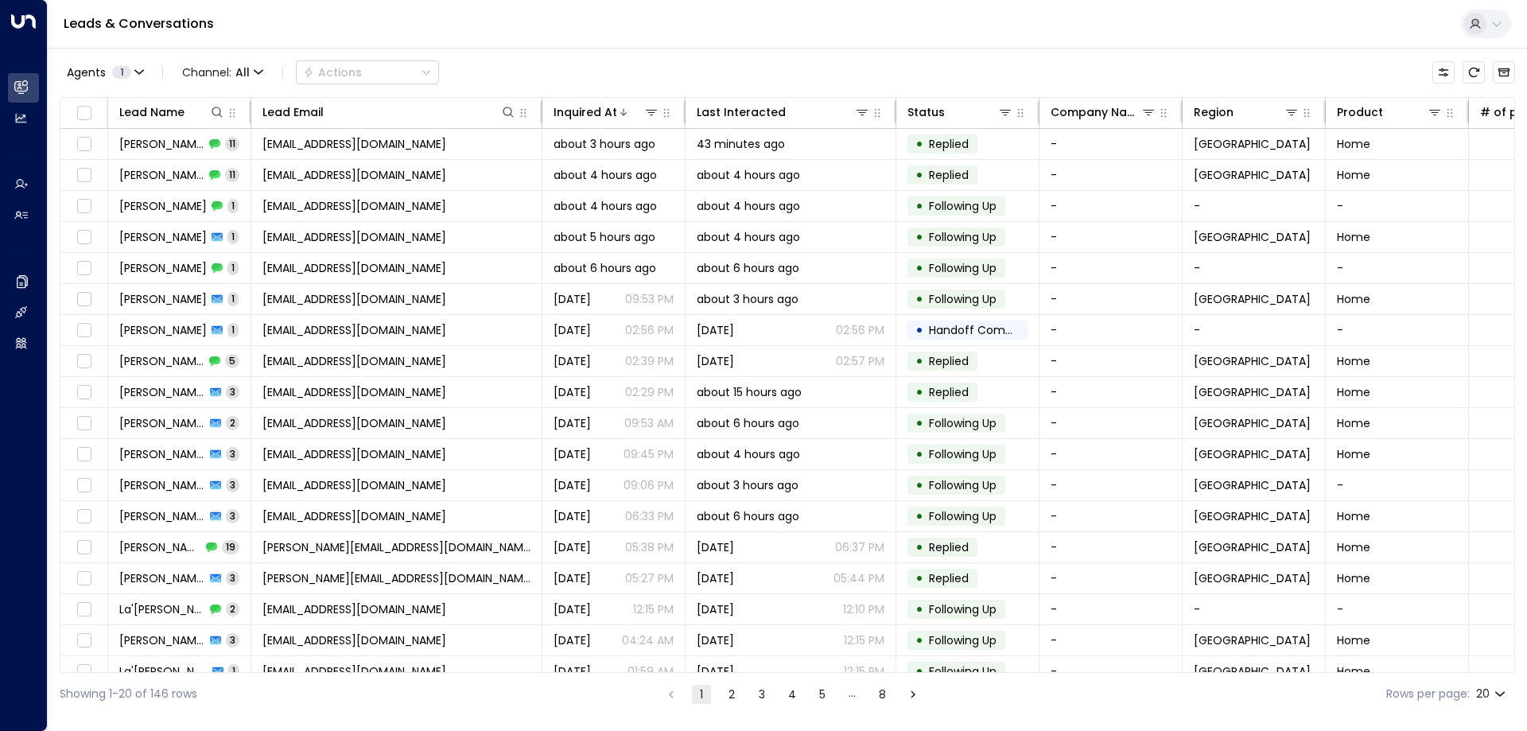
click at [420, 32] on div "Leads & Conversations" at bounding box center [787, 24] width 1479 height 49
click at [761, 25] on div "Leads & Conversations" at bounding box center [787, 24] width 1479 height 49
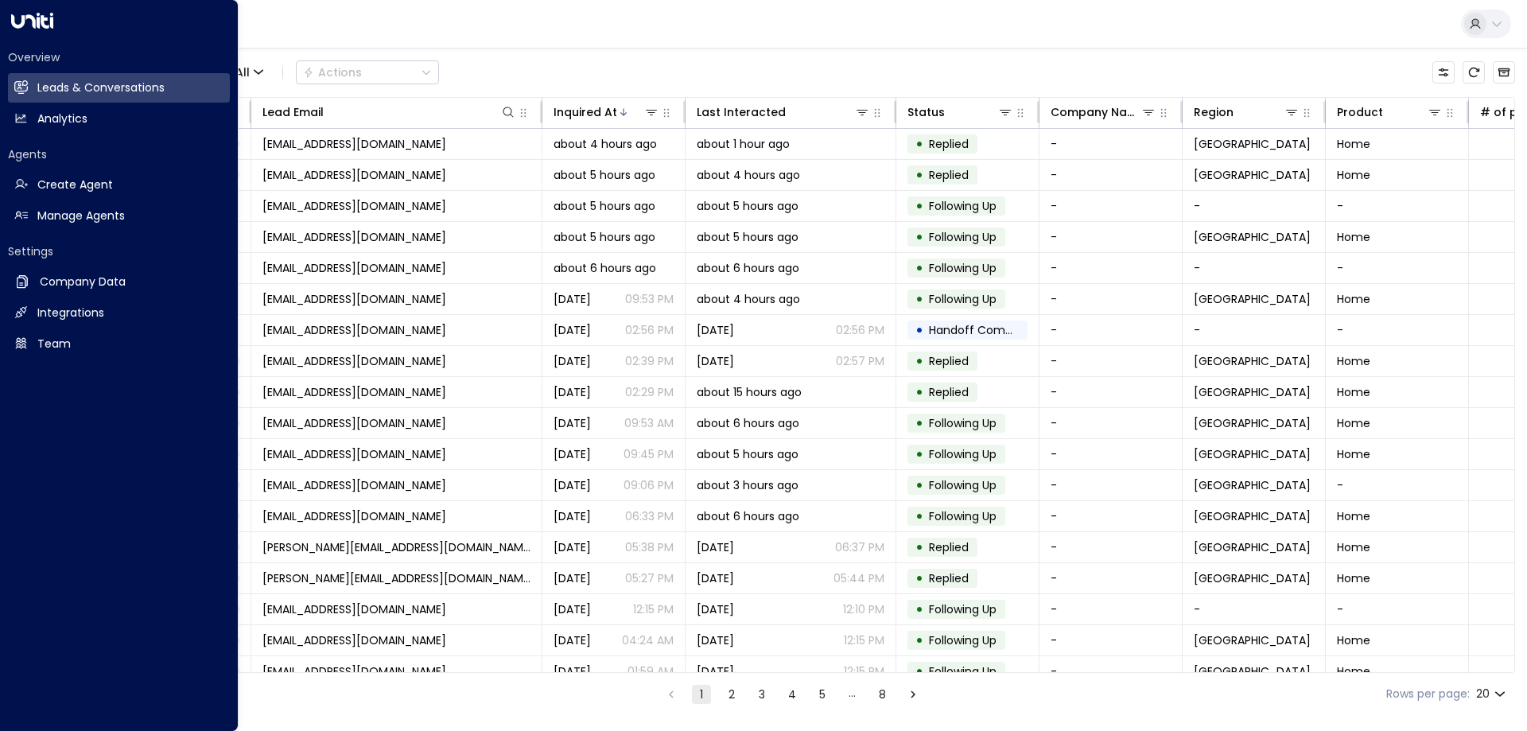
click at [38, 52] on h2 "Overview" at bounding box center [119, 57] width 222 height 16
click at [56, 28] on div at bounding box center [119, 14] width 222 height 29
click at [48, 23] on icon at bounding box center [32, 21] width 42 height 16
click at [85, 216] on h2 "Manage Agents" at bounding box center [80, 216] width 87 height 17
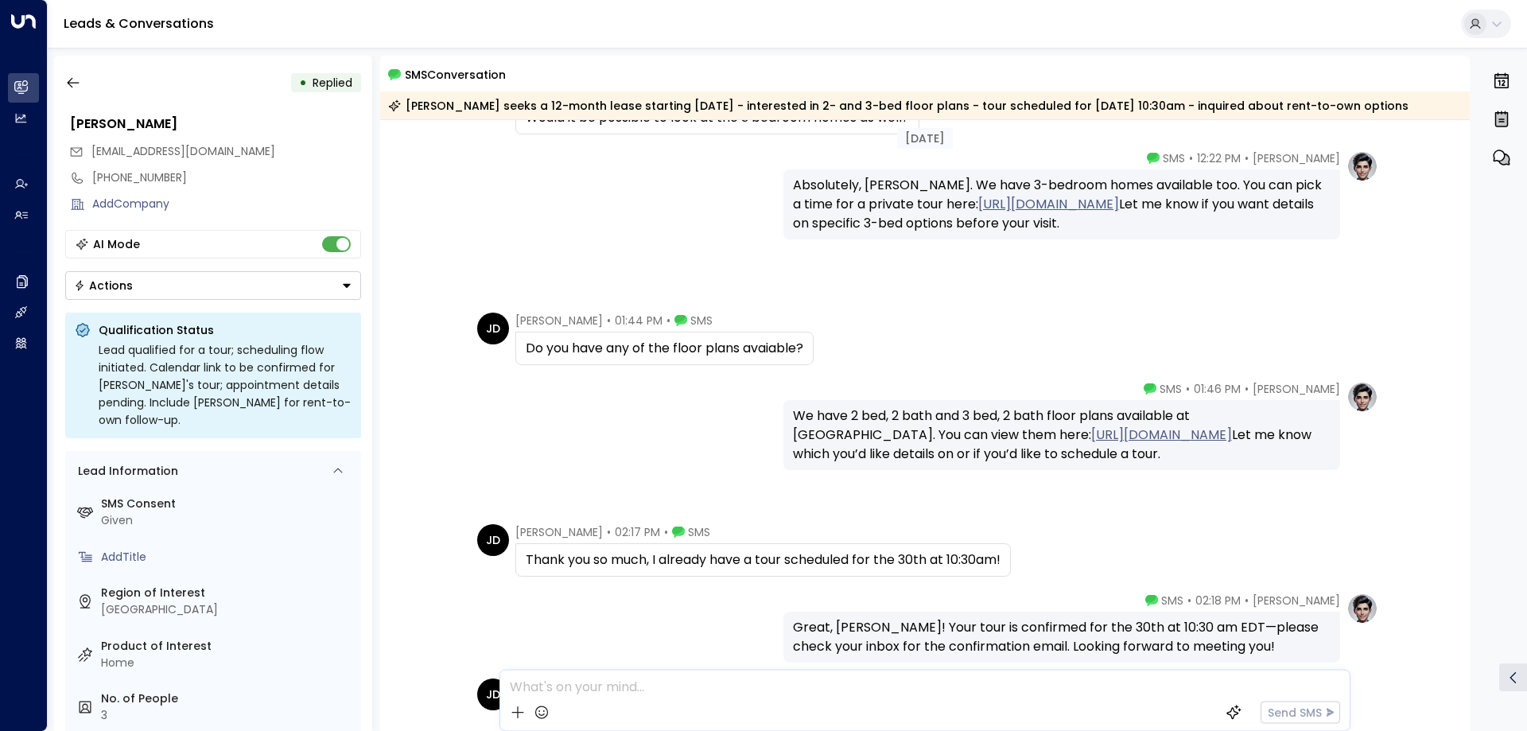
scroll to position [318, 0]
drag, startPoint x: 671, startPoint y: 340, endPoint x: 740, endPoint y: 347, distance: 69.5
click at [740, 347] on div "Do you have any of the floor plans avaiable?" at bounding box center [665, 347] width 278 height 19
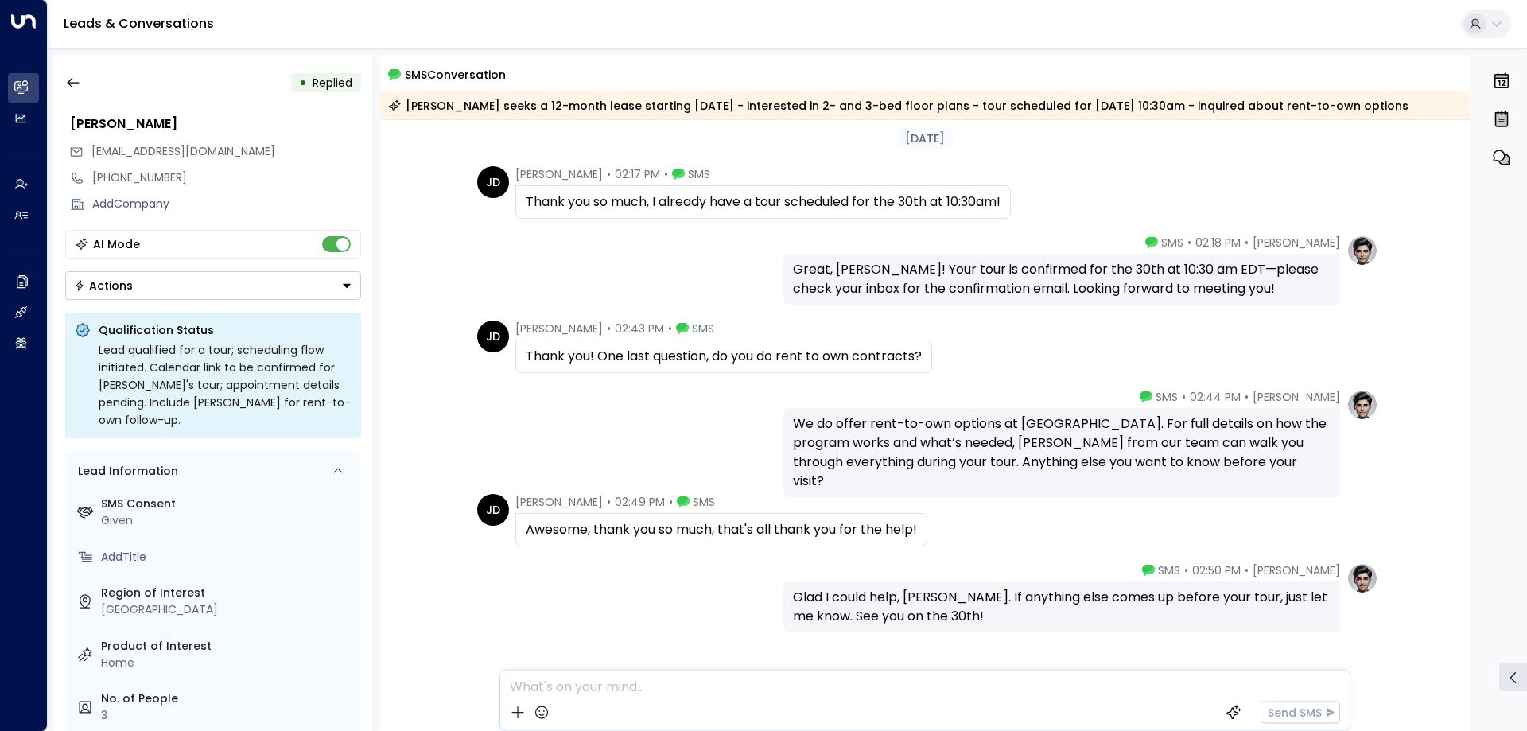
scroll to position [656, 0]
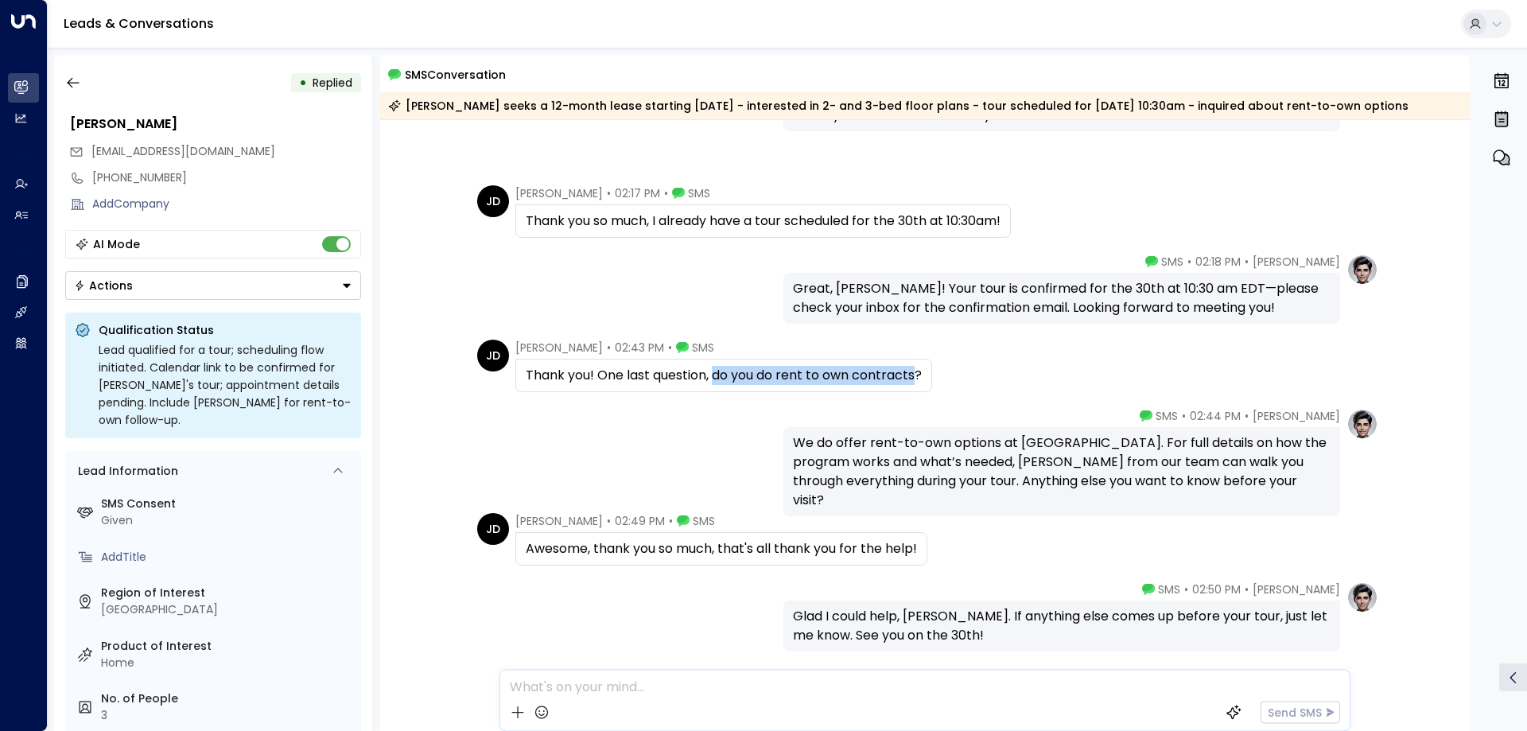
drag, startPoint x: 716, startPoint y: 376, endPoint x: 916, endPoint y: 373, distance: 200.5
click at [916, 373] on div "Thank you! One last question, do you do rent to own contracts?" at bounding box center [724, 375] width 396 height 19
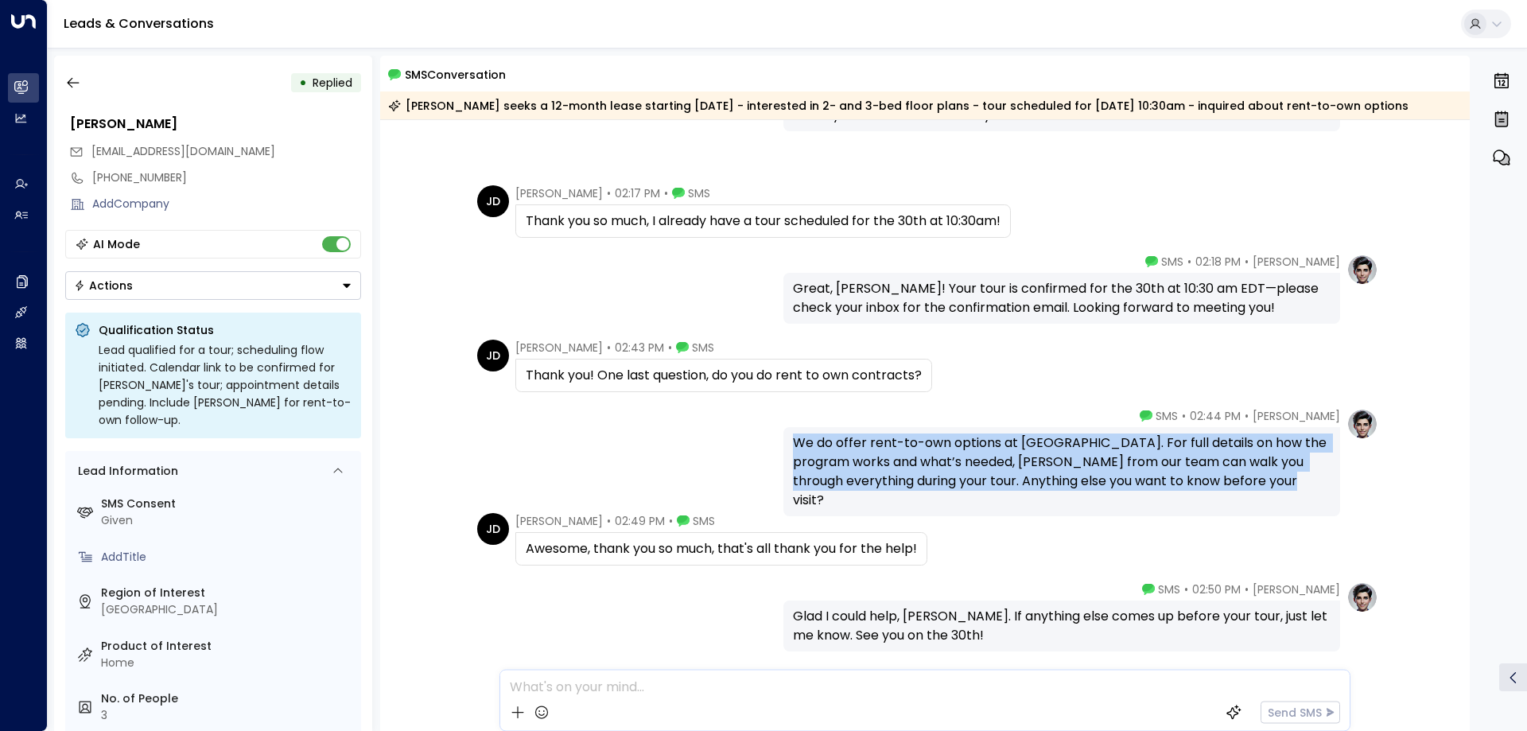
drag, startPoint x: 790, startPoint y: 446, endPoint x: 1292, endPoint y: 474, distance: 502.6
click at [1292, 474] on div "We do offer rent-to-own options at [GEOGRAPHIC_DATA]. For full details on how t…" at bounding box center [1062, 471] width 538 height 76
click at [1292, 474] on div "We do offer rent-to-own options at Rivers Edge. For full details on how the pro…" at bounding box center [1062, 471] width 538 height 76
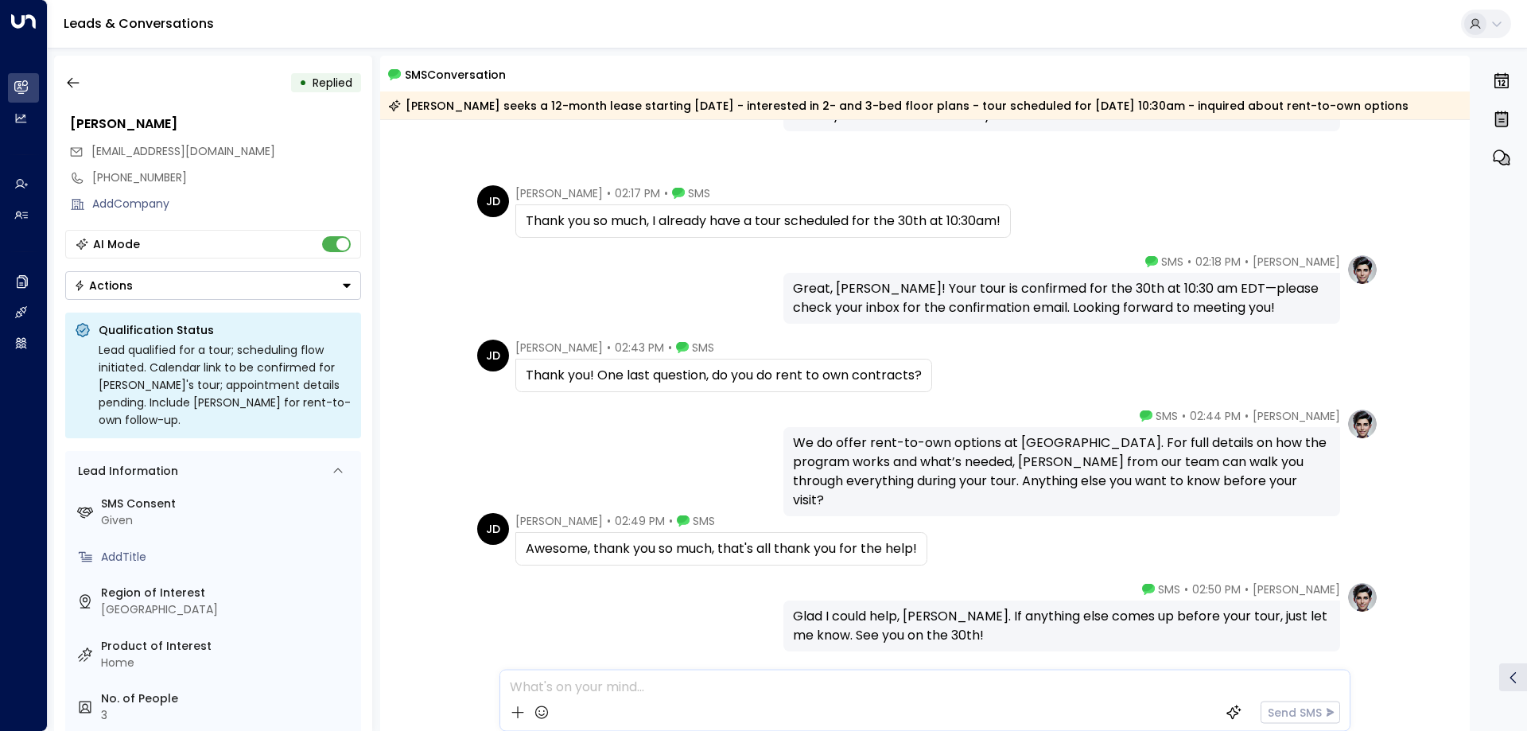
drag, startPoint x: 1470, startPoint y: 544, endPoint x: 1470, endPoint y: 525, distance: 19.1
click at [1470, 525] on div "• Replied John Dibble jdibble3760@gmail.com +15174428931 Add Company AI Mode Ac…" at bounding box center [791, 393] width 1474 height 675
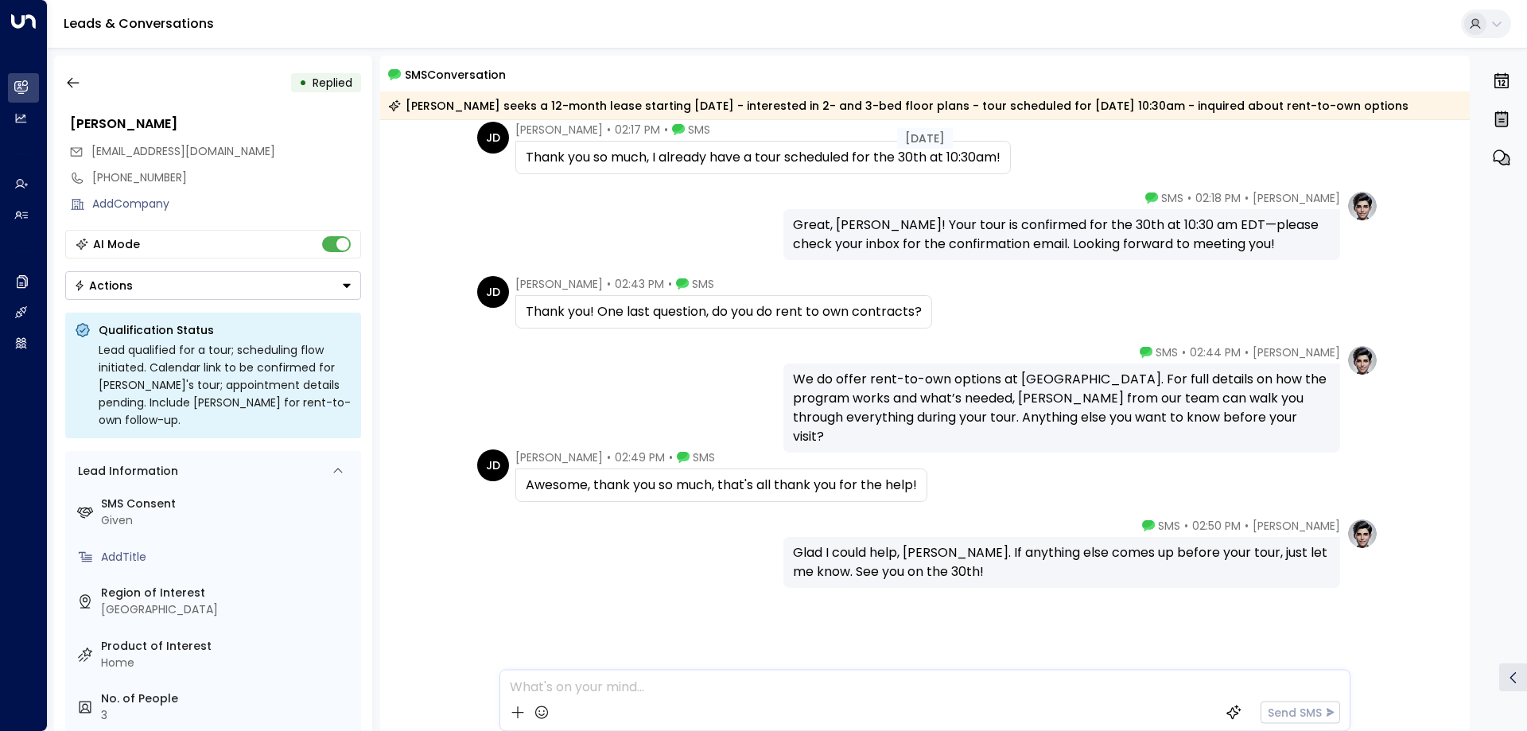
scroll to position [736, 0]
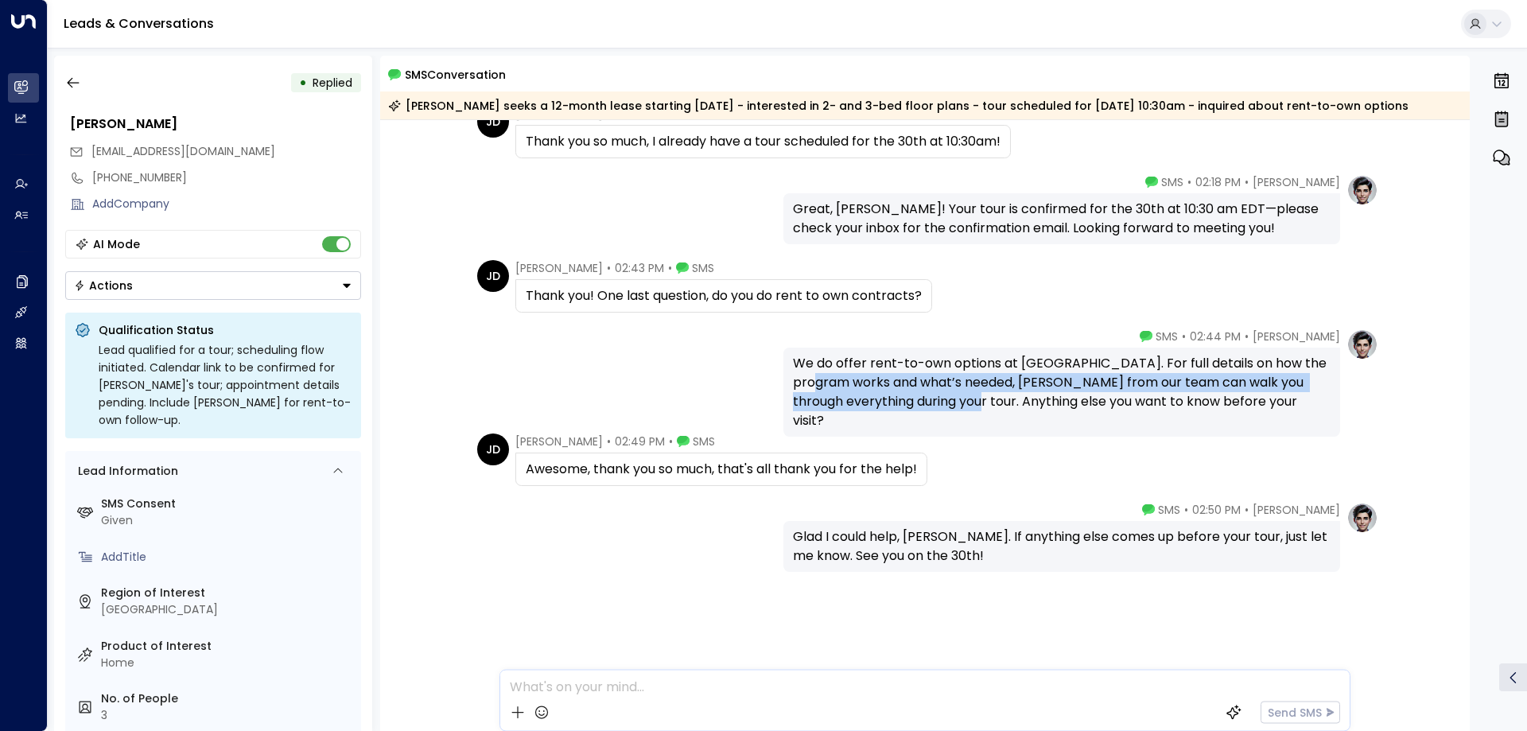
drag, startPoint x: 799, startPoint y: 383, endPoint x: 966, endPoint y: 402, distance: 168.0
click at [966, 402] on div "We do offer rent-to-own options at Rivers Edge. For full details on how the pro…" at bounding box center [1062, 392] width 538 height 76
click at [826, 383] on div "We do offer rent-to-own options at Rivers Edge. For full details on how the pro…" at bounding box center [1062, 392] width 538 height 76
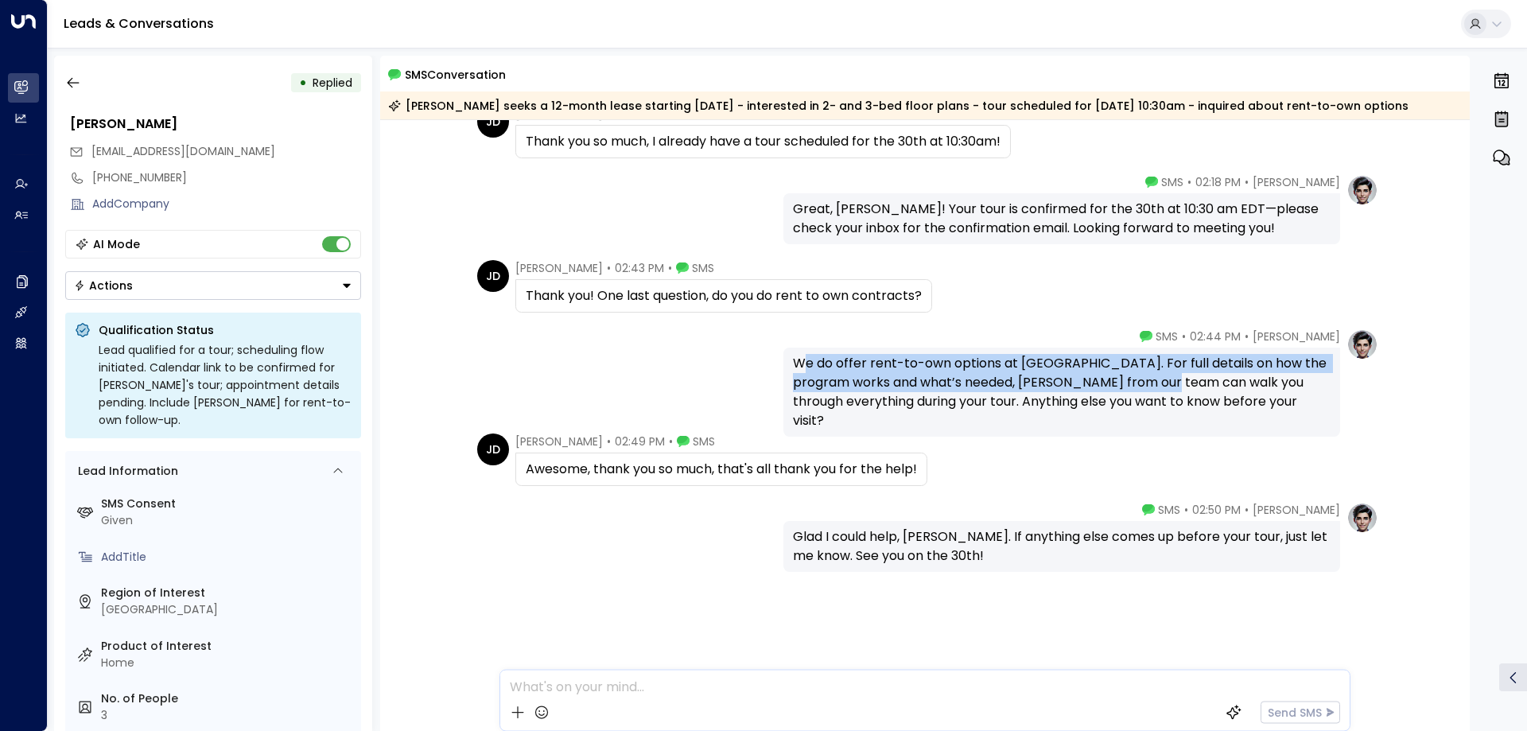
drag, startPoint x: 799, startPoint y: 362, endPoint x: 1127, endPoint y: 376, distance: 328.0
click at [1127, 376] on div "We do offer rent-to-own options at Rivers Edge. For full details on how the pro…" at bounding box center [1062, 392] width 538 height 76
click at [1141, 359] on div "We do offer rent-to-own options at Rivers Edge. For full details on how the pro…" at bounding box center [1062, 392] width 538 height 76
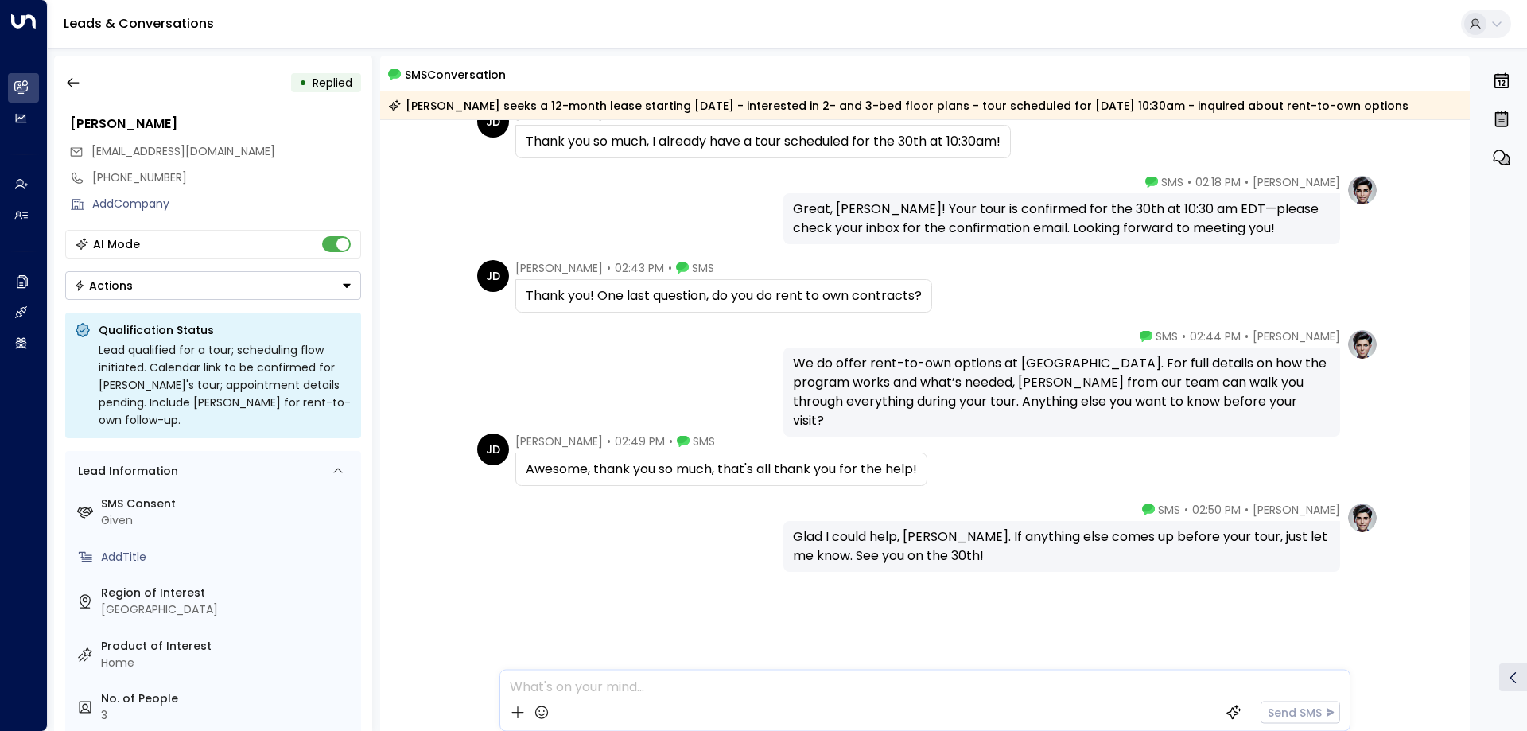
click at [972, 381] on div "We do offer rent-to-own options at Rivers Edge. For full details on how the pro…" at bounding box center [1062, 392] width 538 height 76
drag, startPoint x: 960, startPoint y: 379, endPoint x: 1055, endPoint y: 383, distance: 94.7
click at [1055, 383] on div "We do offer rent-to-own options at Rivers Edge. For full details on how the pro…" at bounding box center [1062, 392] width 538 height 76
click at [1054, 383] on div "We do offer rent-to-own options at Rivers Edge. For full details on how the pro…" at bounding box center [1062, 392] width 538 height 76
drag, startPoint x: 790, startPoint y: 363, endPoint x: 1089, endPoint y: 362, distance: 299.0
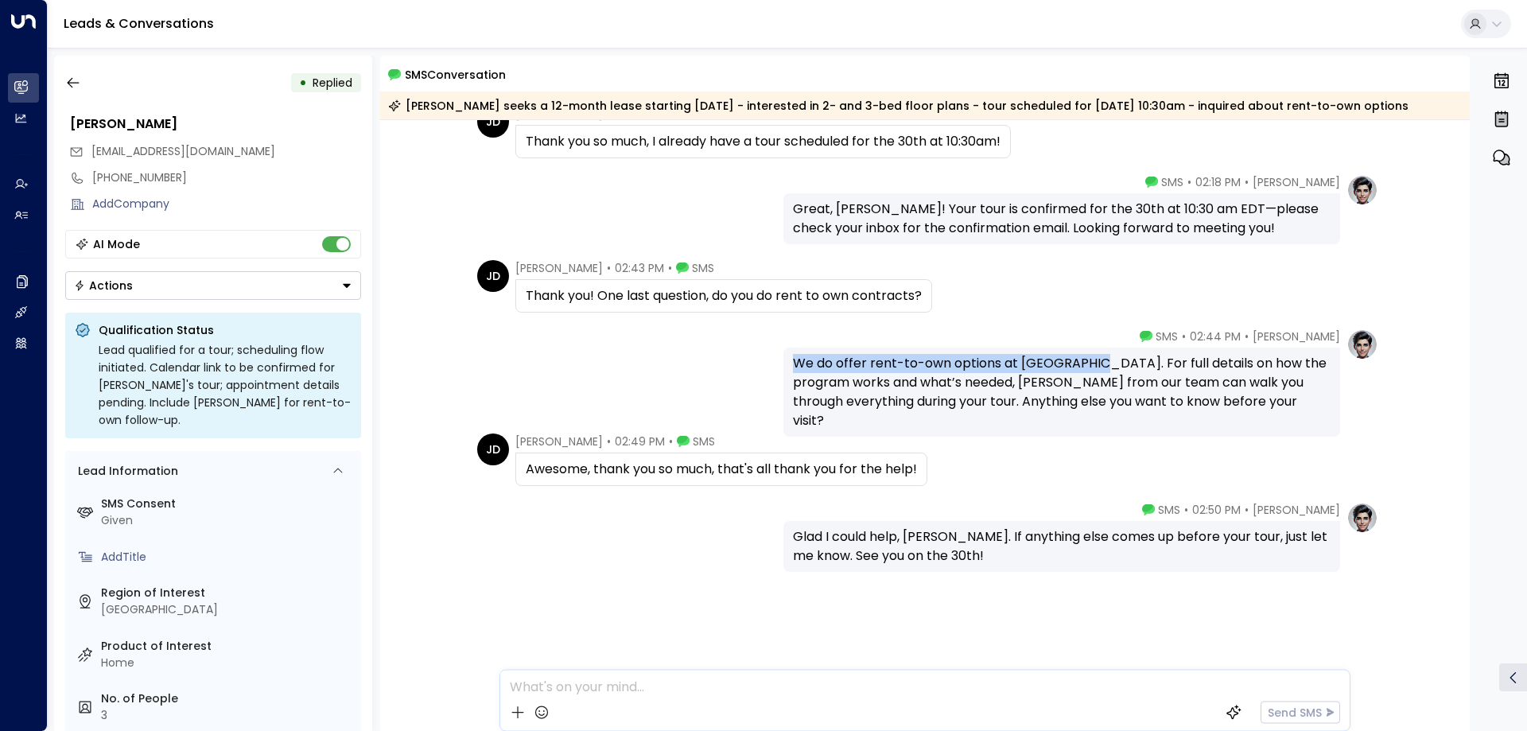
click at [1089, 362] on div "We do offer rent-to-own options at Rivers Edge. For full details on how the pro…" at bounding box center [1062, 392] width 538 height 76
click at [1040, 410] on div "We do offer rent-to-own options at Rivers Edge. For full details on how the pro…" at bounding box center [1062, 392] width 538 height 76
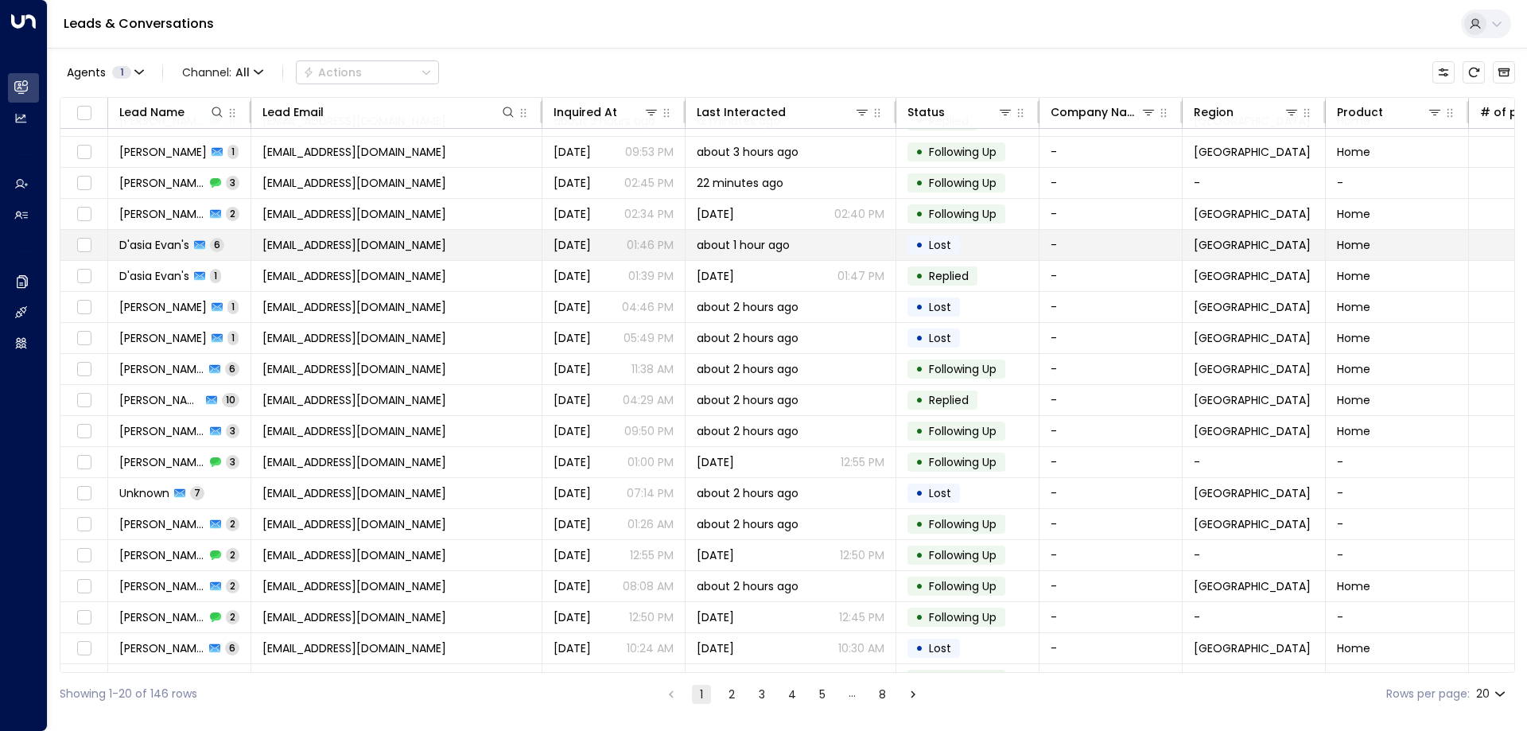
scroll to position [82, 0]
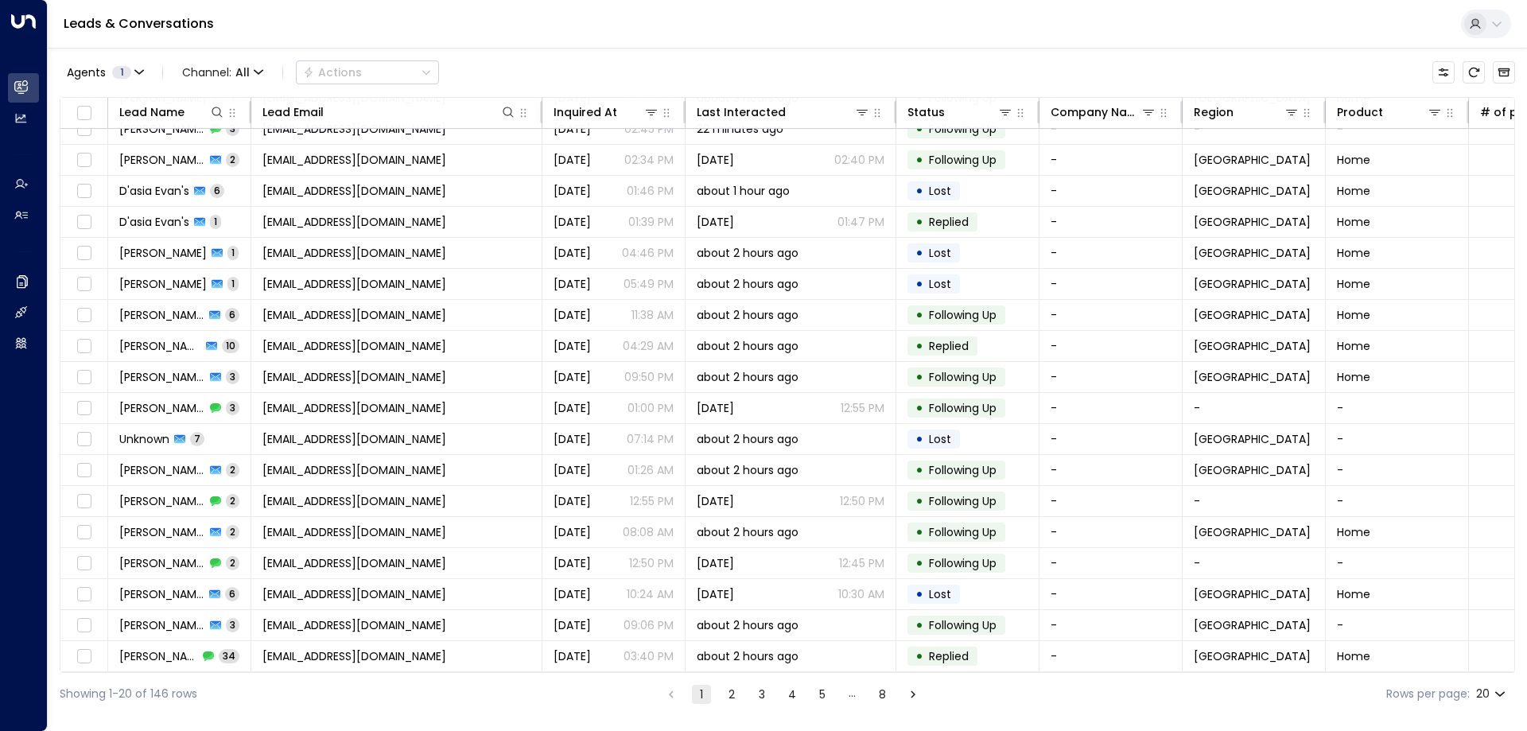
click at [729, 690] on button "2" at bounding box center [731, 694] width 19 height 19
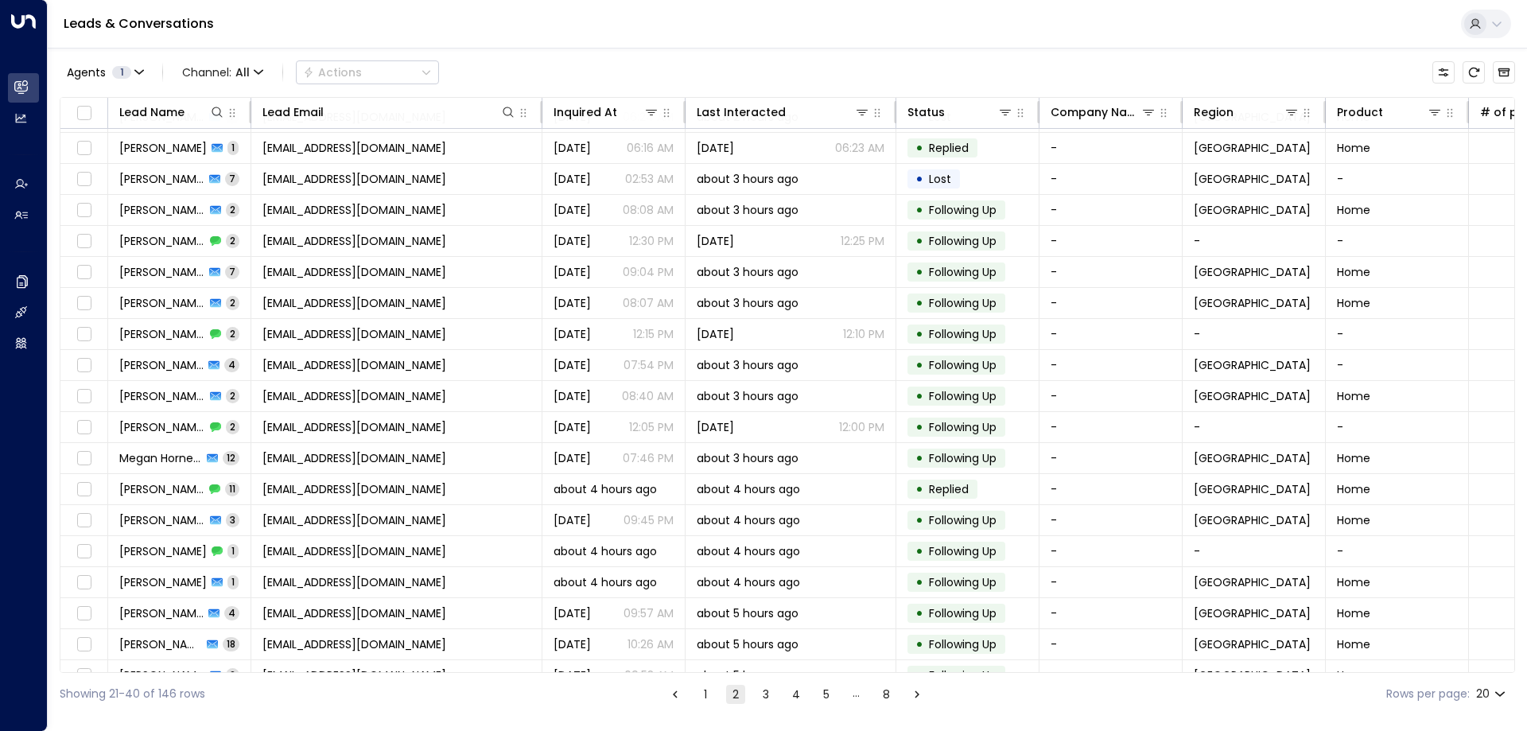
scroll to position [82, 0]
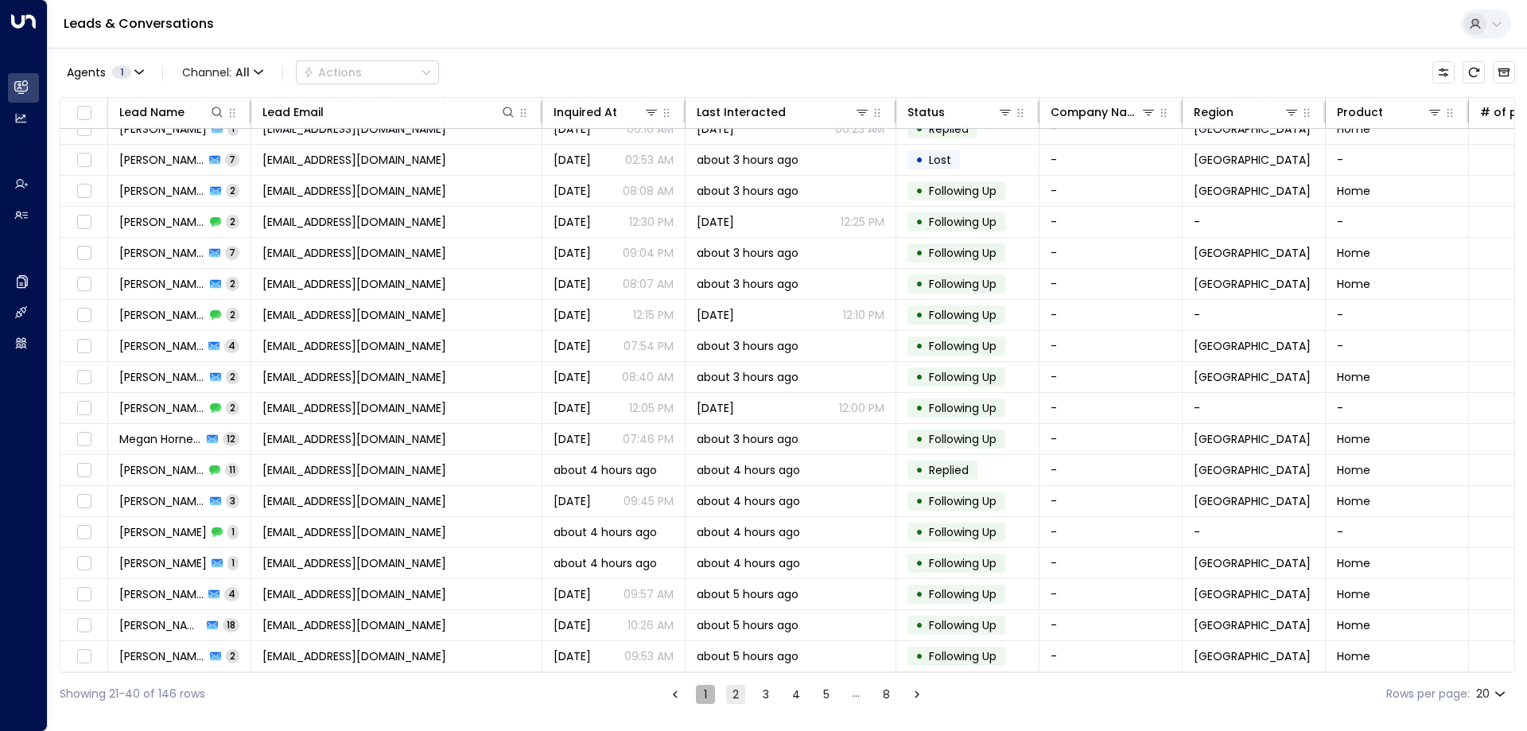
click at [709, 699] on button "1" at bounding box center [705, 694] width 19 height 19
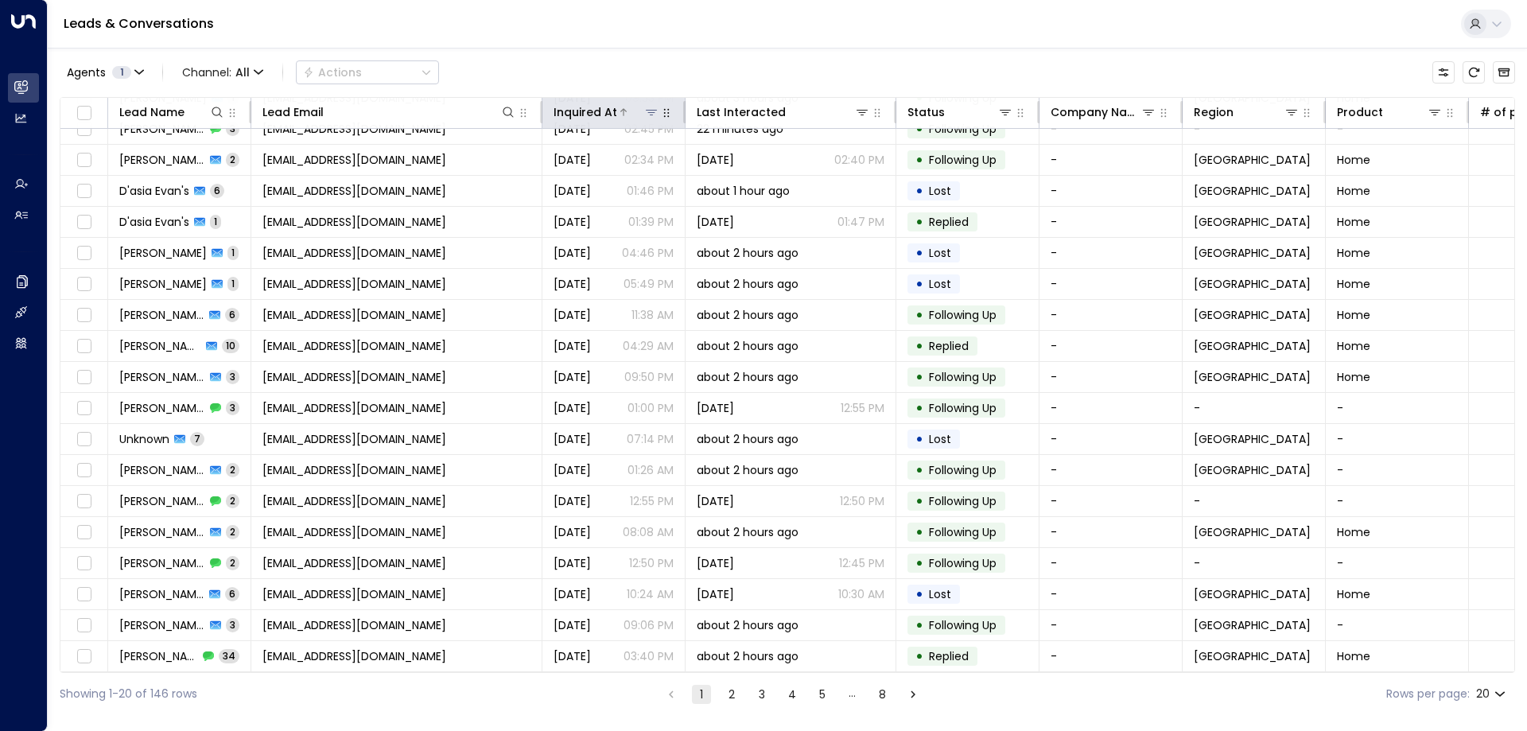
click at [623, 107] on div at bounding box center [638, 112] width 42 height 16
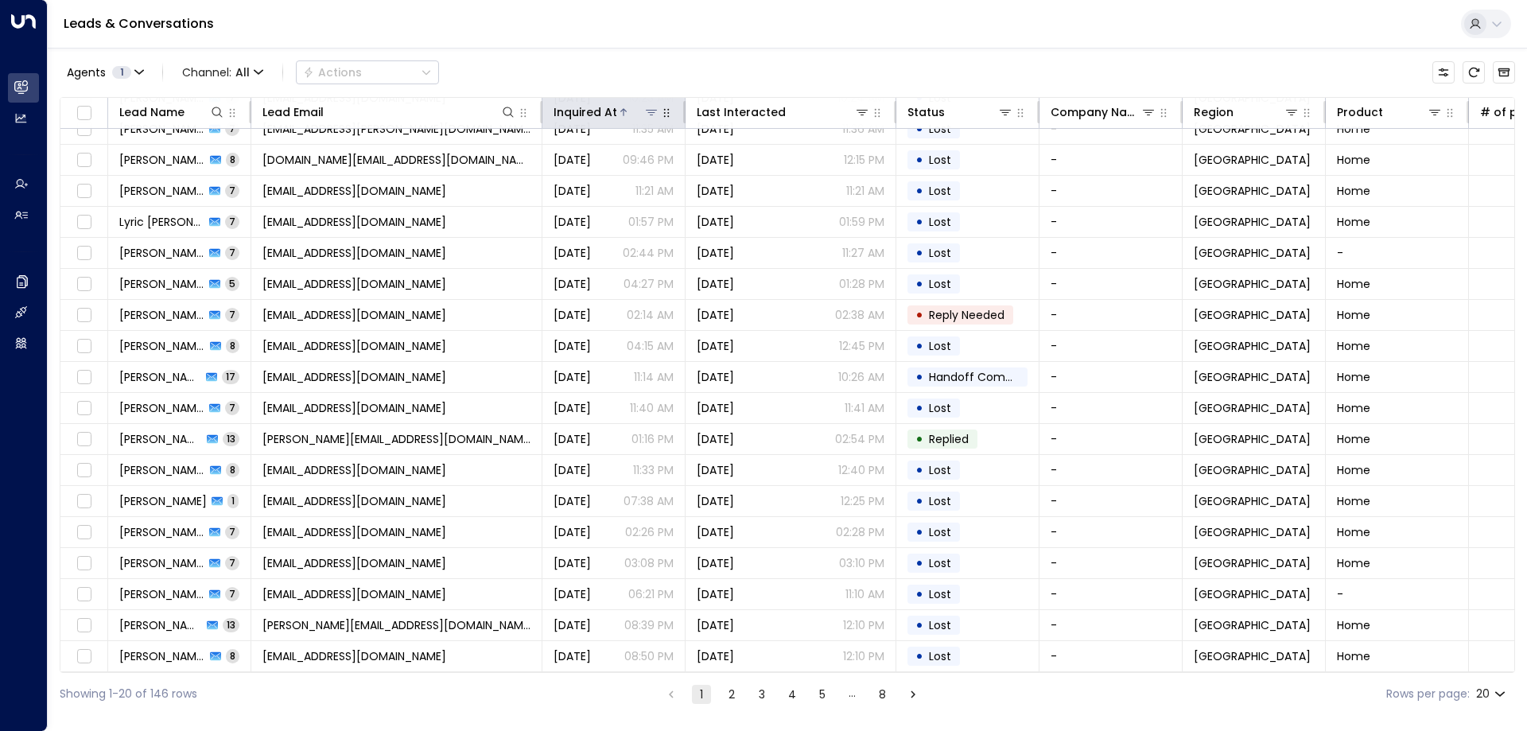
click at [623, 107] on div at bounding box center [638, 112] width 42 height 16
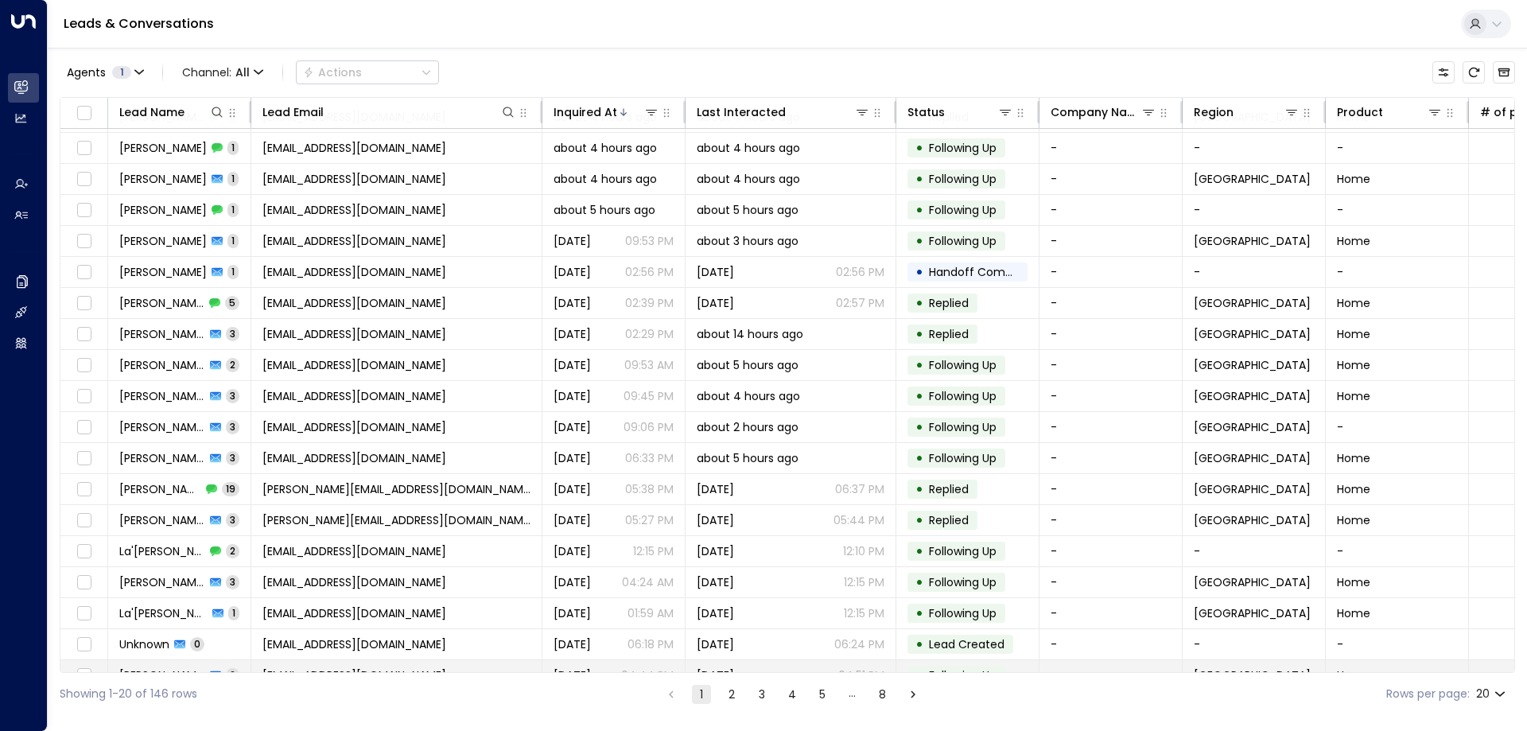
scroll to position [82, 0]
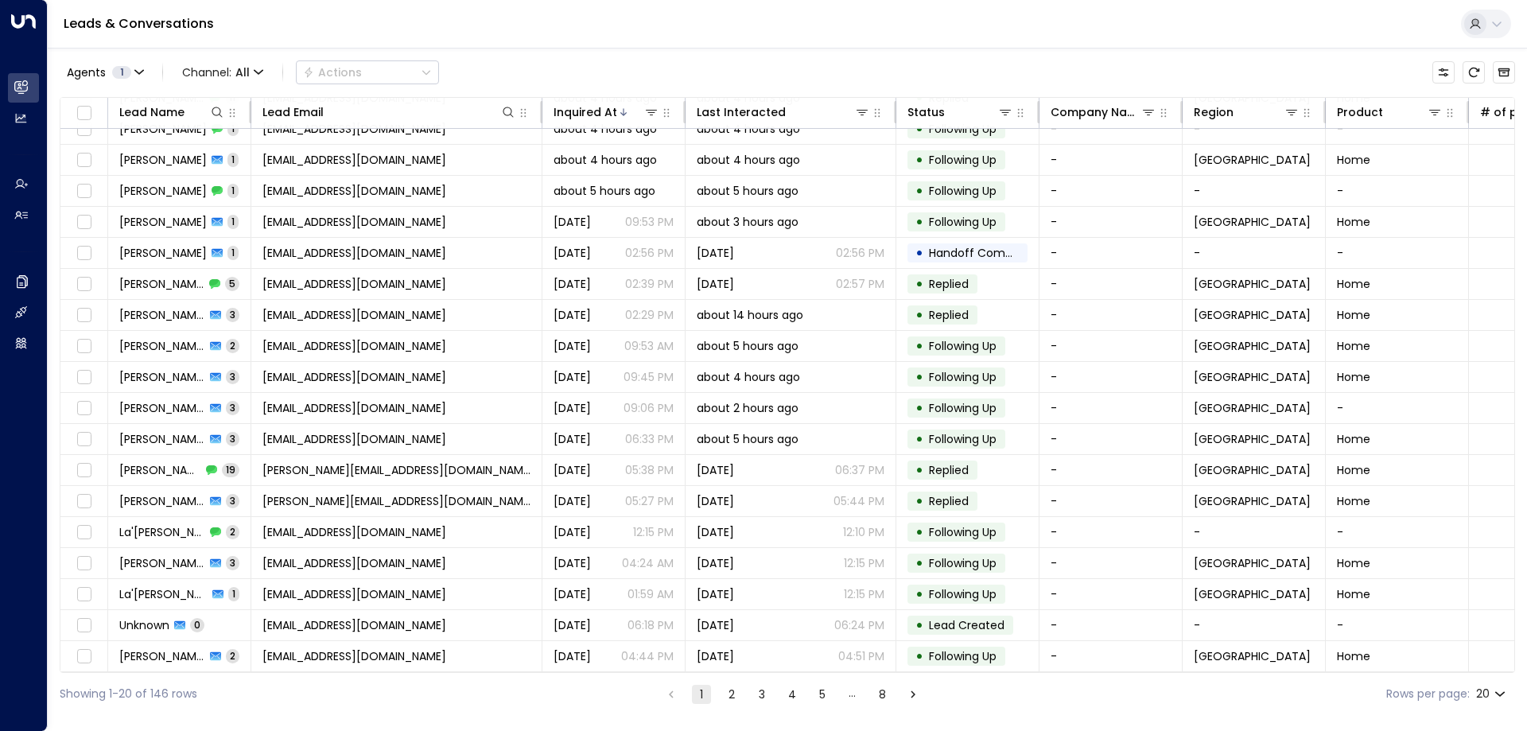
click at [730, 696] on button "2" at bounding box center [731, 694] width 19 height 19
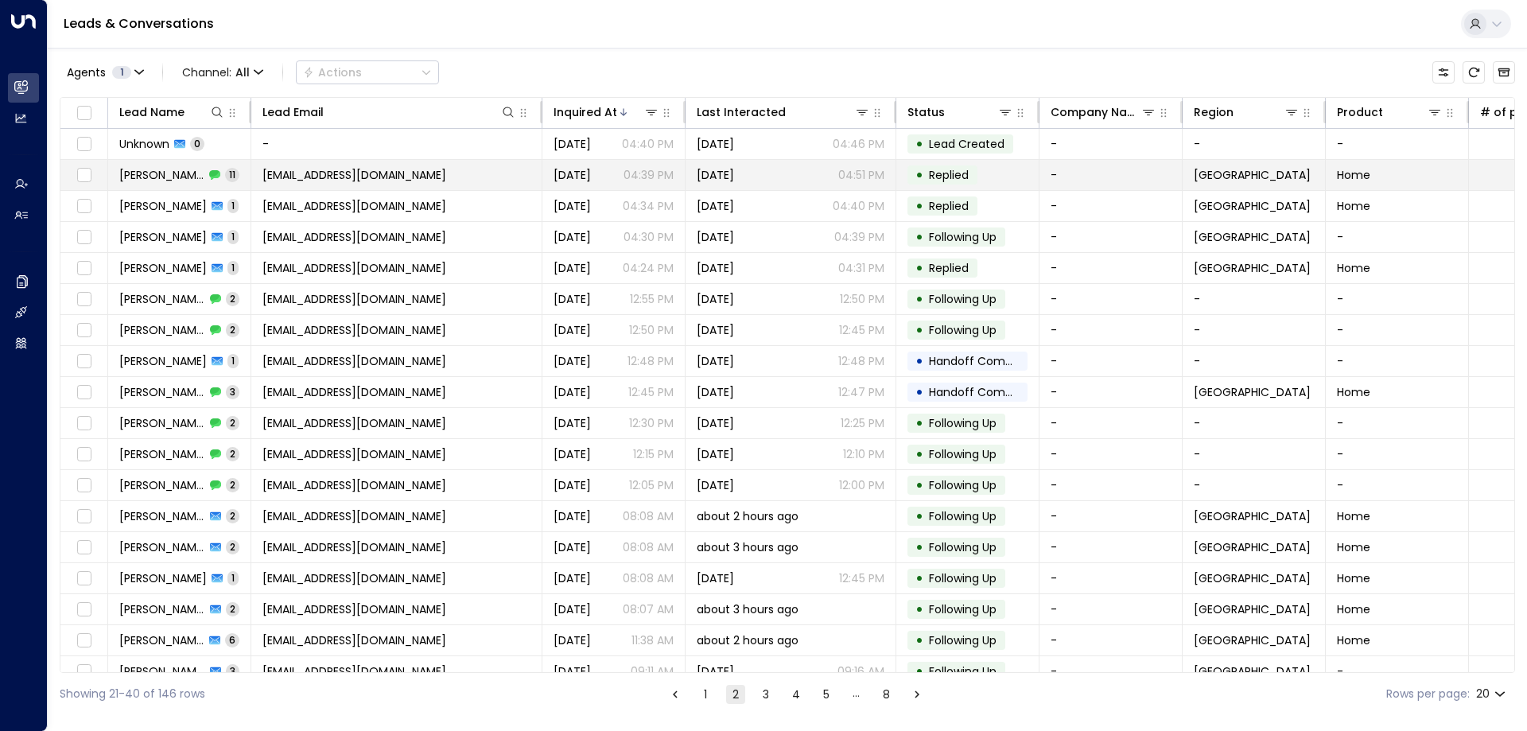
click at [317, 172] on span "[EMAIL_ADDRESS][DOMAIN_NAME]" at bounding box center [354, 175] width 184 height 16
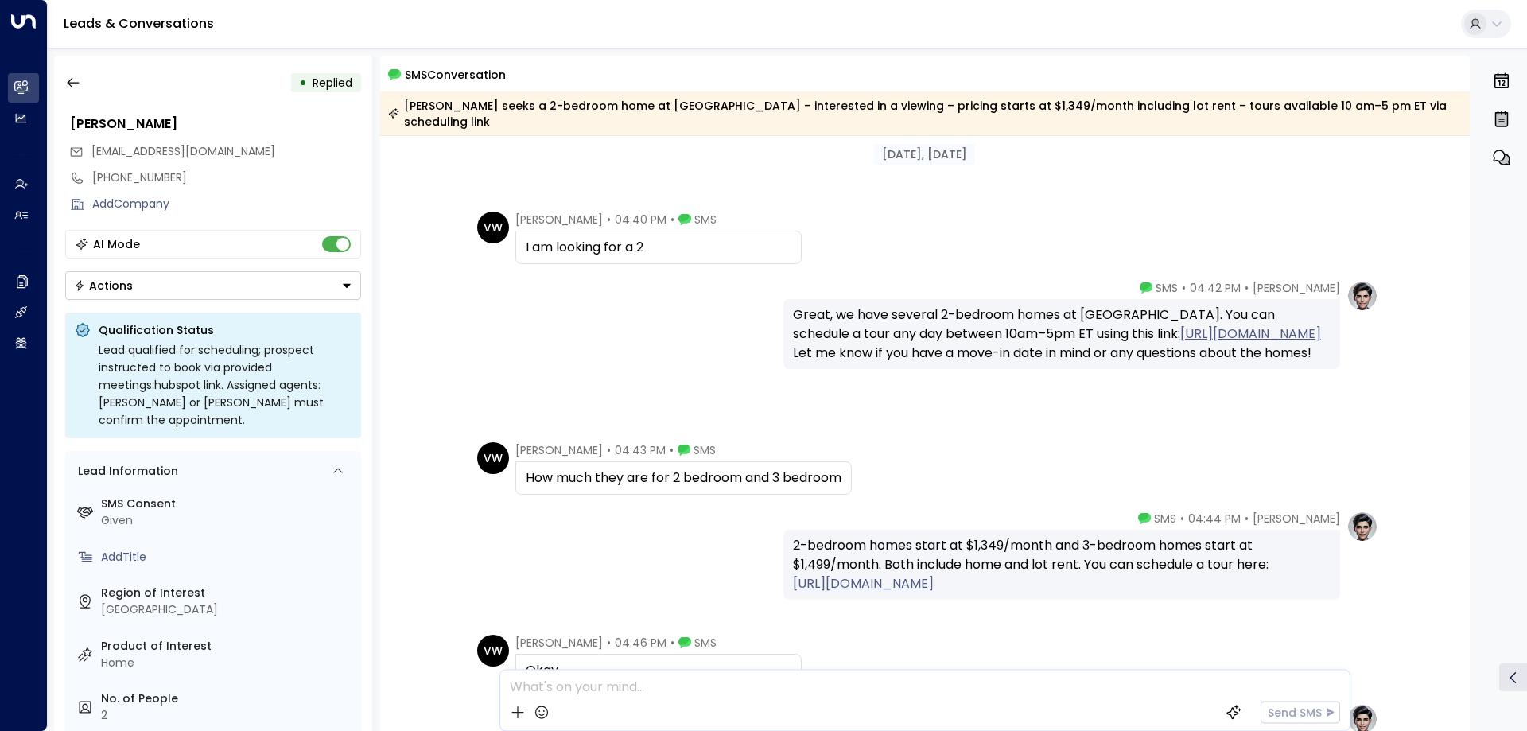
scroll to position [176, 0]
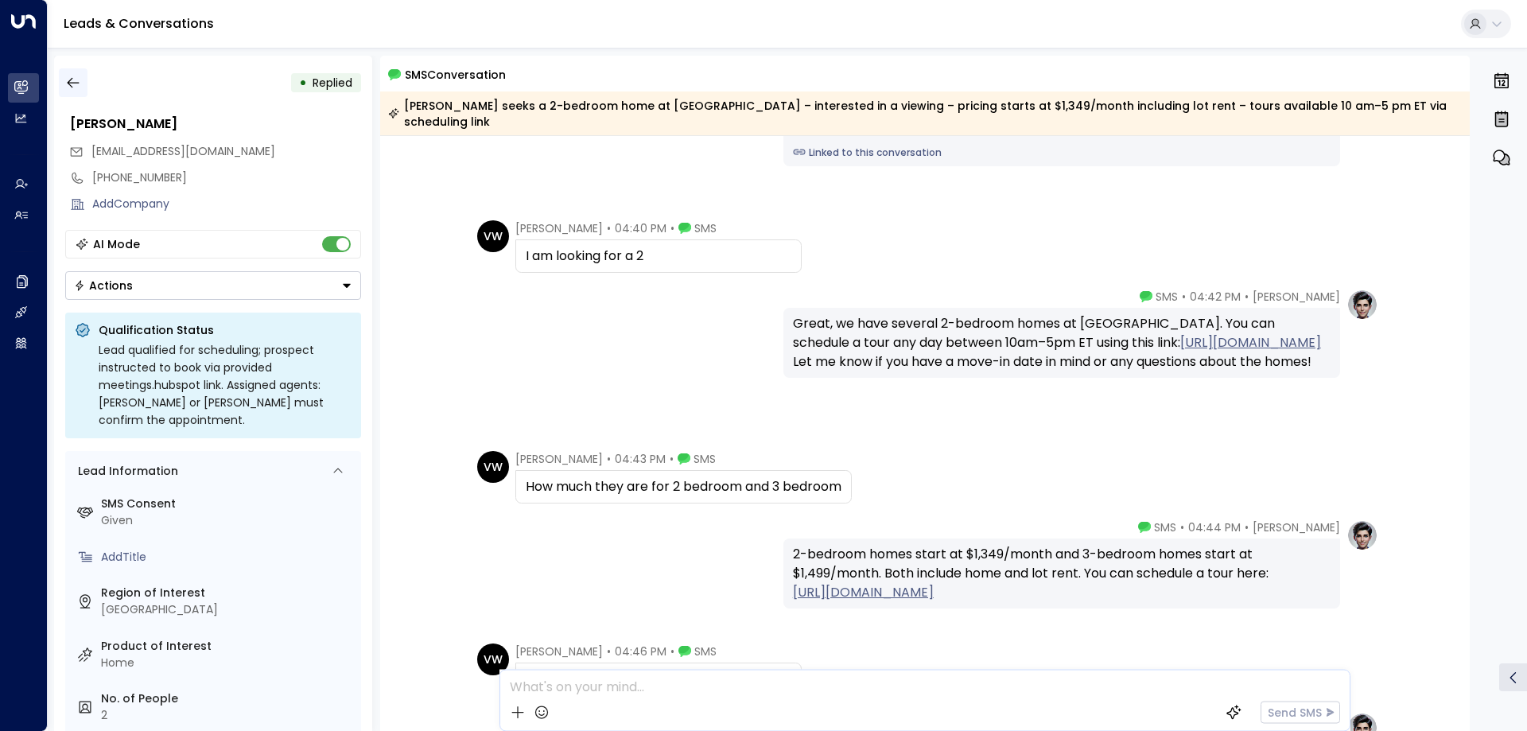
click at [75, 76] on icon "button" at bounding box center [73, 83] width 16 height 16
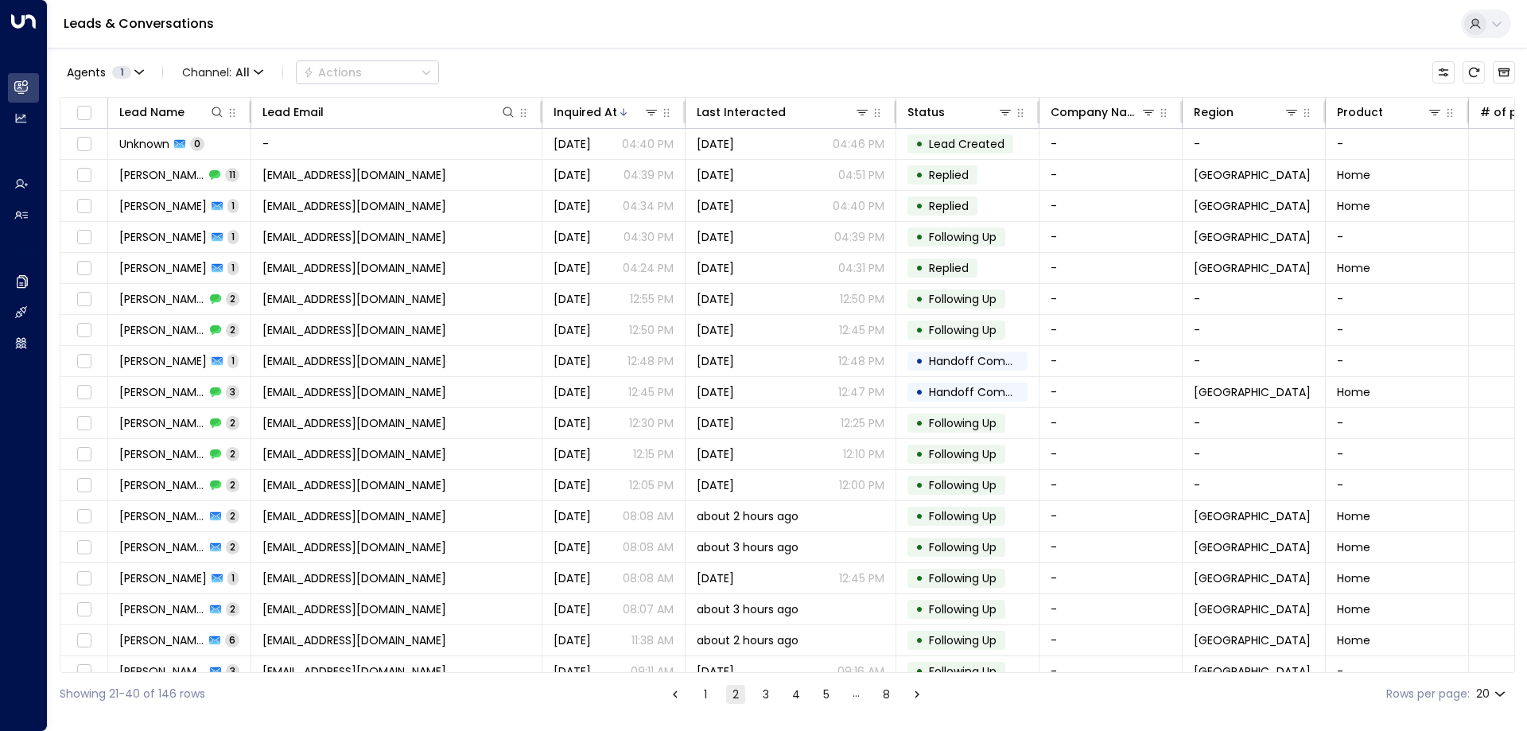
click at [436, 35] on div "Leads & Conversations" at bounding box center [787, 24] width 1479 height 49
click at [114, 73] on span "1" at bounding box center [121, 72] width 19 height 13
click at [126, 73] on div at bounding box center [763, 365] width 1527 height 731
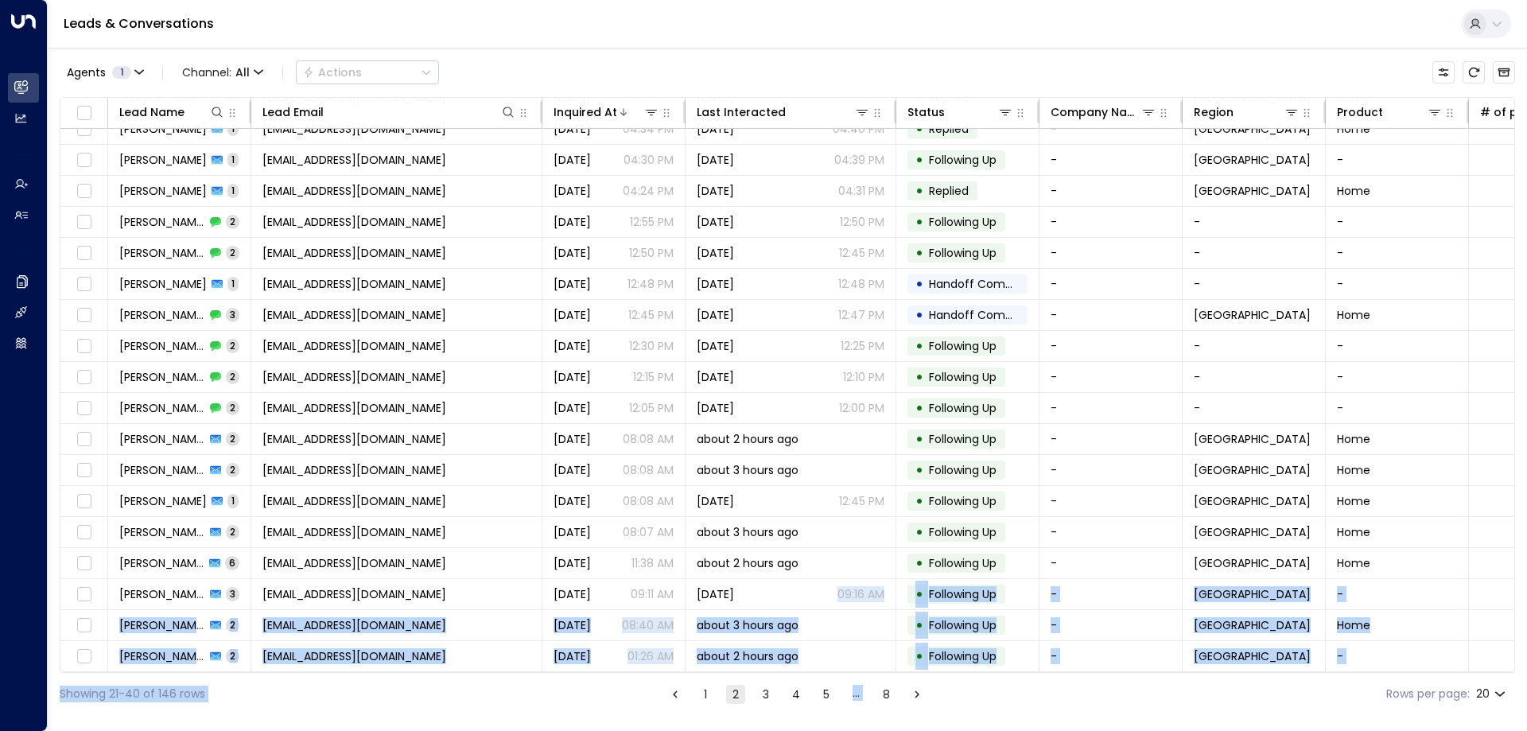
drag, startPoint x: 808, startPoint y: 672, endPoint x: 903, endPoint y: 674, distance: 94.7
click at [903, 674] on div "Agents 1 Channel: All Actions Lead Name Lead Email Inquired At Last Interacted …" at bounding box center [787, 381] width 1455 height 667
click at [965, 683] on div "Showing 21-40 of 146 rows 1 2 3 4 5 … 8 Rows per page: 20 **" at bounding box center [787, 694] width 1455 height 42
click at [1022, 683] on div "Showing 21-40 of 146 rows 1 2 3 4 5 … 8 Rows per page: 20 **" at bounding box center [787, 694] width 1455 height 42
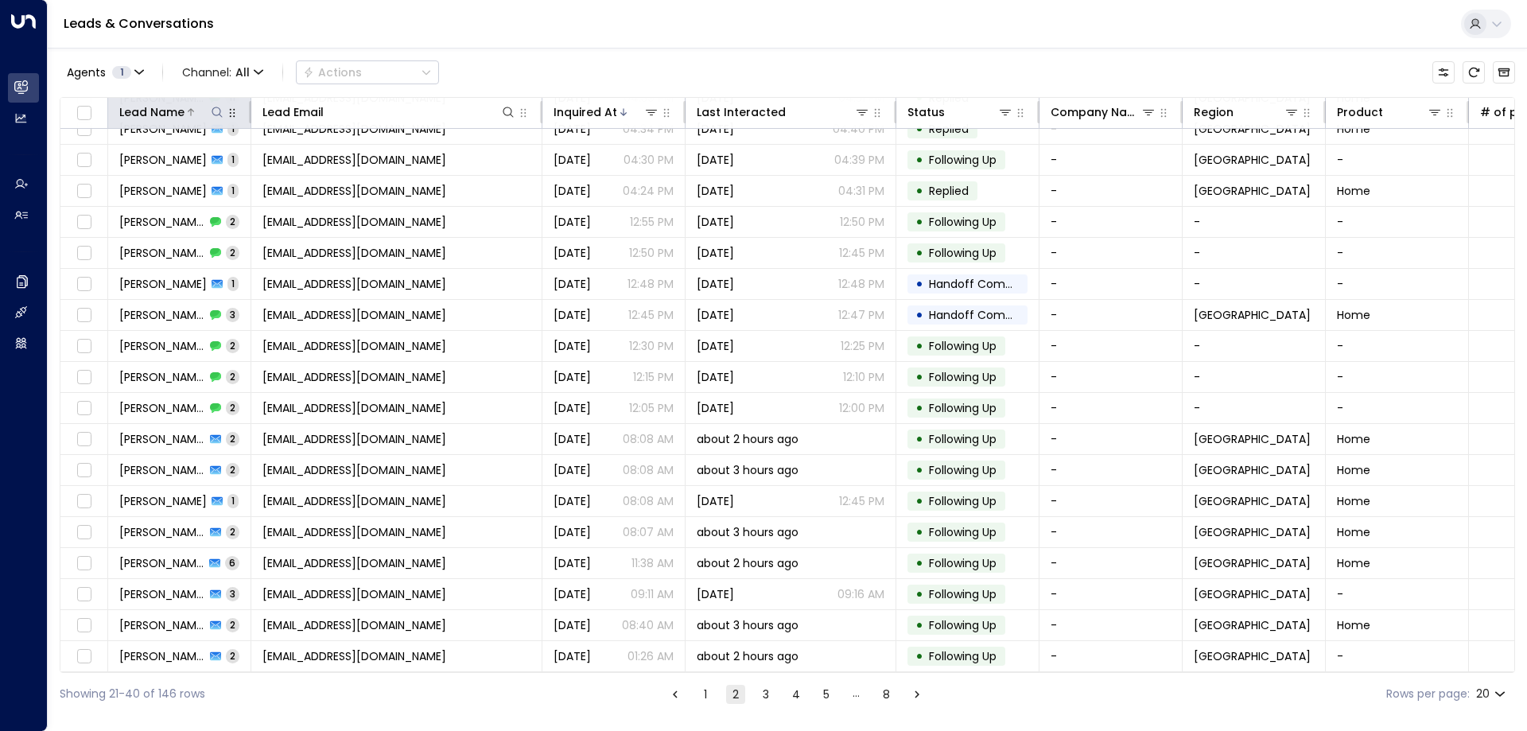
click at [211, 115] on icon at bounding box center [217, 112] width 13 height 13
click at [200, 161] on input "text" at bounding box center [217, 169] width 220 height 29
type input "**********"
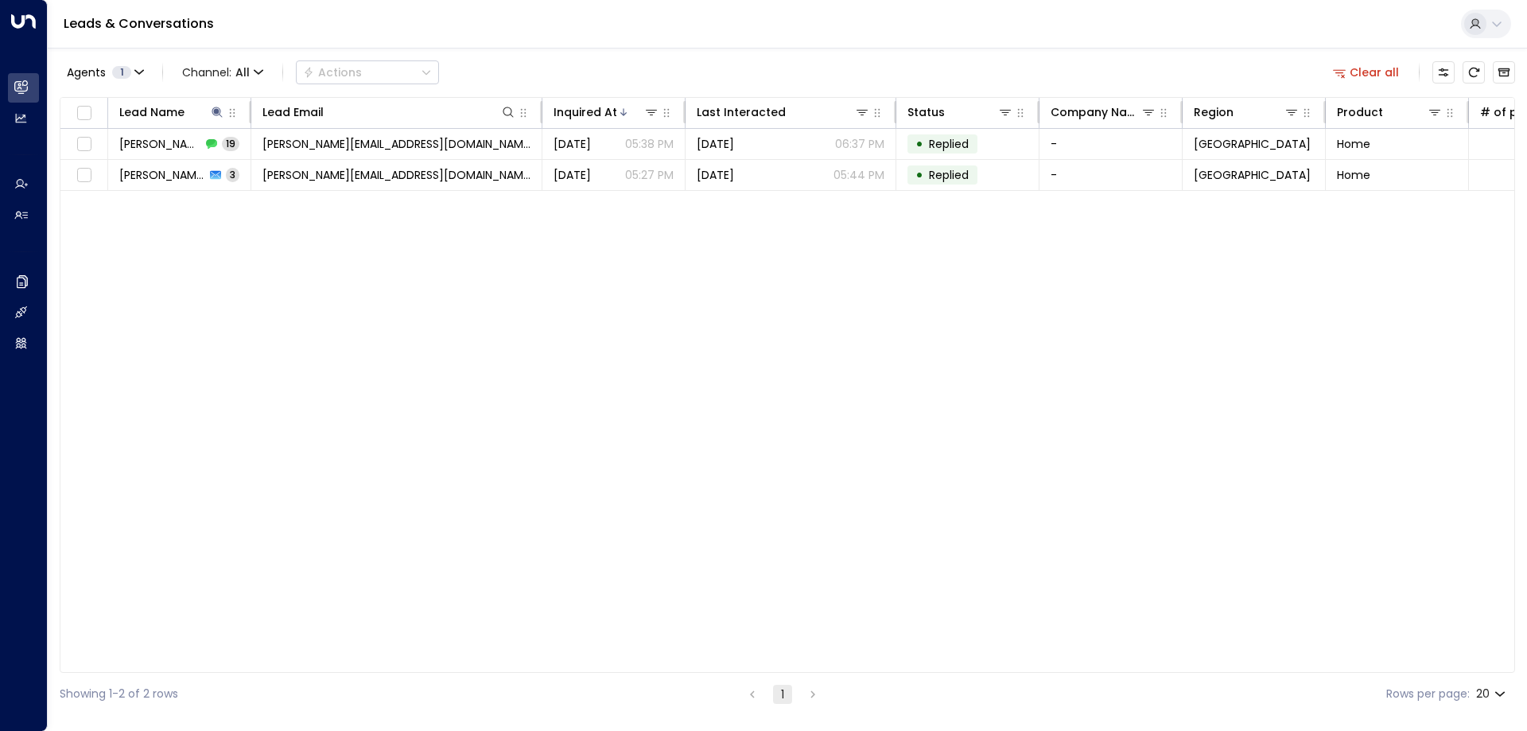
click at [560, 53] on div "Agents 1 Channel: All Actions Clear all Lead Name Lead Email Inquired At Last I…" at bounding box center [787, 381] width 1455 height 667
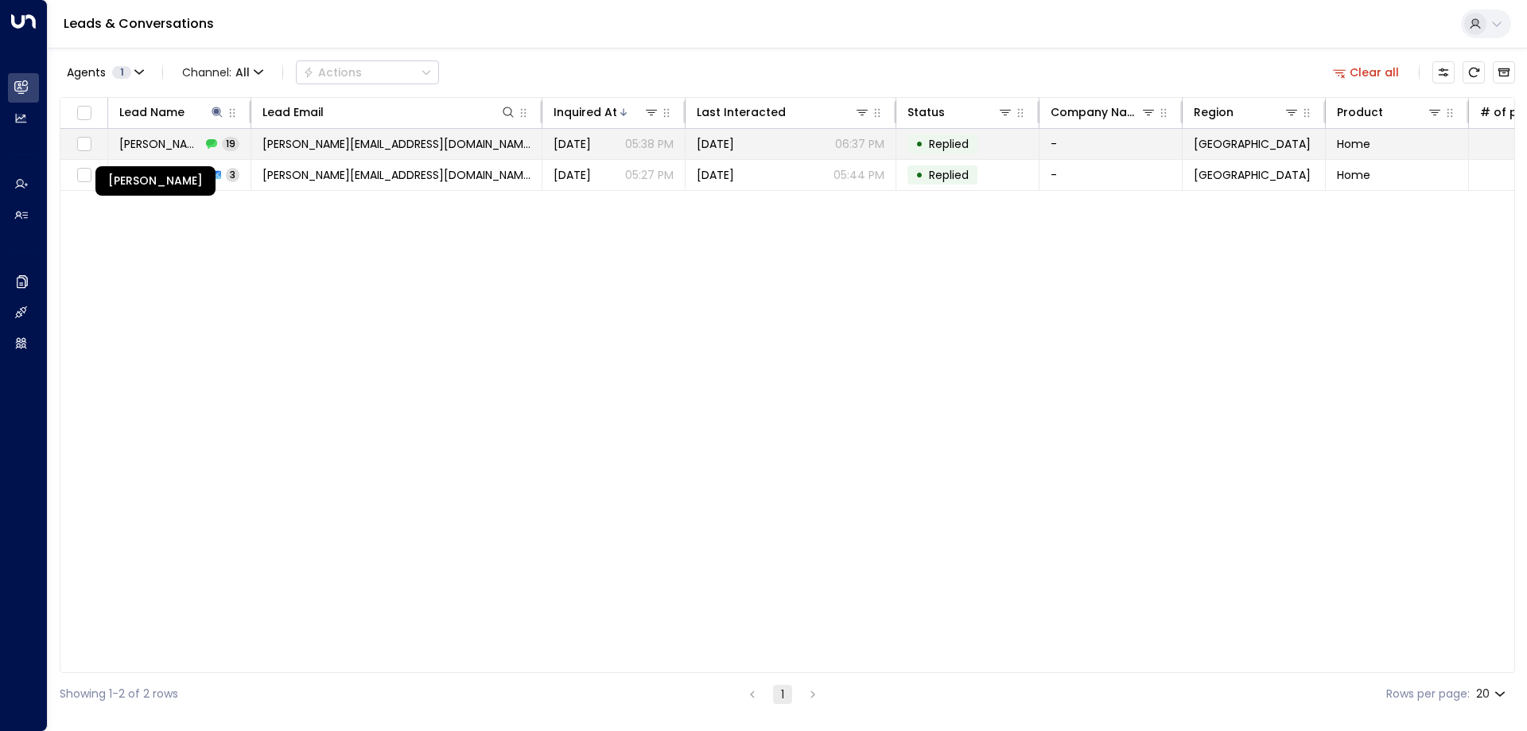
click at [172, 146] on span "[PERSON_NAME]" at bounding box center [160, 144] width 82 height 16
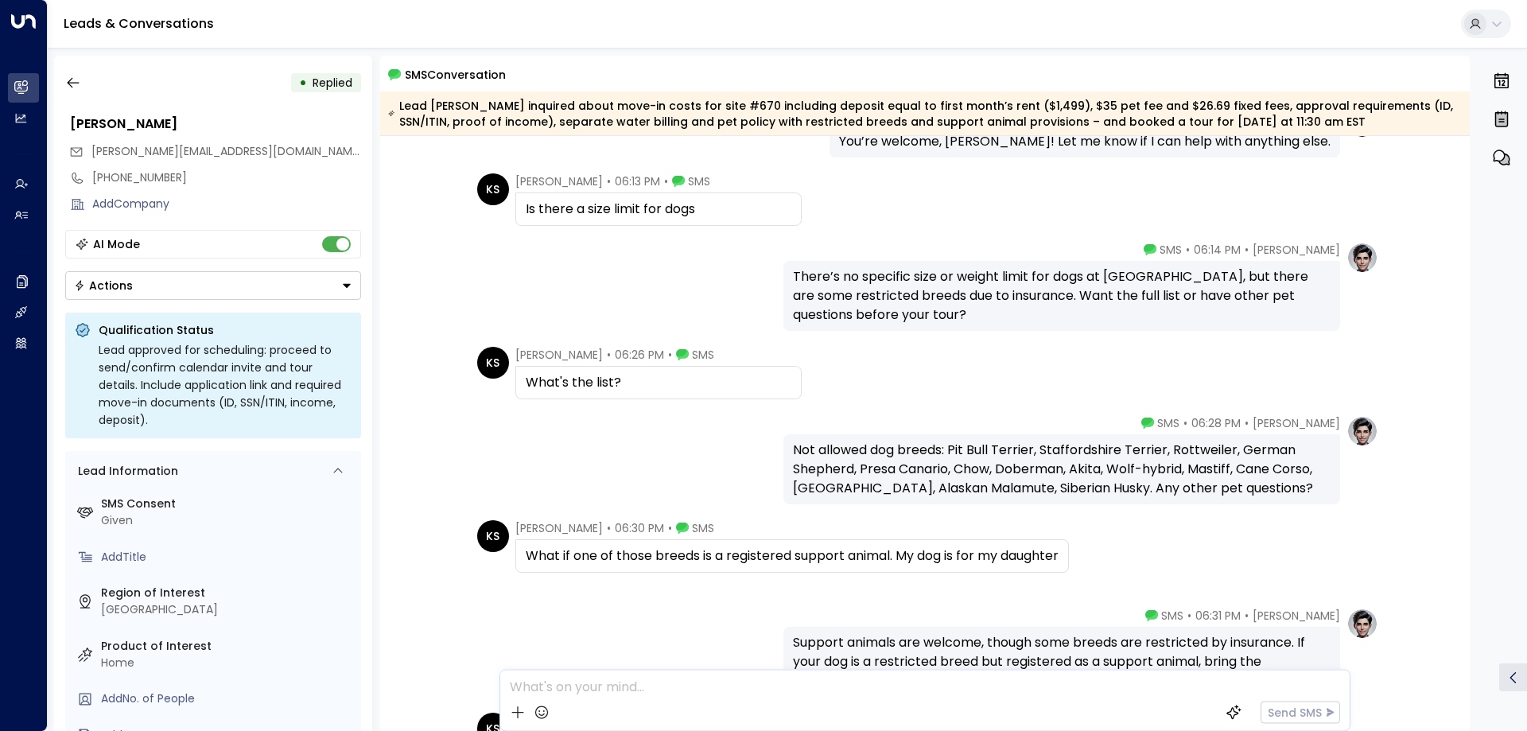
scroll to position [1231, 0]
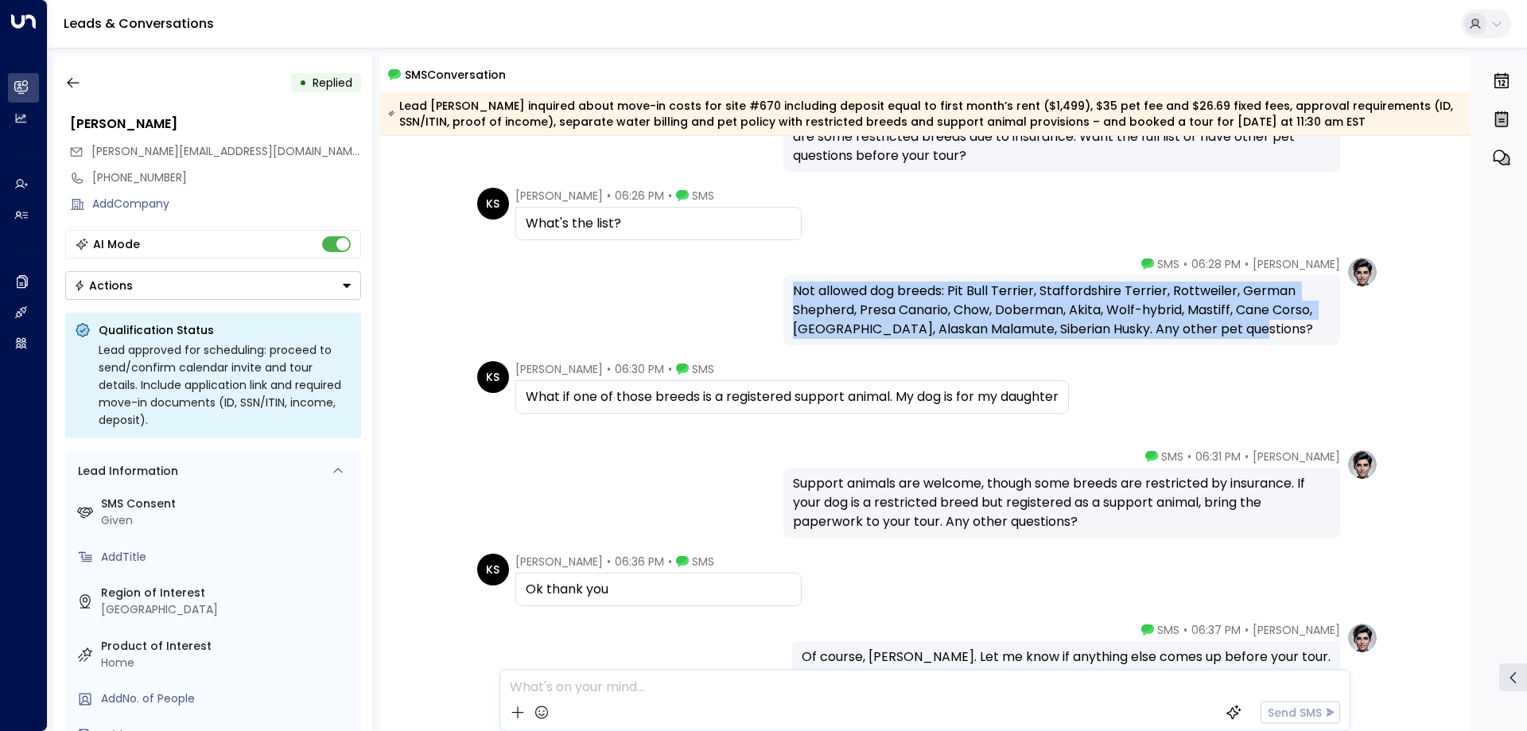
drag, startPoint x: 793, startPoint y: 290, endPoint x: 1292, endPoint y: 340, distance: 501.3
click at [1292, 340] on div "Not allowed dog breeds: Pit Bull Terrier, Staffordshire Terrier, Rottweiler, Ge…" at bounding box center [1061, 310] width 557 height 70
click at [1277, 329] on div "Not allowed dog breeds: Pit Bull Terrier, Staffordshire Terrier, Rottweiler, Ge…" at bounding box center [1062, 310] width 538 height 57
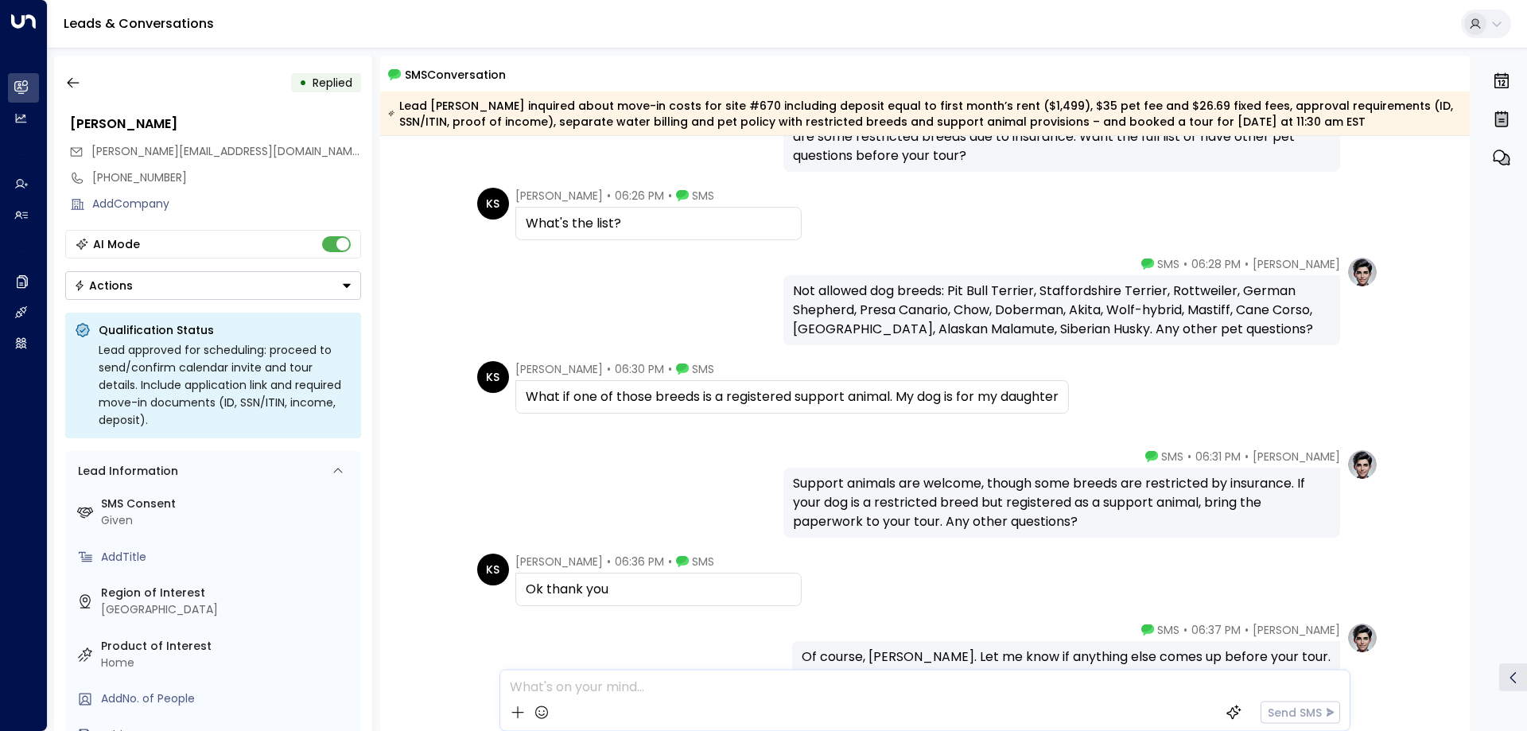
scroll to position [1332, 0]
